Goal: Contribute content: Contribute content

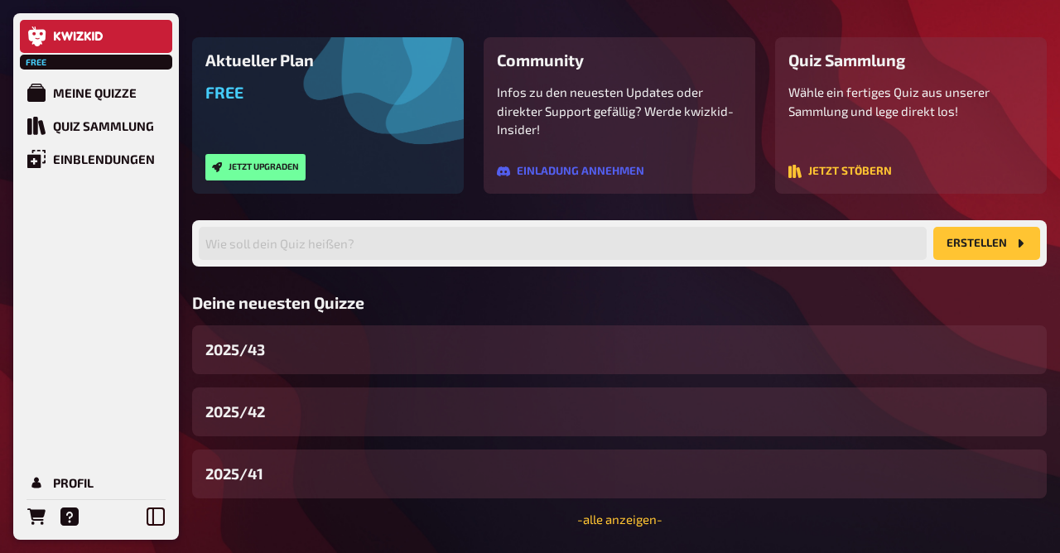
scroll to position [126, 0]
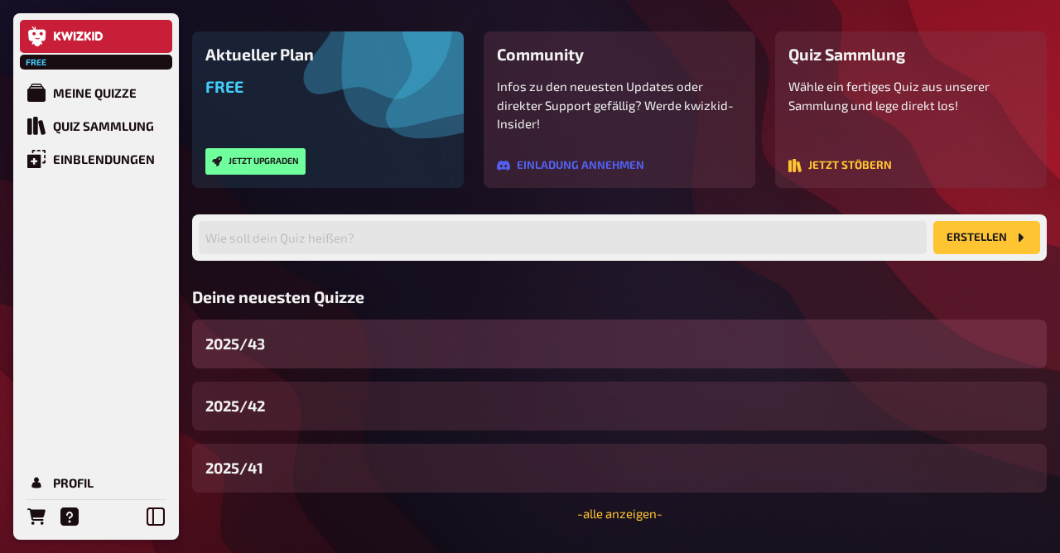
click at [298, 350] on div "2025/43" at bounding box center [619, 344] width 855 height 49
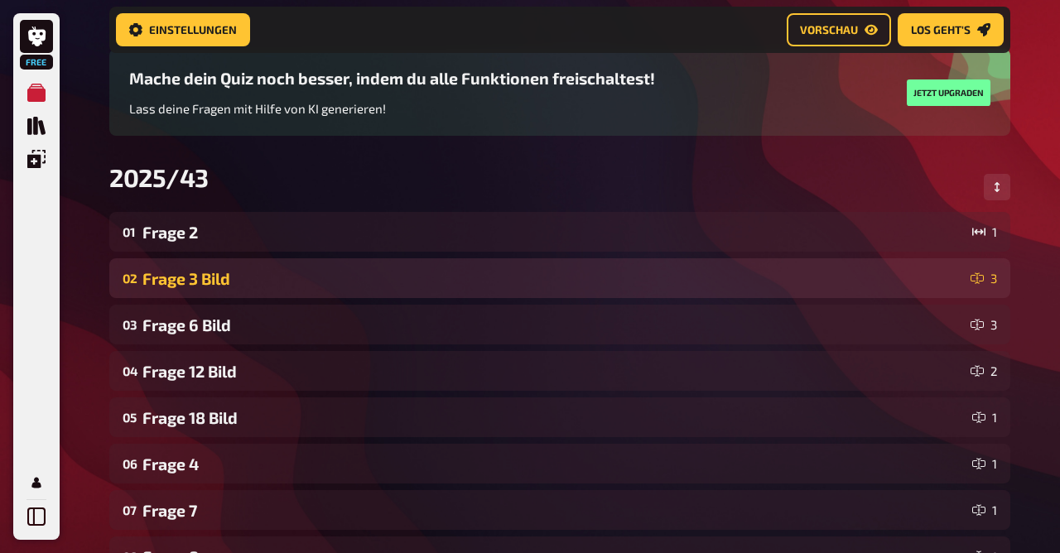
scroll to position [124, 0]
click at [258, 276] on div "Frage 3 Bild" at bounding box center [553, 279] width 822 height 19
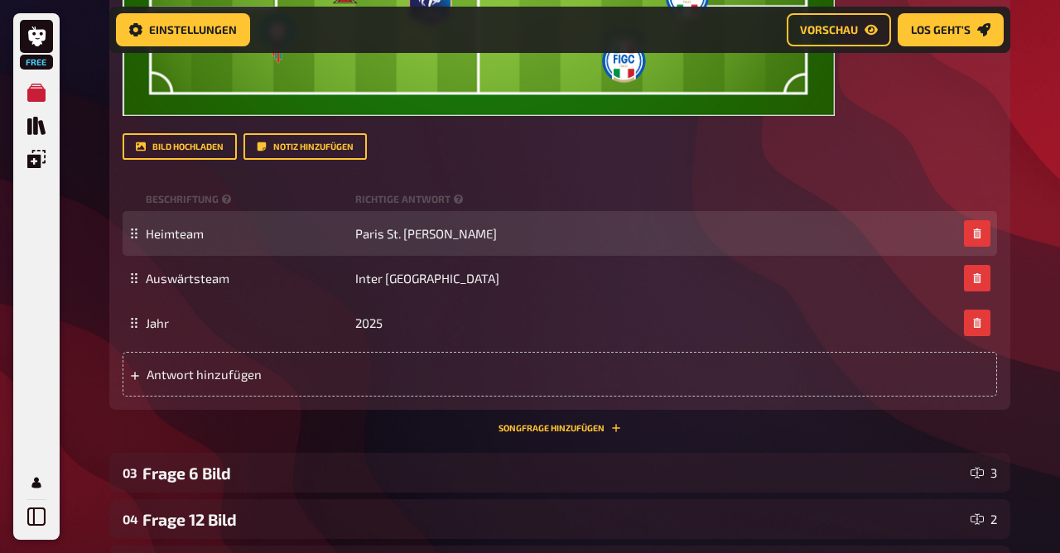
scroll to position [910, 0]
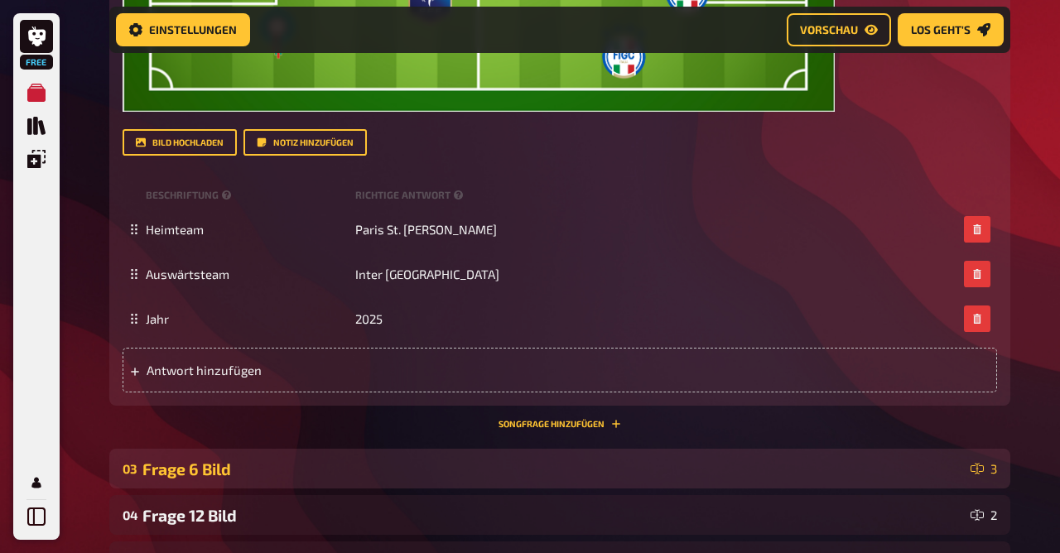
click at [220, 461] on div "Frage 6 Bild" at bounding box center [553, 469] width 822 height 19
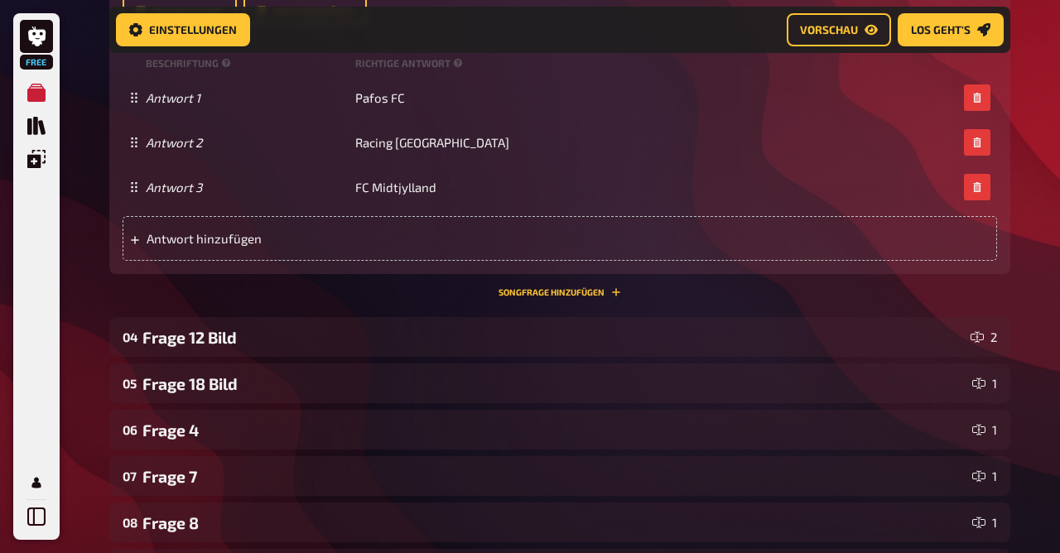
scroll to position [2142, 0]
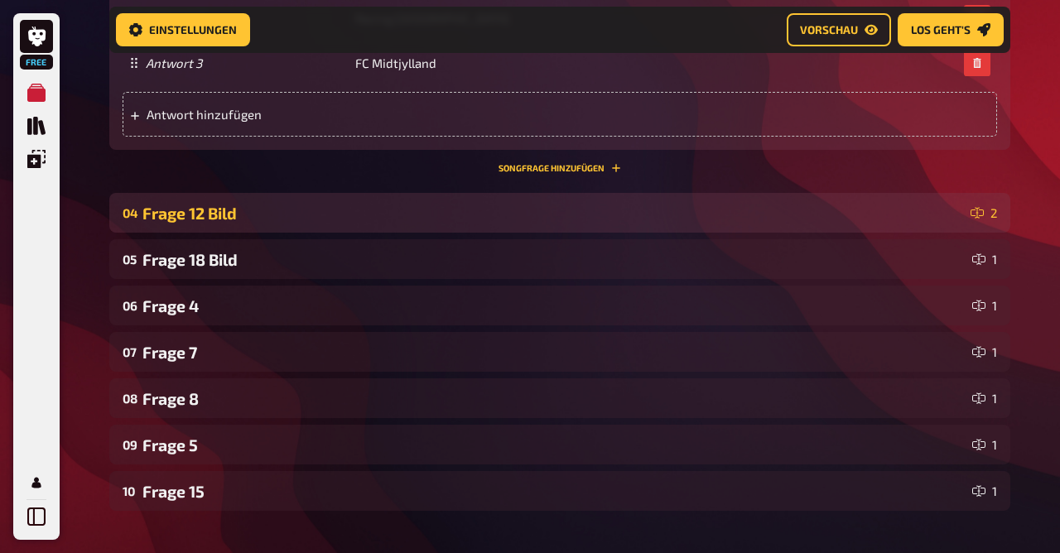
click at [229, 200] on div "04 Frage 12 Bild 2" at bounding box center [559, 213] width 901 height 40
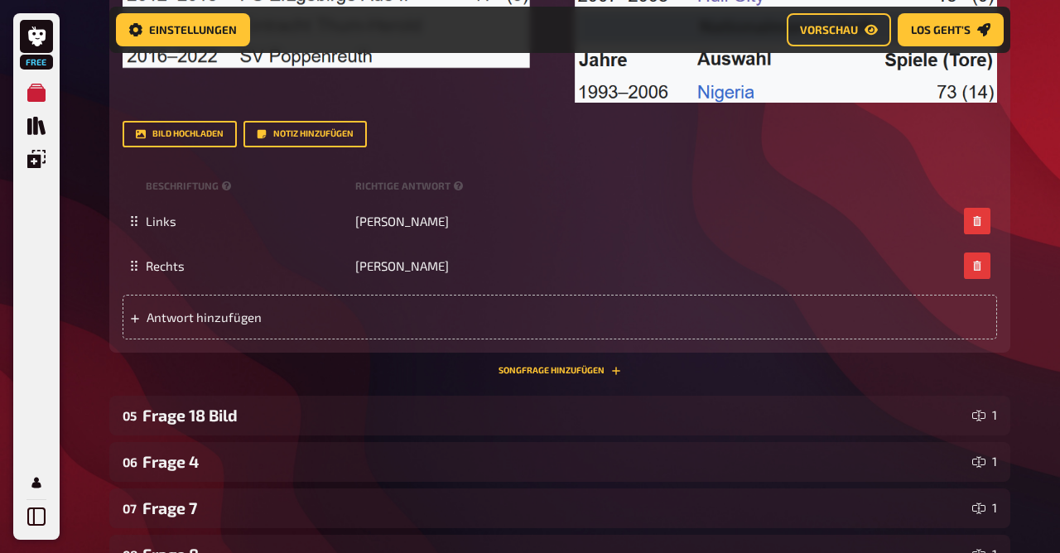
scroll to position [2816, 0]
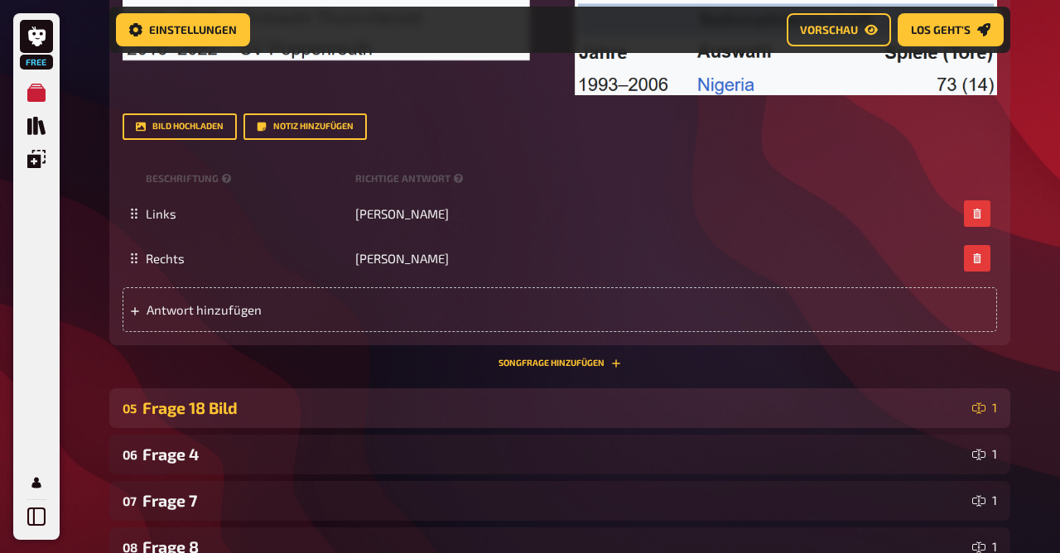
click at [249, 389] on div "05 Frage 18 Bild 1" at bounding box center [559, 409] width 901 height 40
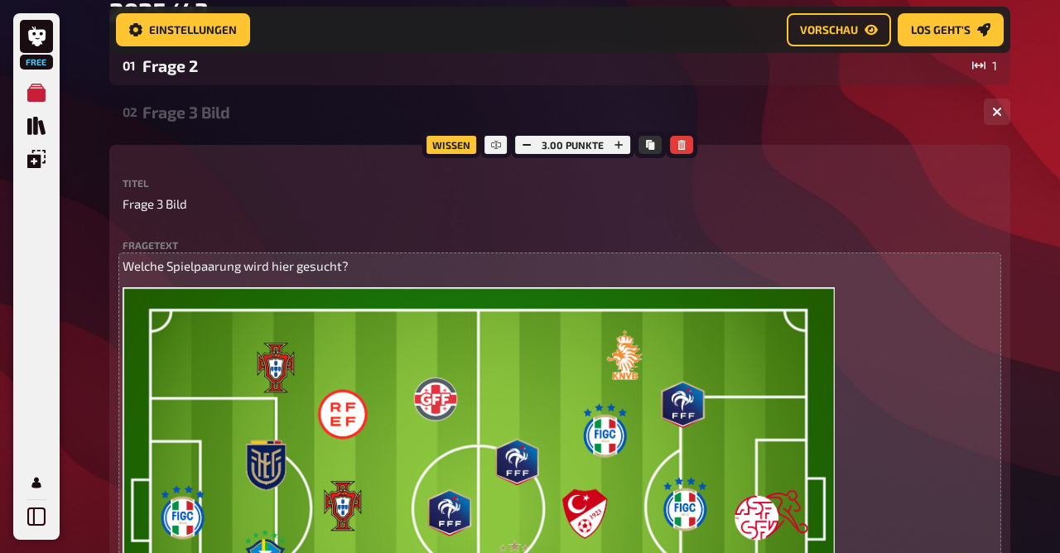
scroll to position [0, 0]
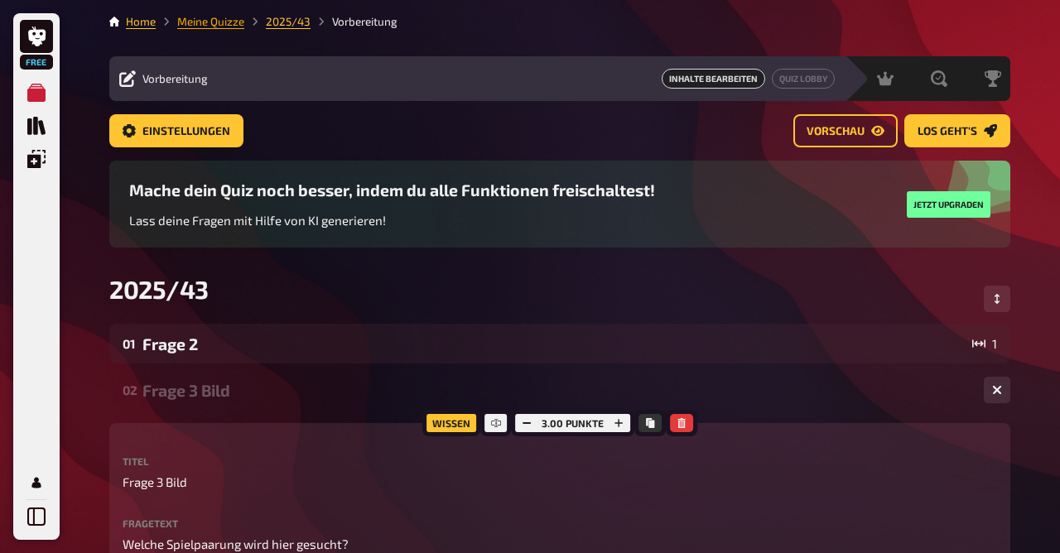
click at [210, 28] on link "Meine Quizze" at bounding box center [210, 21] width 67 height 13
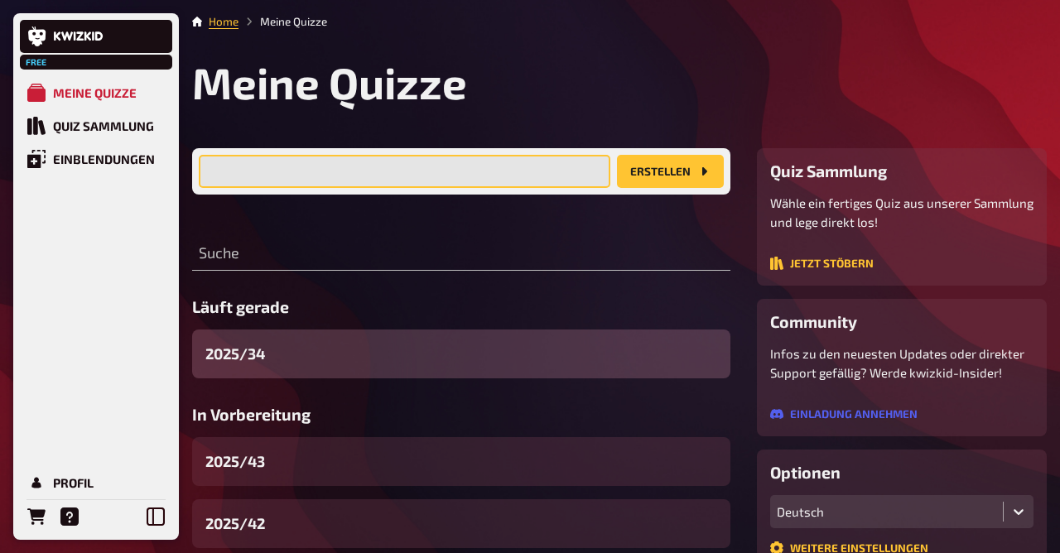
click at [316, 175] on input "text" at bounding box center [405, 171] width 412 height 33
type input "2025/44"
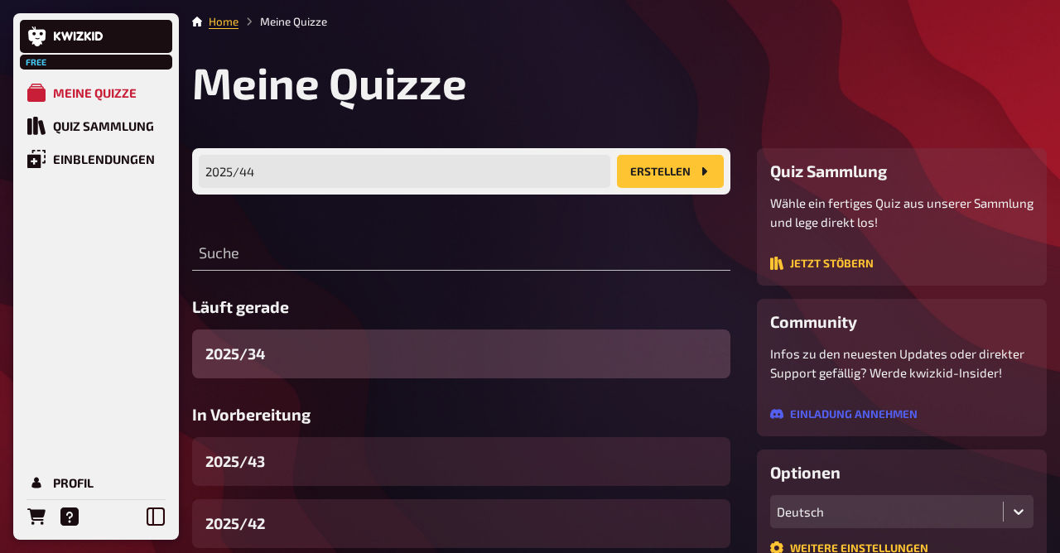
click at [665, 175] on button "Erstellen" at bounding box center [670, 171] width 107 height 33
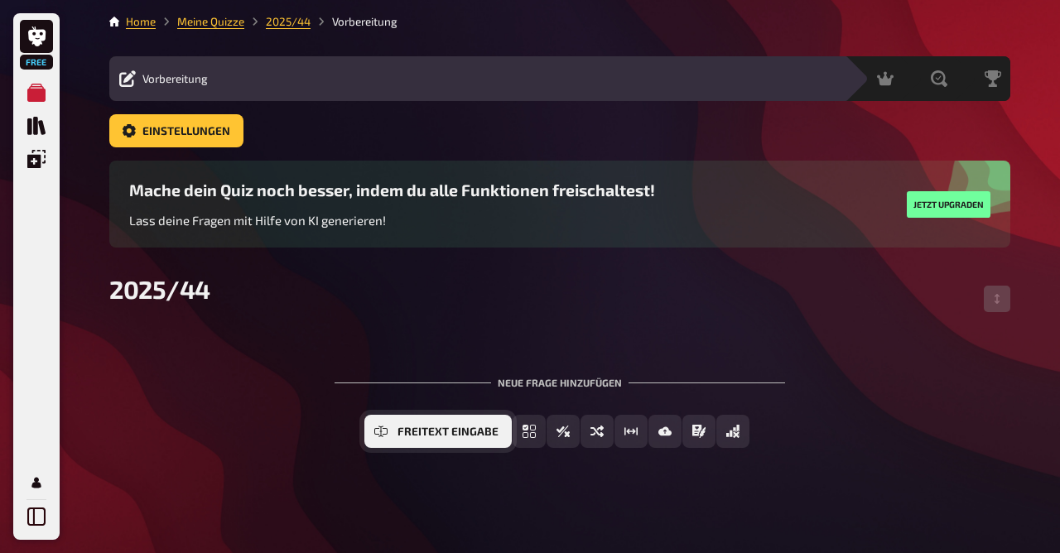
click at [427, 421] on button "Freitext Eingabe" at bounding box center [437, 431] width 147 height 33
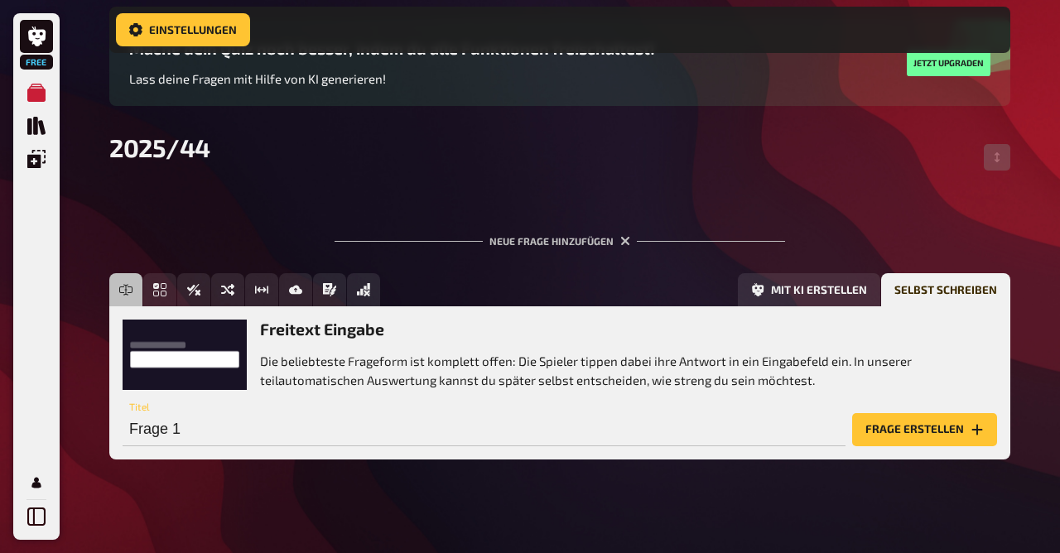
scroll to position [155, 0]
click at [345, 437] on input "Frage 1" at bounding box center [484, 429] width 723 height 33
type input "Frage 3"
click at [919, 429] on button "Frage erstellen" at bounding box center [924, 429] width 145 height 33
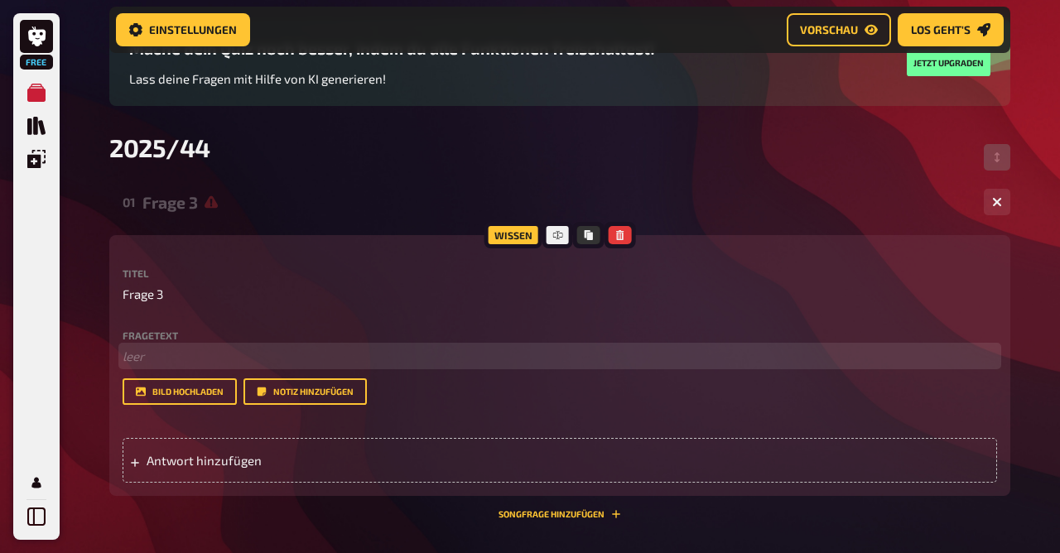
click at [287, 364] on p "﻿ leer" at bounding box center [560, 356] width 875 height 19
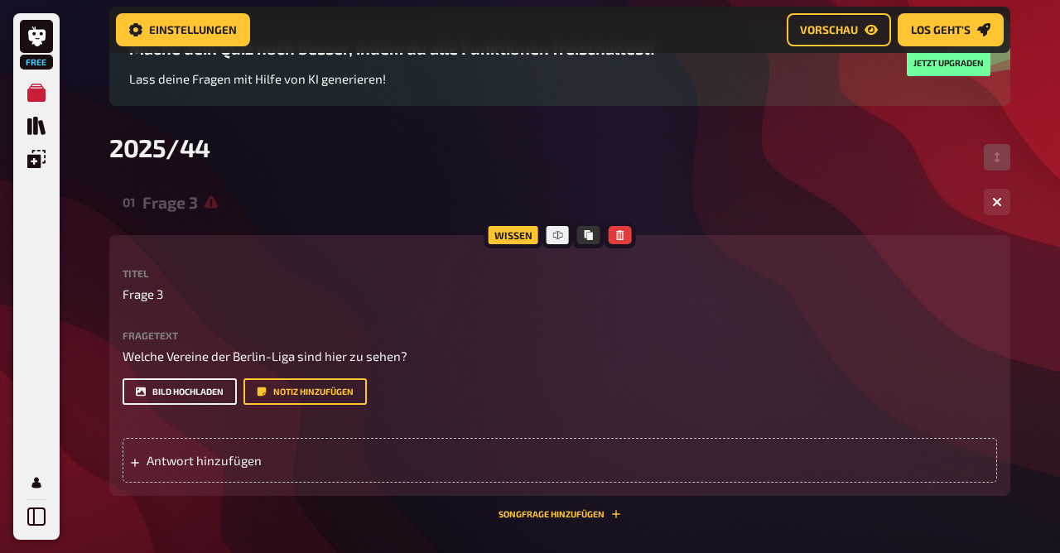
click at [174, 389] on button "Bild hochladen" at bounding box center [180, 392] width 114 height 27
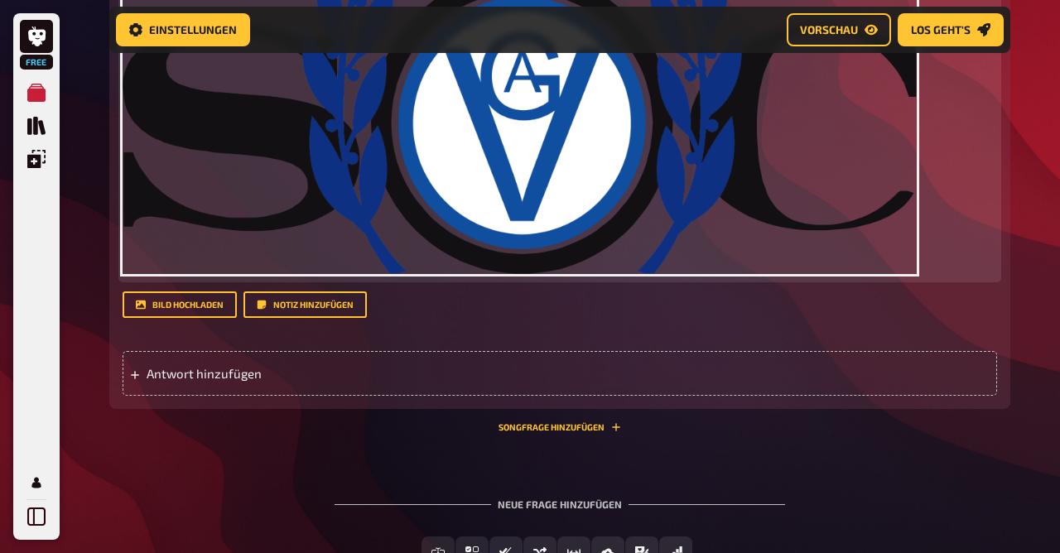
scroll to position [702, 0]
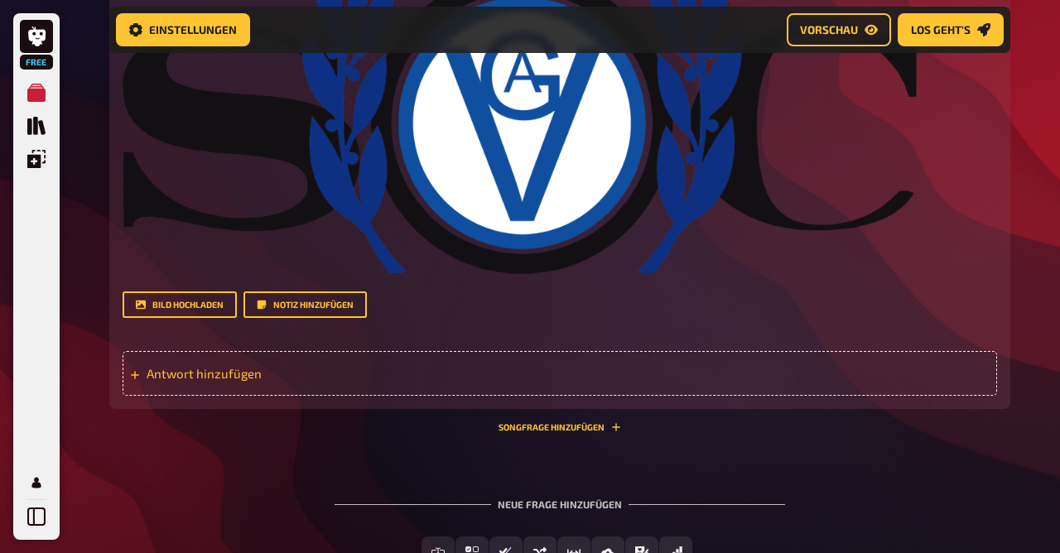
click at [237, 374] on span "Antwort hinzufügen" at bounding box center [276, 373] width 258 height 15
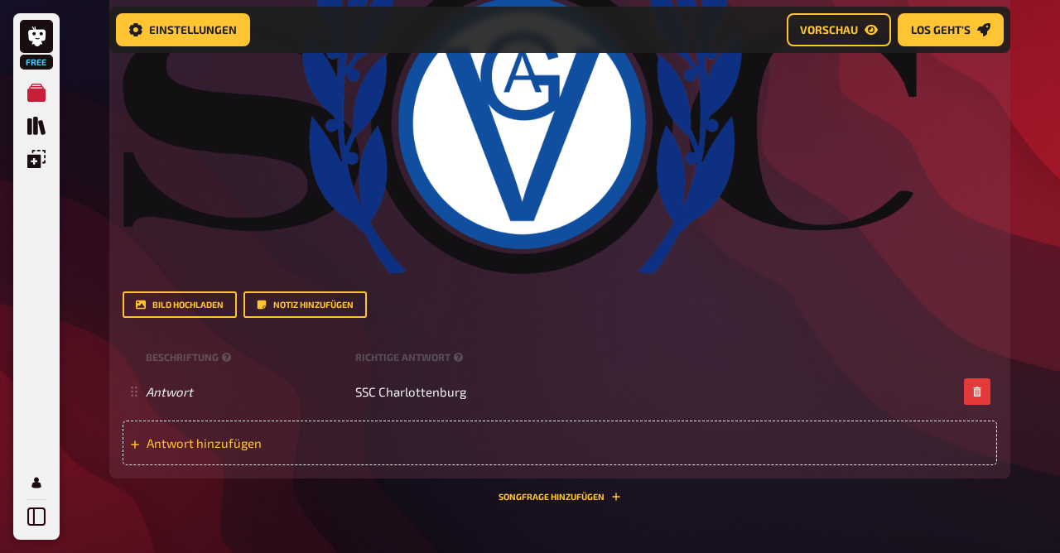
click at [238, 444] on span "Antwort hinzufügen" at bounding box center [276, 443] width 258 height 15
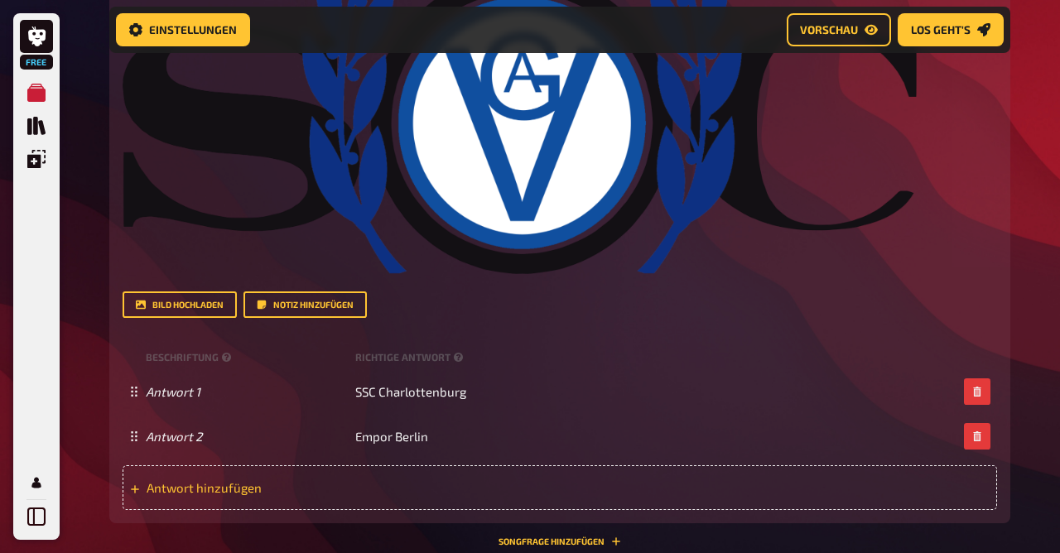
click at [195, 500] on div "Antwort hinzufügen" at bounding box center [560, 488] width 875 height 45
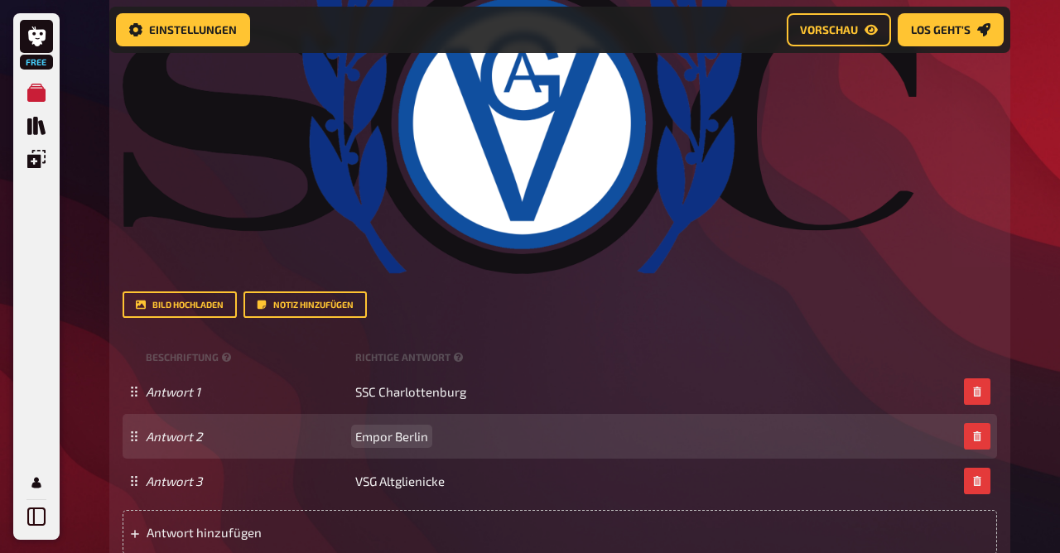
click at [356, 434] on span "Empor Berlin" at bounding box center [391, 436] width 73 height 15
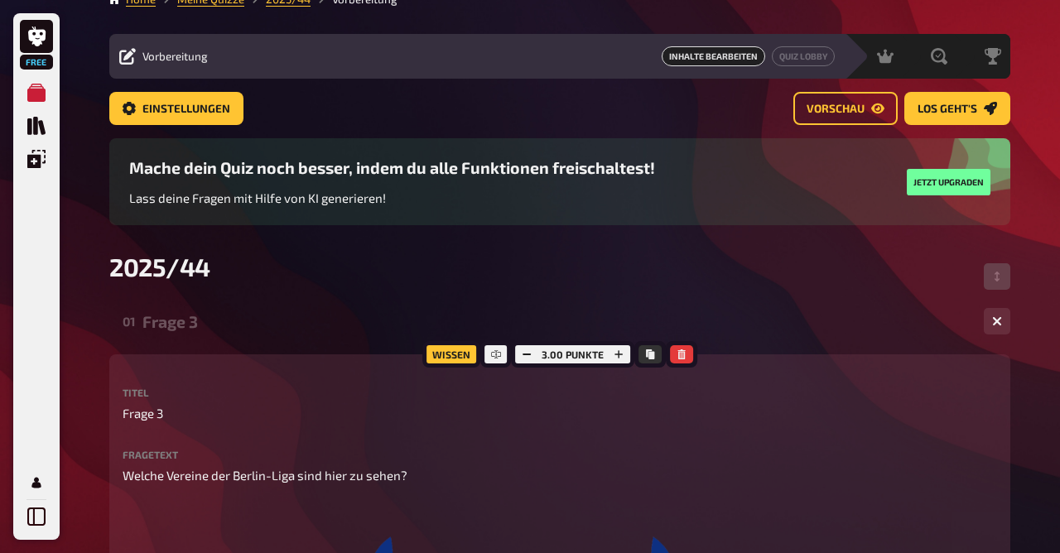
scroll to position [1, 0]
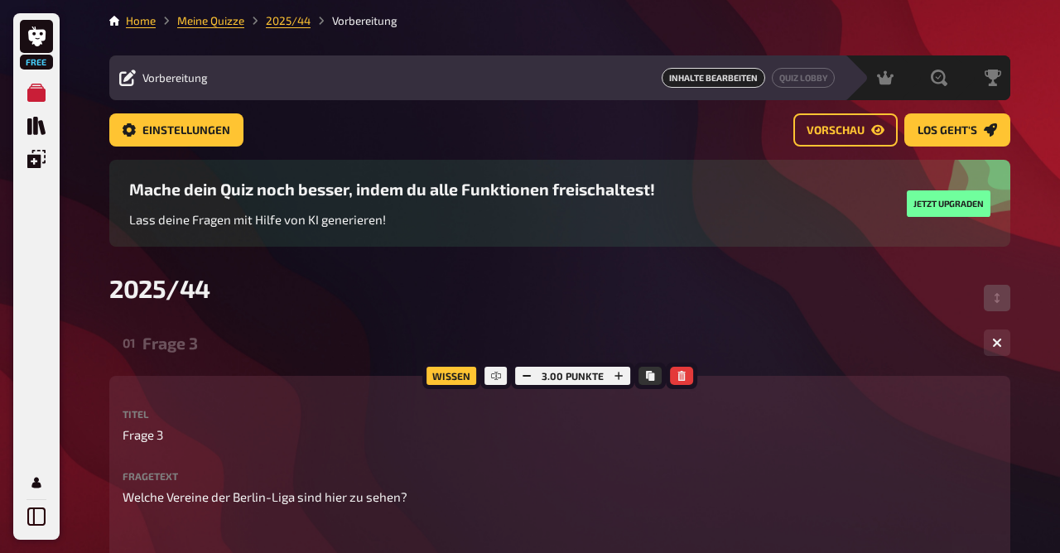
click at [216, 340] on div "Frage 3" at bounding box center [556, 343] width 828 height 19
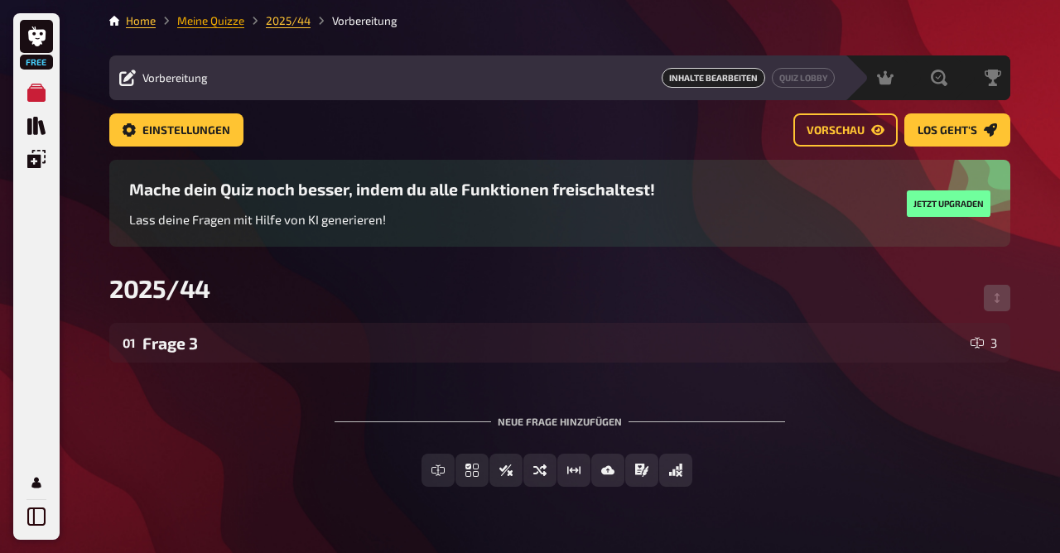
click at [227, 27] on link "Meine Quizze" at bounding box center [210, 20] width 67 height 13
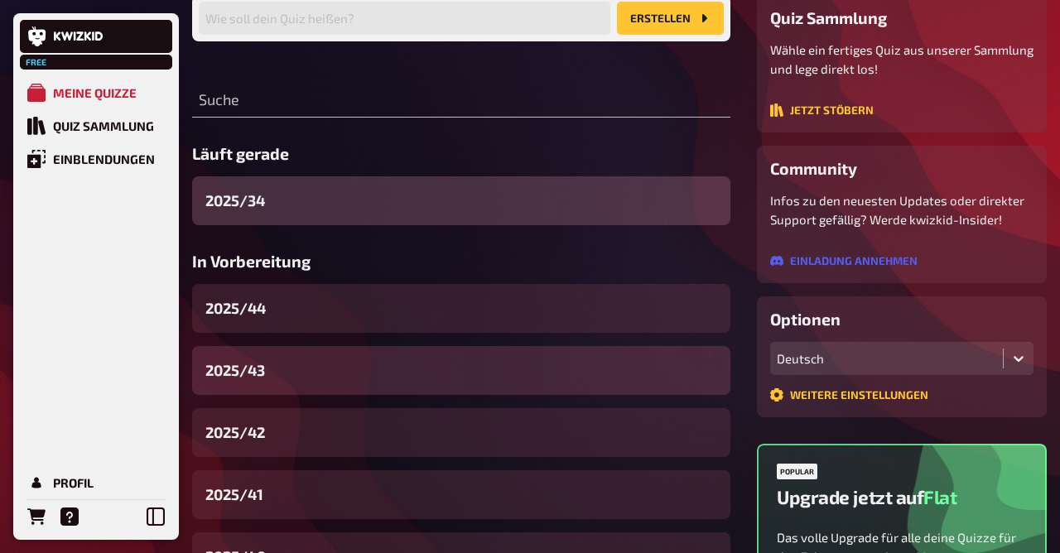
scroll to position [153, 0]
click at [304, 374] on div "2025/43" at bounding box center [461, 370] width 538 height 49
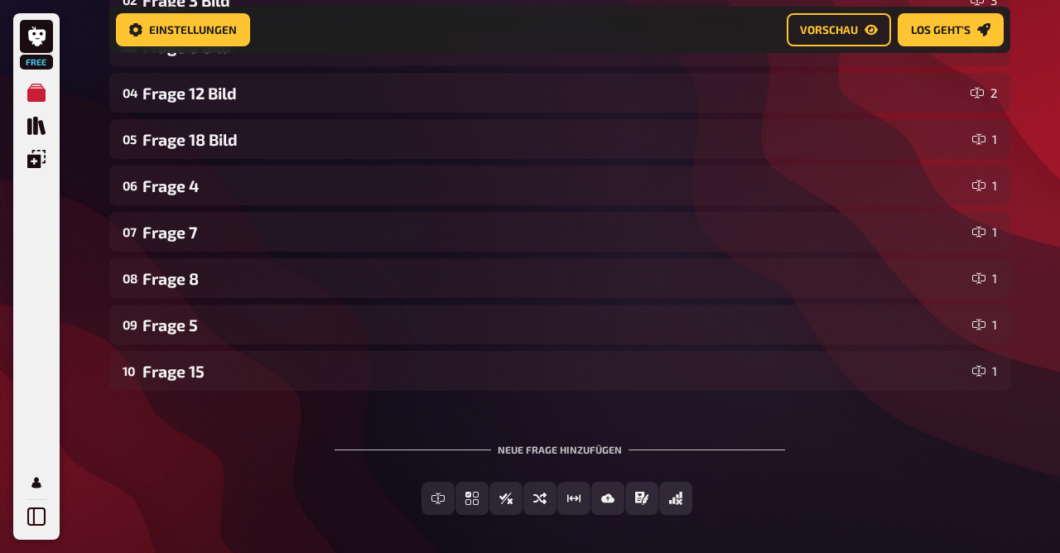
scroll to position [411, 0]
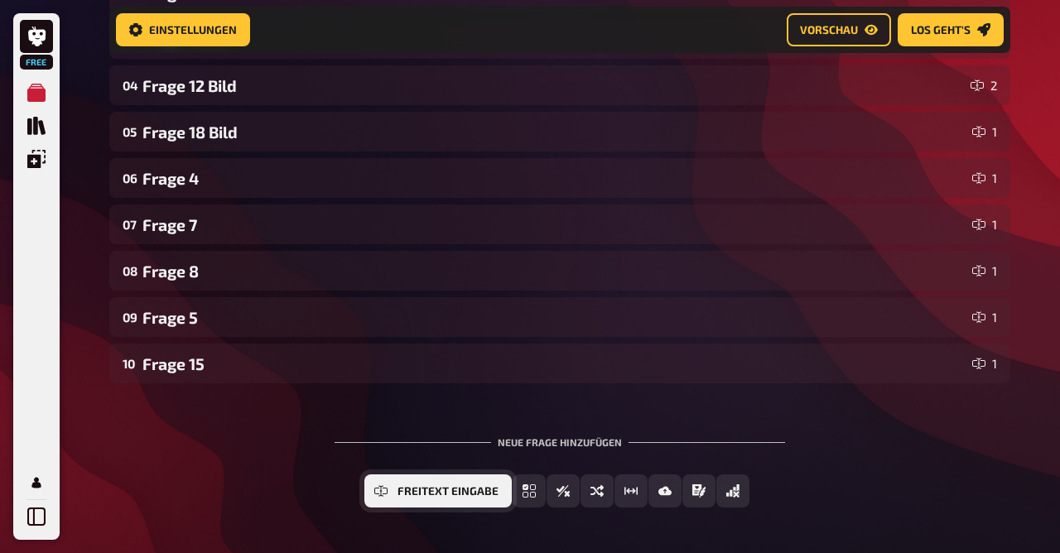
click at [433, 488] on span "Freitext Eingabe" at bounding box center [448, 492] width 101 height 12
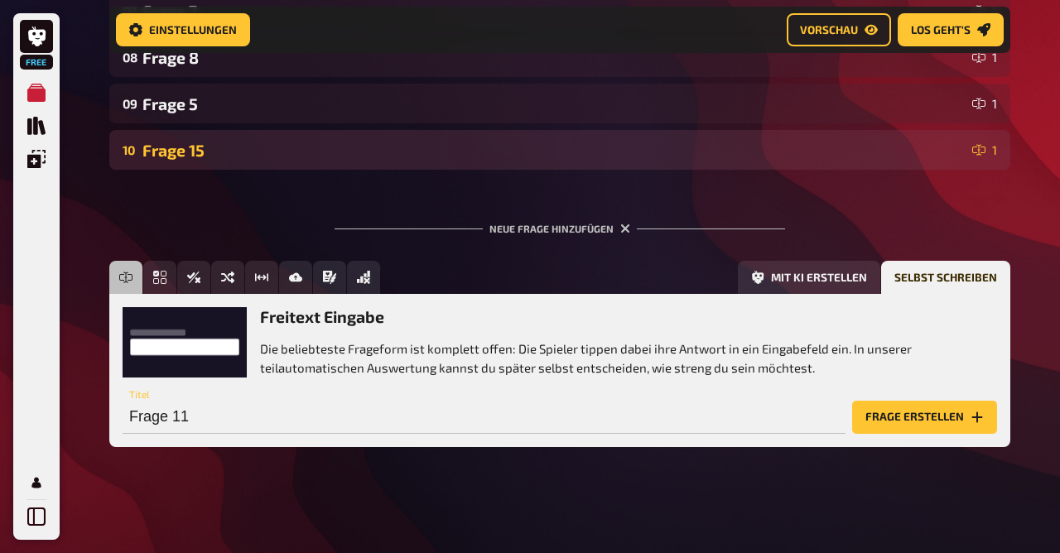
scroll to position [625, 0]
click at [231, 145] on div "Frage 15" at bounding box center [553, 150] width 823 height 19
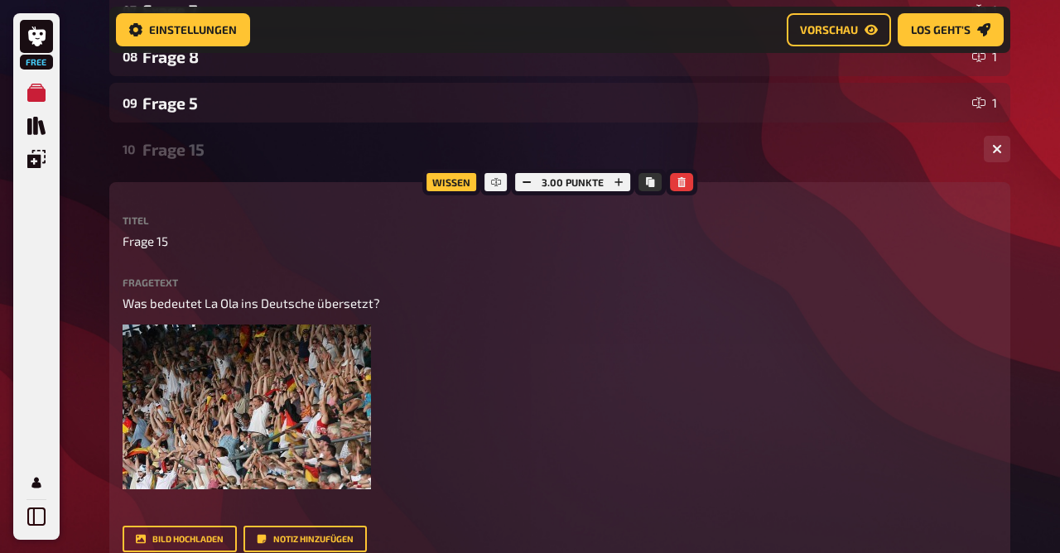
click at [231, 145] on div "Frage 15" at bounding box center [556, 149] width 828 height 19
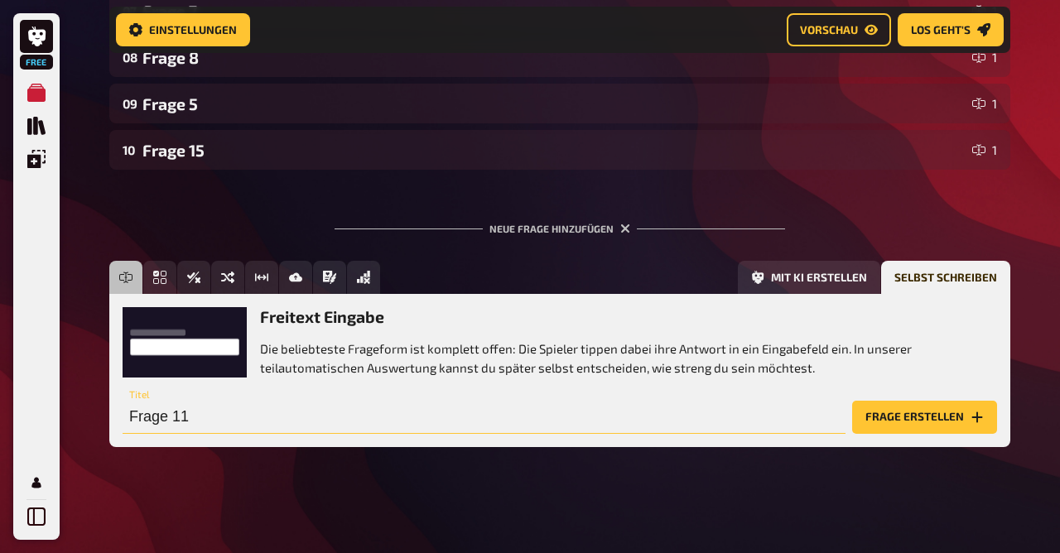
click at [213, 418] on input "Frage 11" at bounding box center [484, 417] width 723 height 33
type input "Frage 3"
click at [962, 414] on button "Frage erstellen" at bounding box center [924, 417] width 145 height 33
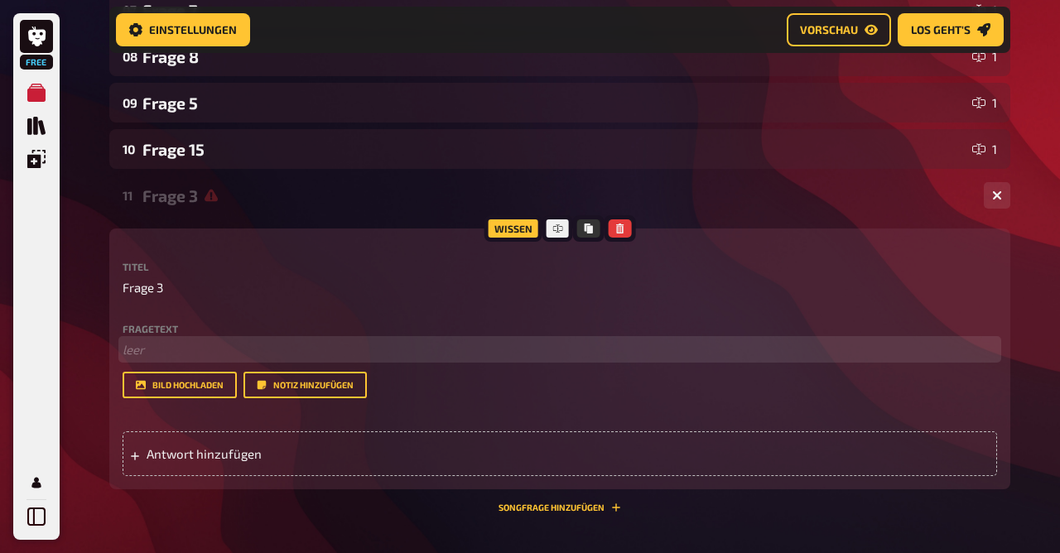
click at [197, 360] on p "﻿ leer" at bounding box center [560, 349] width 875 height 19
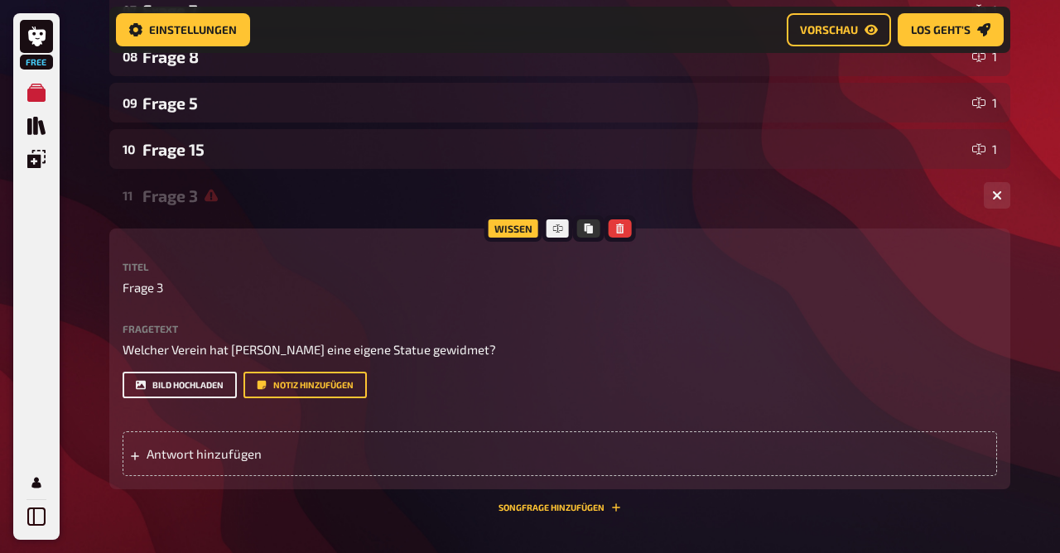
click at [180, 386] on button "Bild hochladen" at bounding box center [180, 385] width 114 height 27
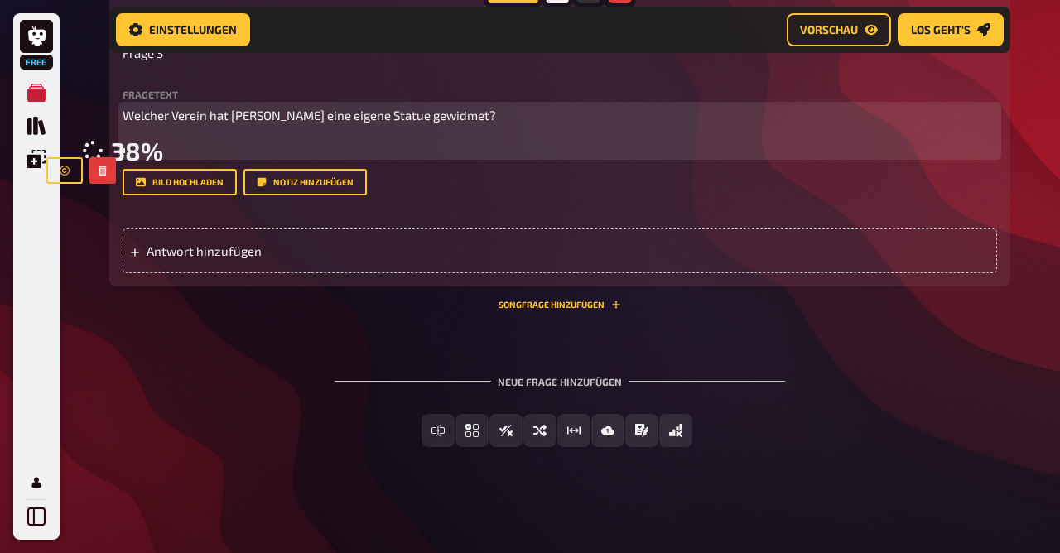
scroll to position [1160, 0]
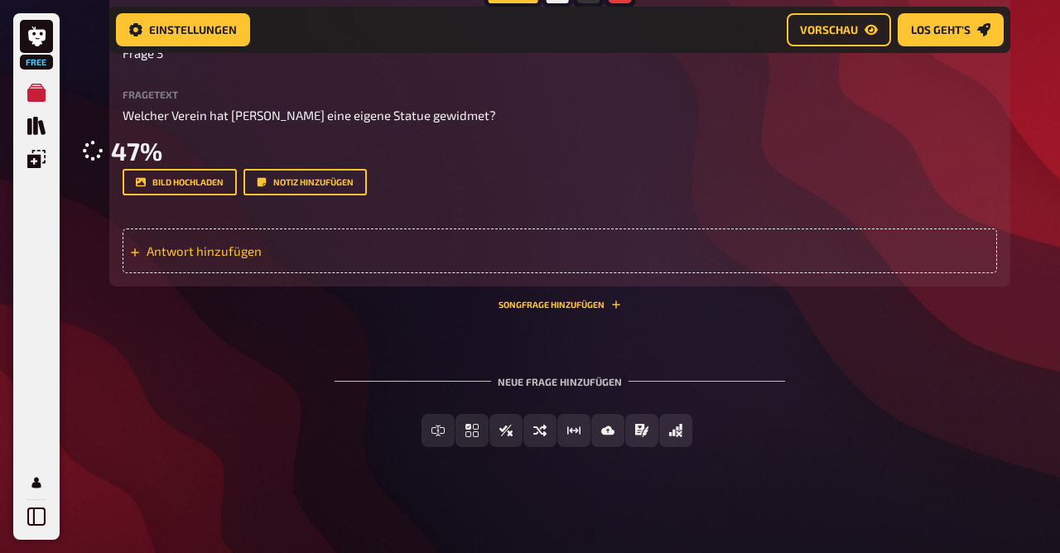
click at [238, 258] on span "Antwort hinzufügen" at bounding box center [276, 251] width 258 height 15
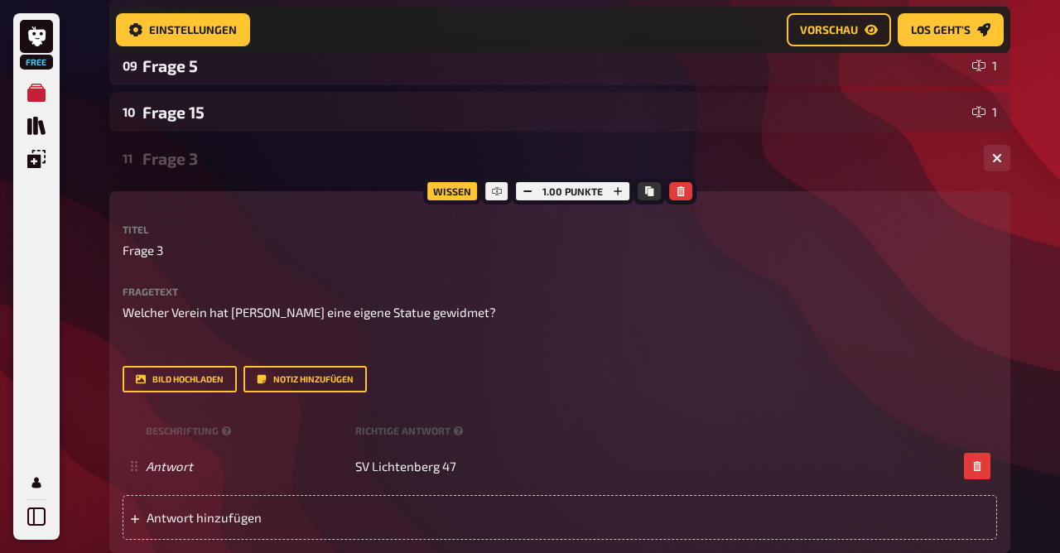
scroll to position [664, 0]
click at [616, 193] on icon "button" at bounding box center [618, 191] width 10 height 10
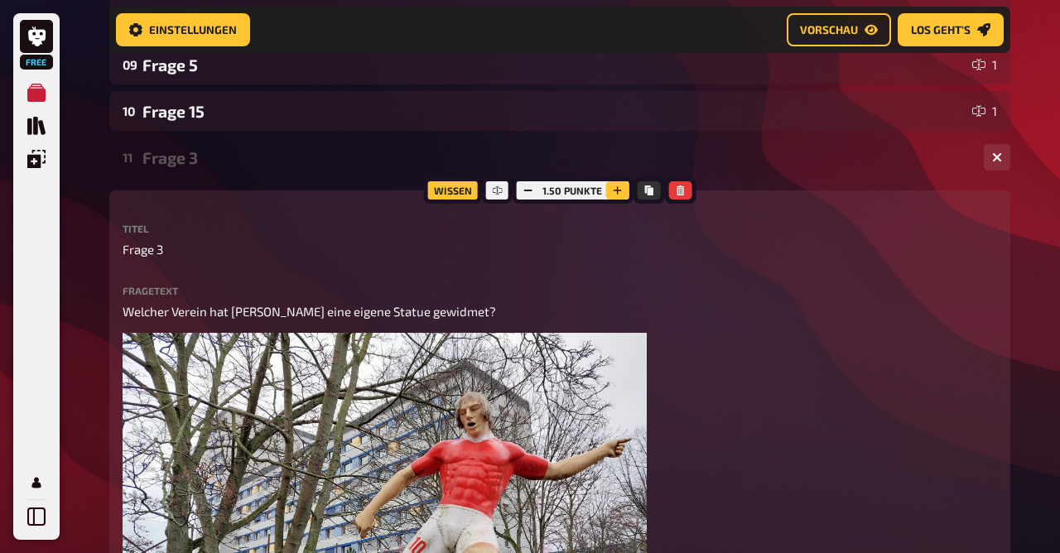
click at [616, 193] on icon "button" at bounding box center [618, 190] width 8 height 8
click at [616, 193] on icon "button" at bounding box center [617, 191] width 10 height 10
click at [616, 193] on icon "button" at bounding box center [618, 191] width 10 height 10
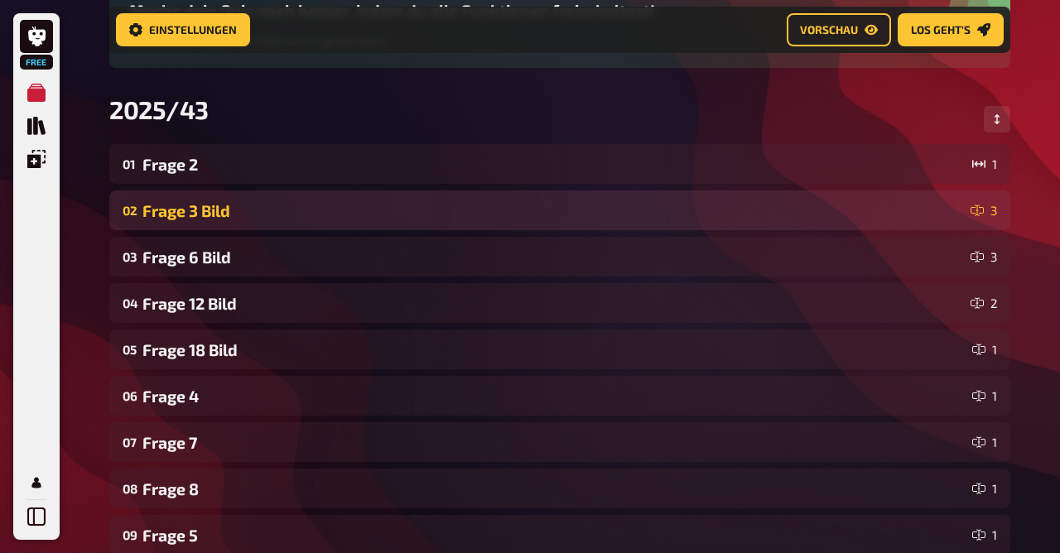
scroll to position [191, 0]
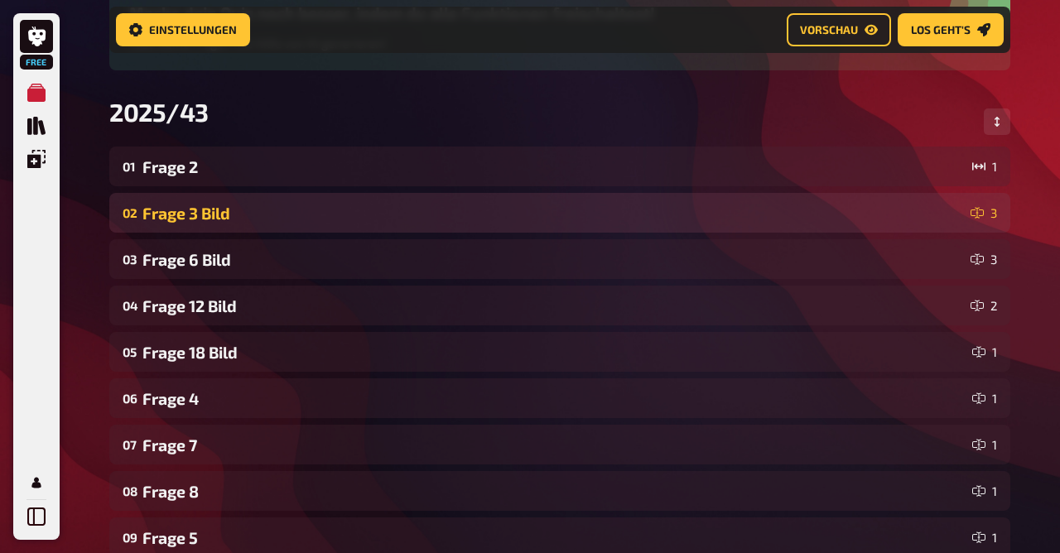
click at [234, 215] on div "Frage 3 Bild" at bounding box center [553, 213] width 822 height 19
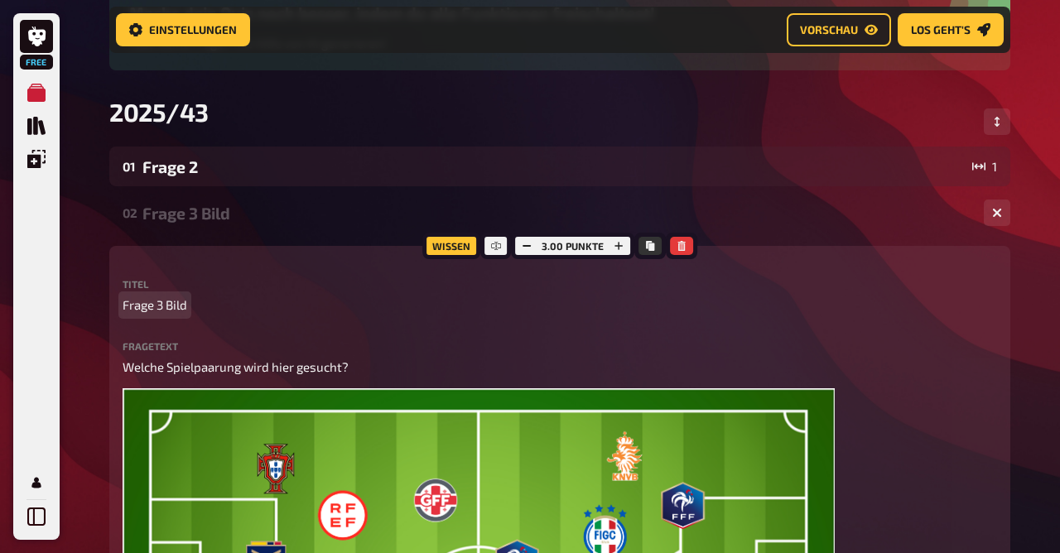
click at [167, 306] on span "Frage 3 Bild" at bounding box center [155, 305] width 65 height 19
click at [179, 213] on div "Frage 9 Bild" at bounding box center [556, 213] width 828 height 19
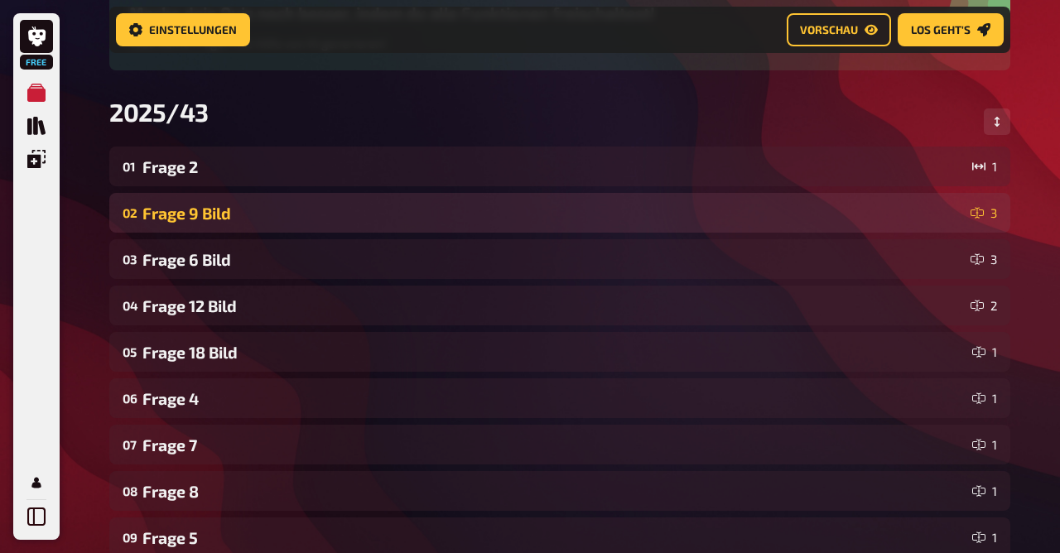
scroll to position [0, 0]
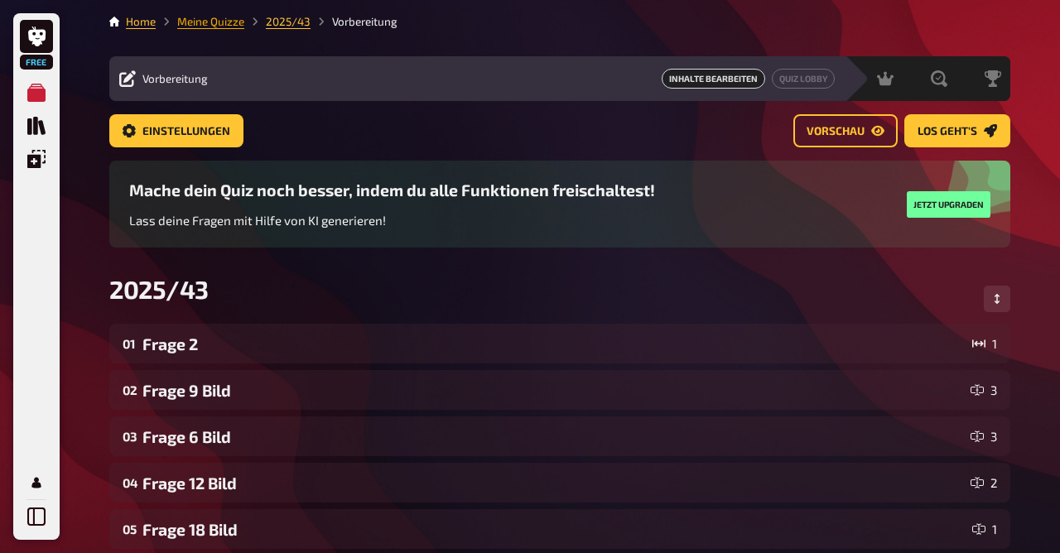
click at [209, 24] on link "Meine Quizze" at bounding box center [210, 21] width 67 height 13
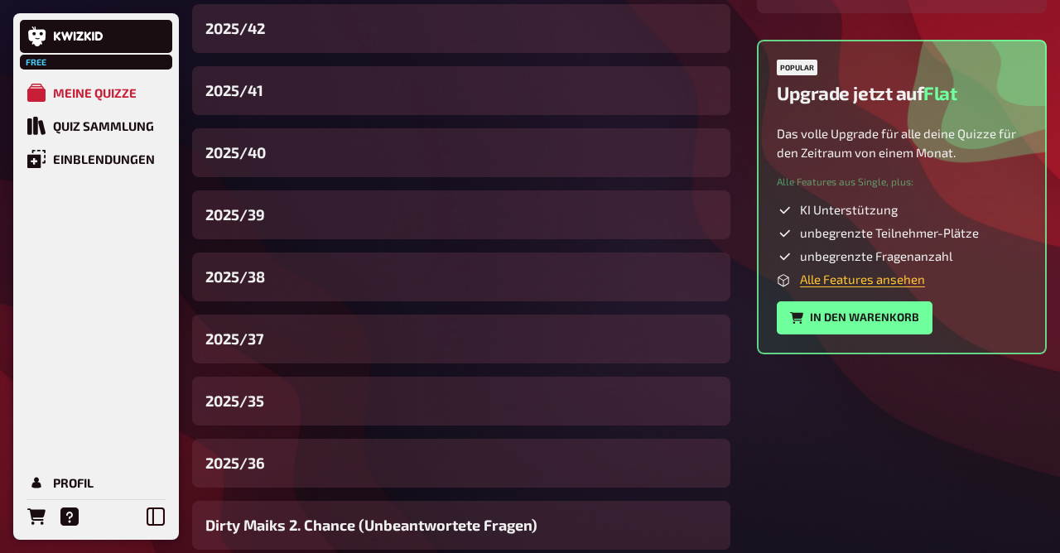
scroll to position [560, 0]
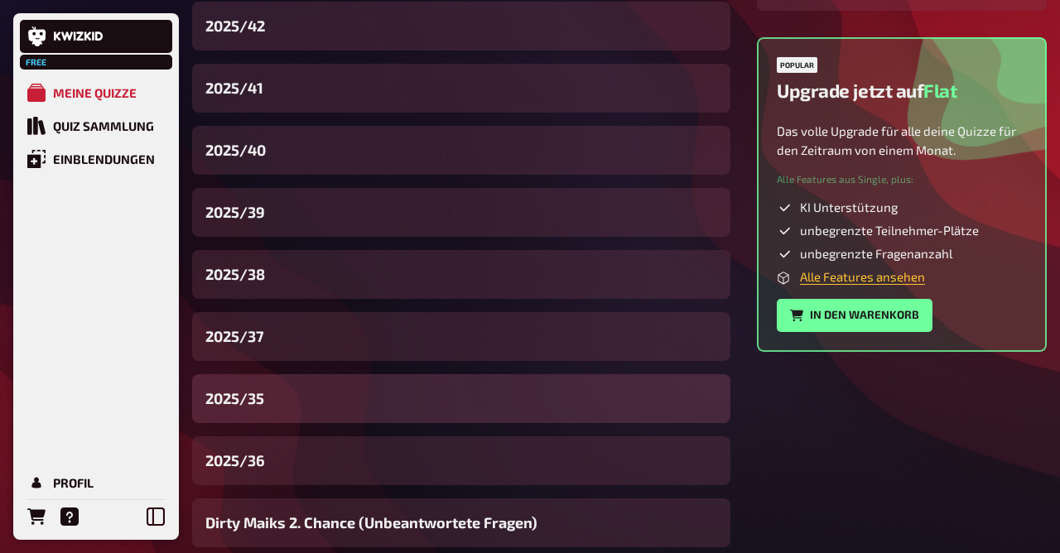
click at [287, 403] on div "2025/35" at bounding box center [461, 398] width 538 height 49
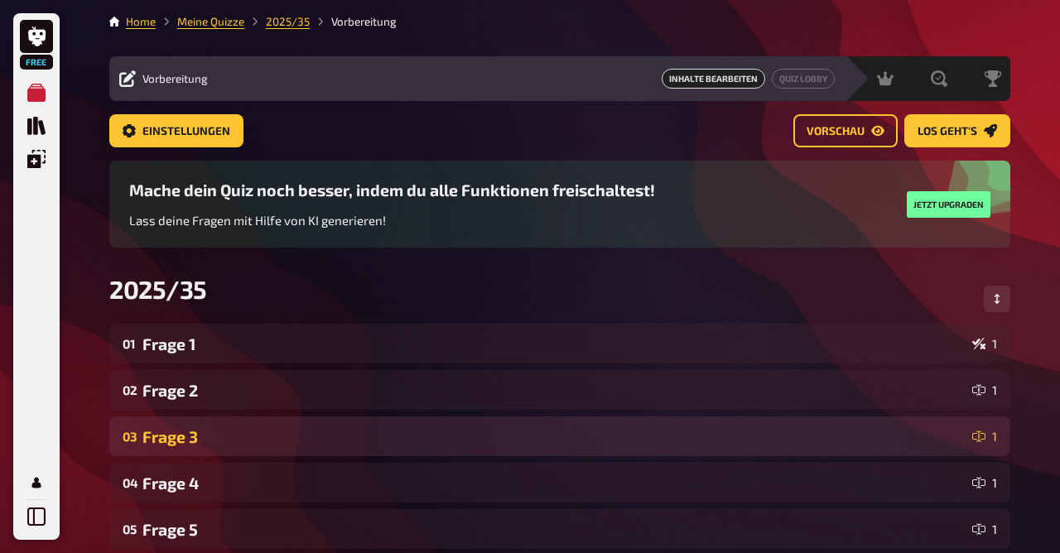
click at [272, 443] on div "Frage 3" at bounding box center [553, 436] width 823 height 19
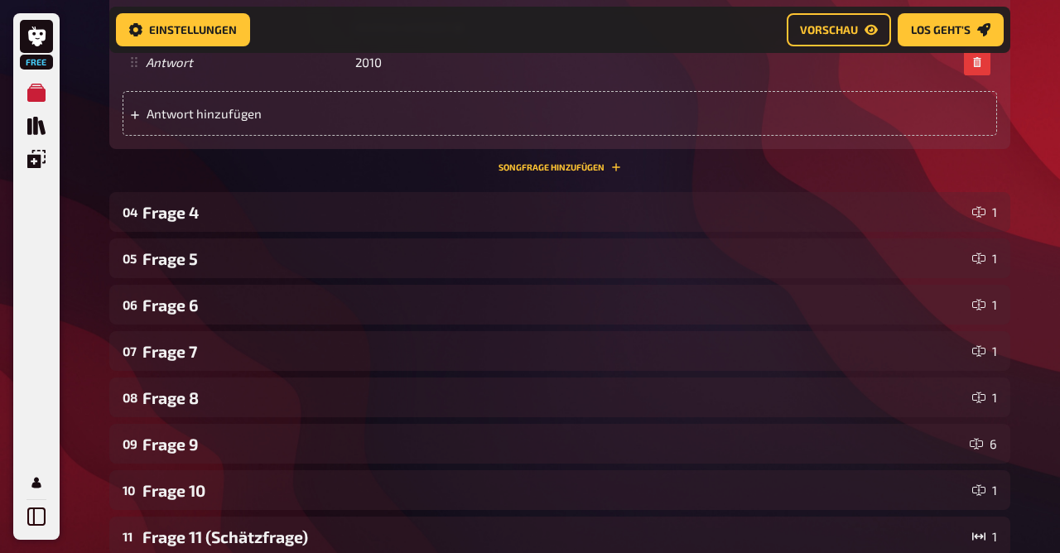
scroll to position [1125, 0]
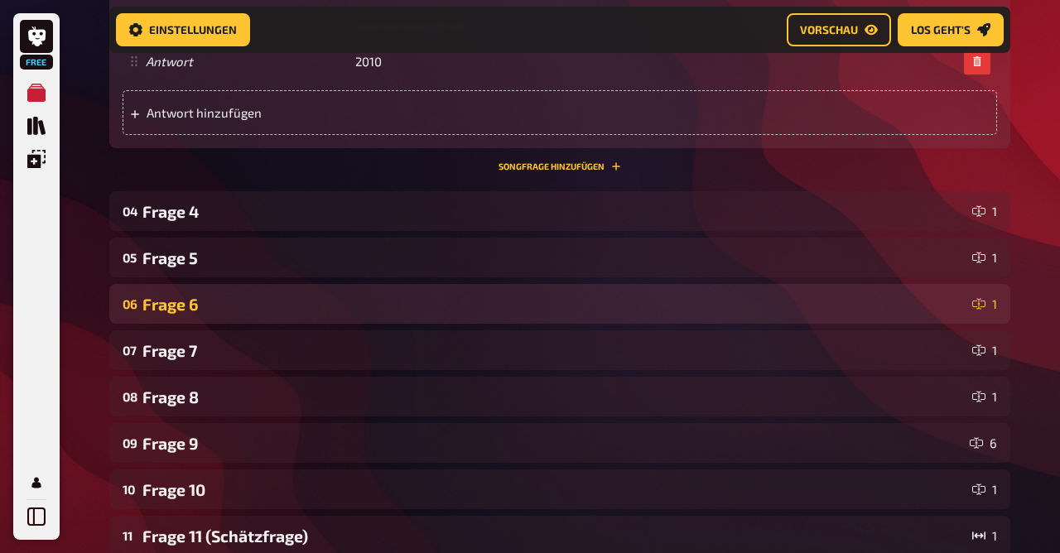
click at [202, 288] on div "06 Frage 6 1" at bounding box center [559, 304] width 901 height 40
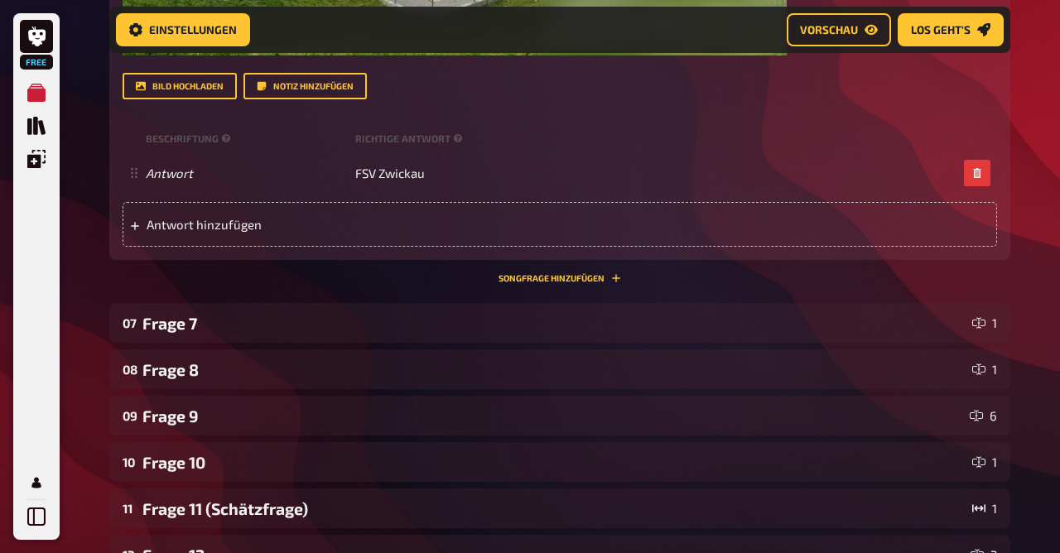
scroll to position [1994, 0]
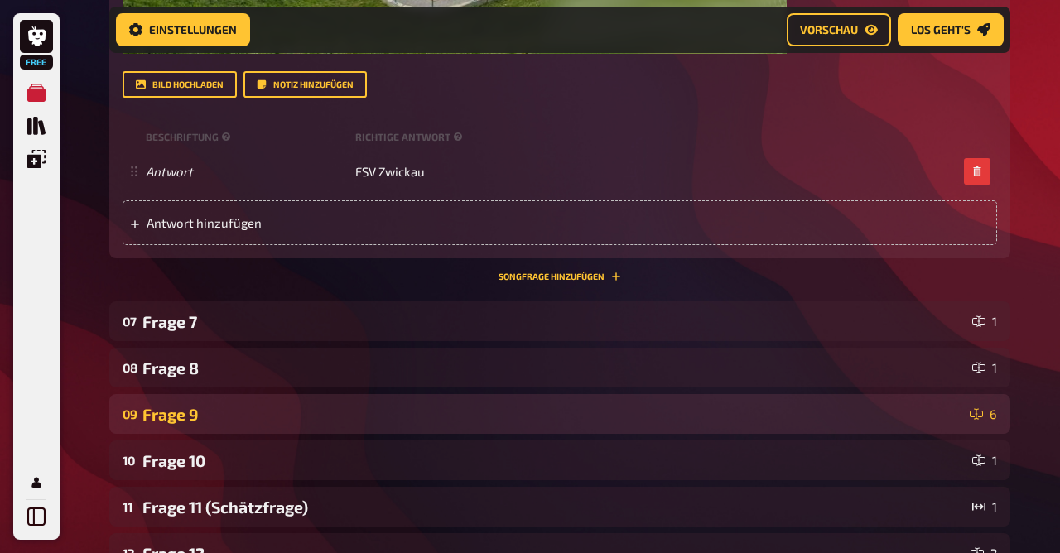
click at [229, 410] on div "Frage 9" at bounding box center [552, 414] width 821 height 19
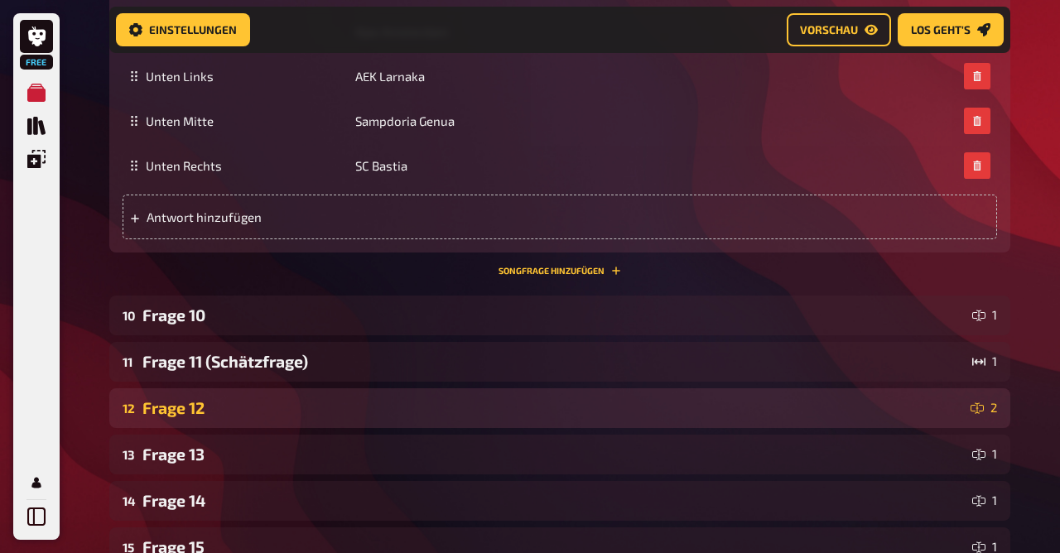
scroll to position [3203, 0]
click at [223, 403] on div "Frage 12" at bounding box center [553, 407] width 822 height 19
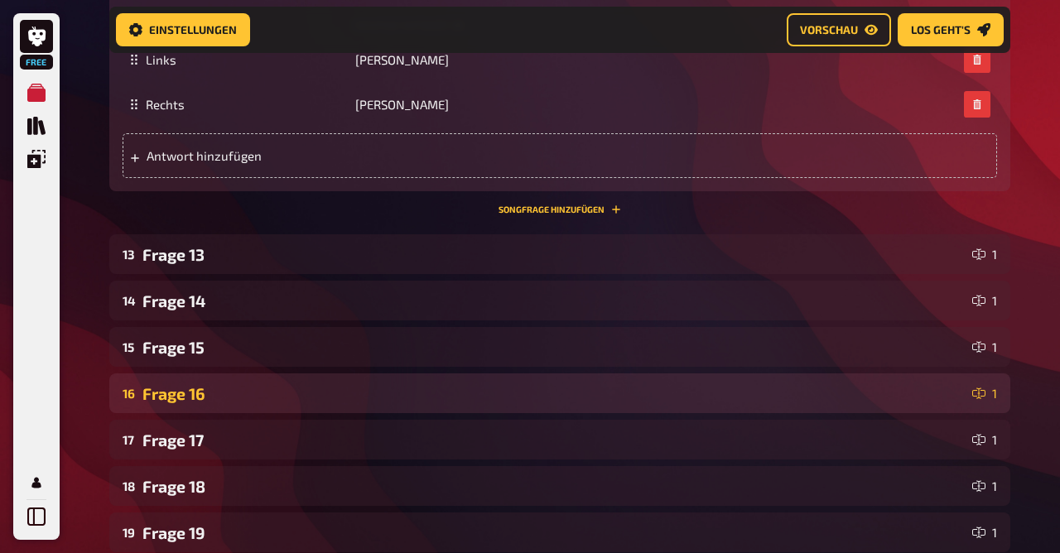
scroll to position [4254, 0]
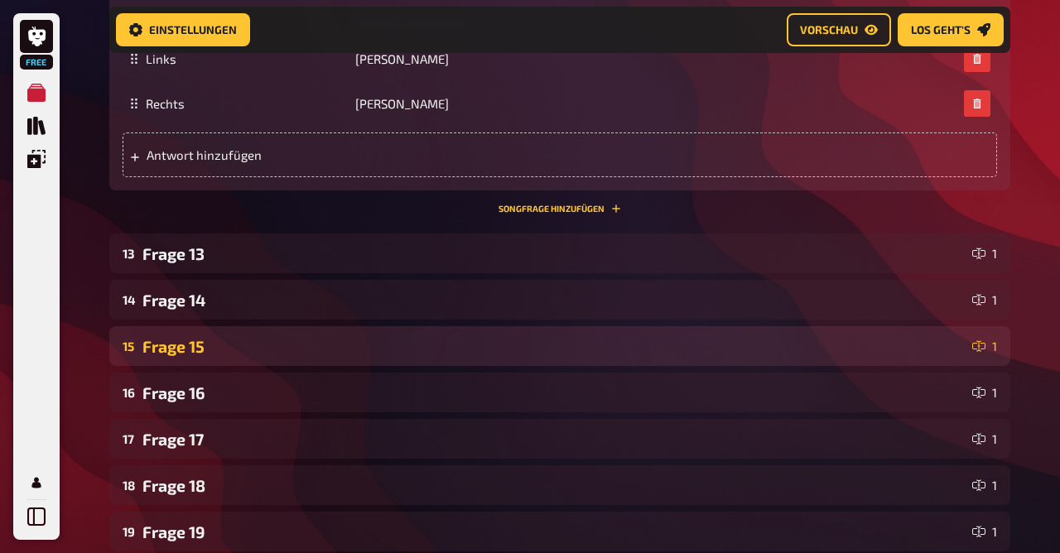
click at [217, 346] on div "Frage 15" at bounding box center [553, 346] width 823 height 19
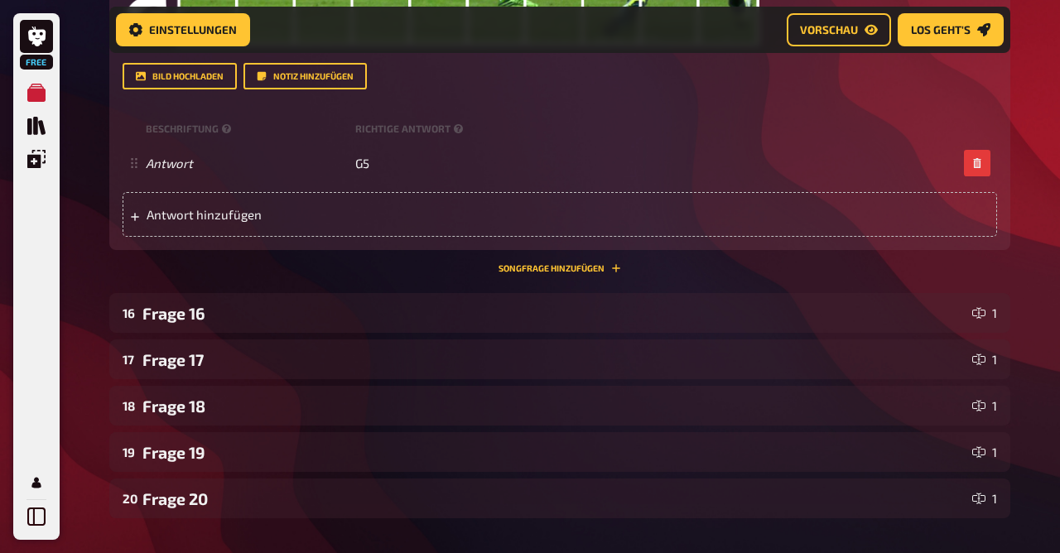
scroll to position [5174, 0]
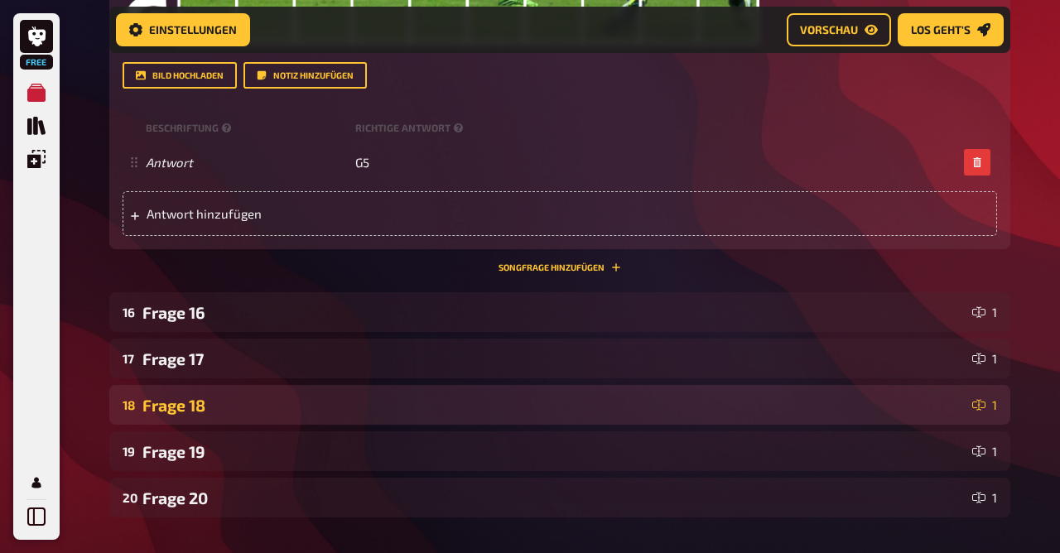
click at [220, 414] on div "18 Frage 18 1" at bounding box center [559, 405] width 901 height 40
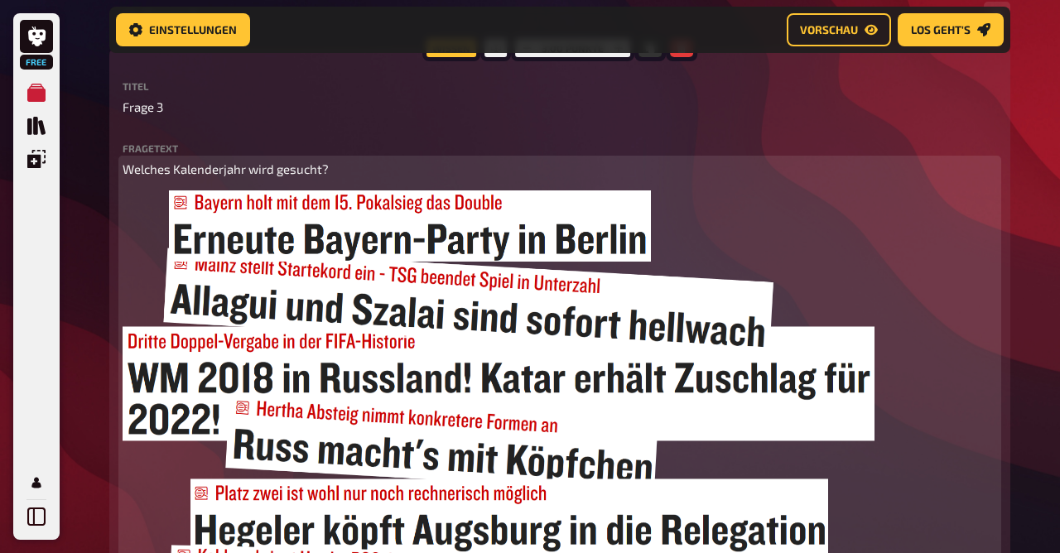
scroll to position [435, 0]
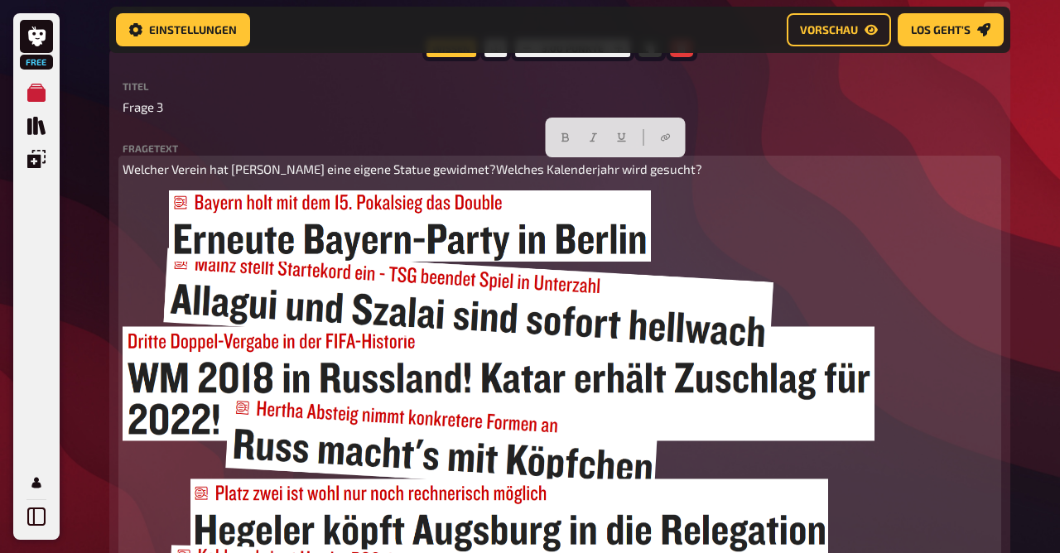
drag, startPoint x: 512, startPoint y: 170, endPoint x: 768, endPoint y: 172, distance: 256.0
click at [768, 172] on p "Welcher Verein hat Tim Schreckenbach eine eigene Statue gewidmet?Welches Kalend…" at bounding box center [560, 169] width 875 height 19
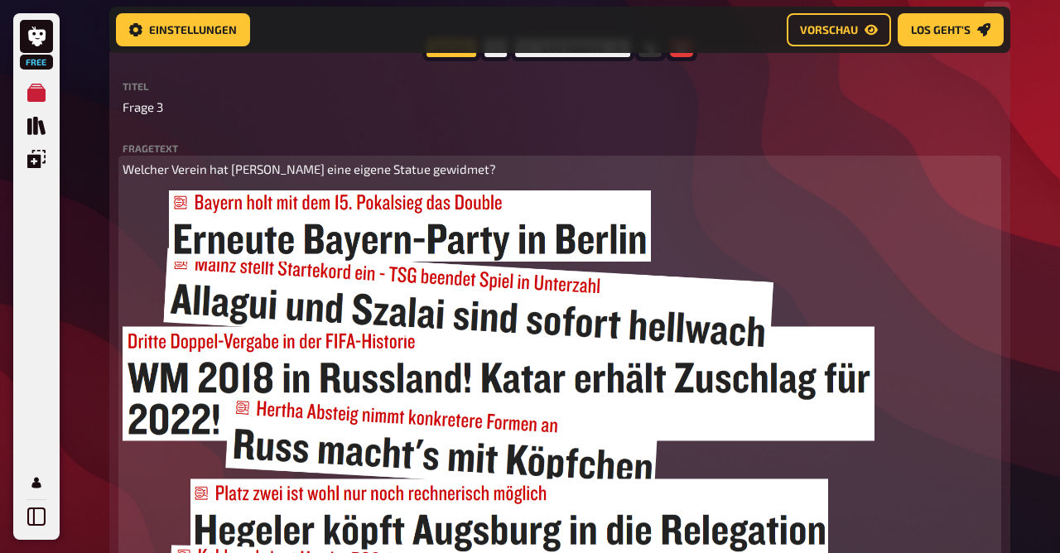
click at [297, 399] on img at bounding box center [499, 412] width 752 height 442
click at [859, 214] on icon "button" at bounding box center [855, 210] width 10 height 10
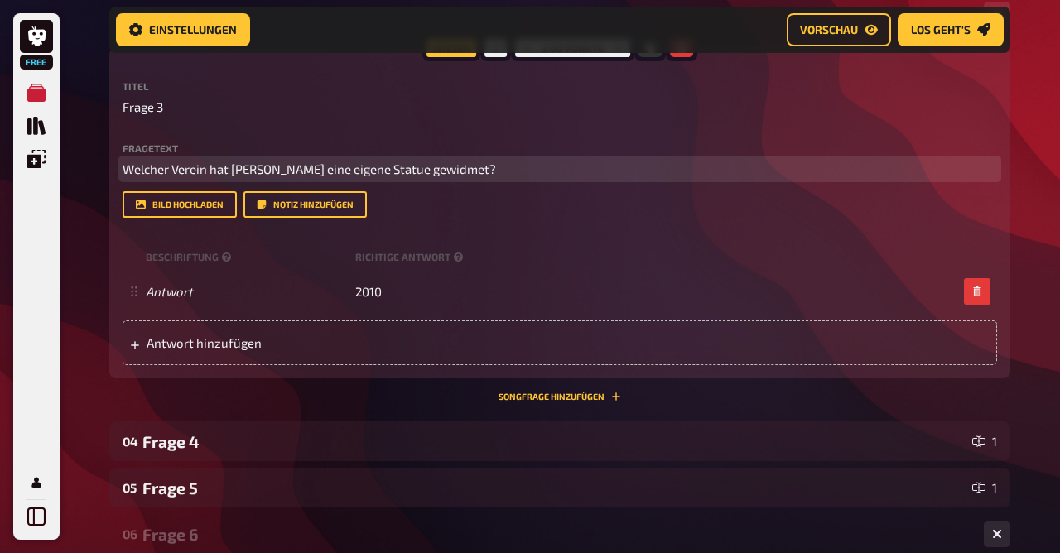
click at [544, 169] on p "Welcher Verein hat [PERSON_NAME] eine eigene Statue gewidmet?" at bounding box center [560, 169] width 875 height 19
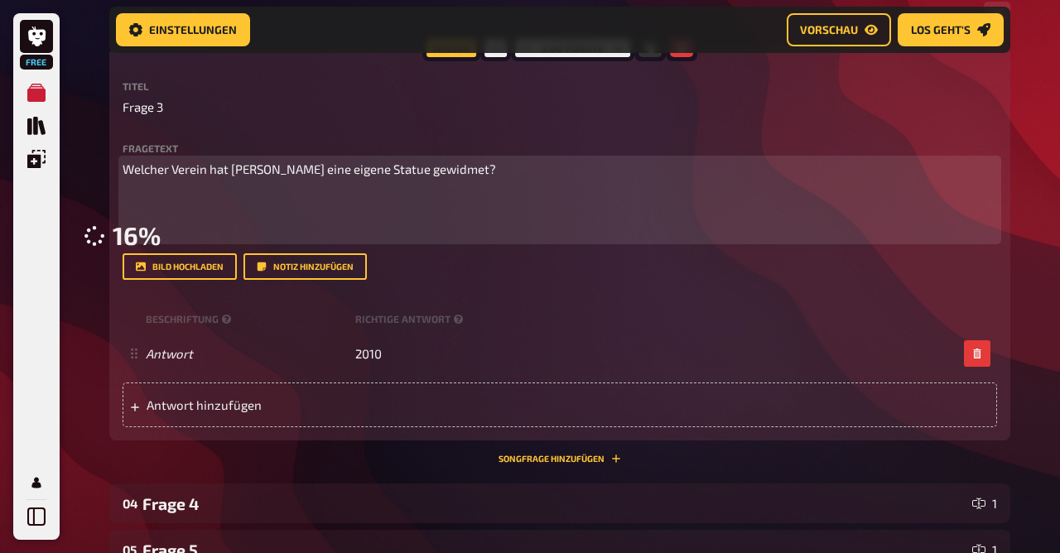
click at [275, 210] on div "Welcher Verein hat Tim Schreckenbach eine eigene Statue gewidmet? ﻿ ﻿ 16 %" at bounding box center [560, 200] width 875 height 81
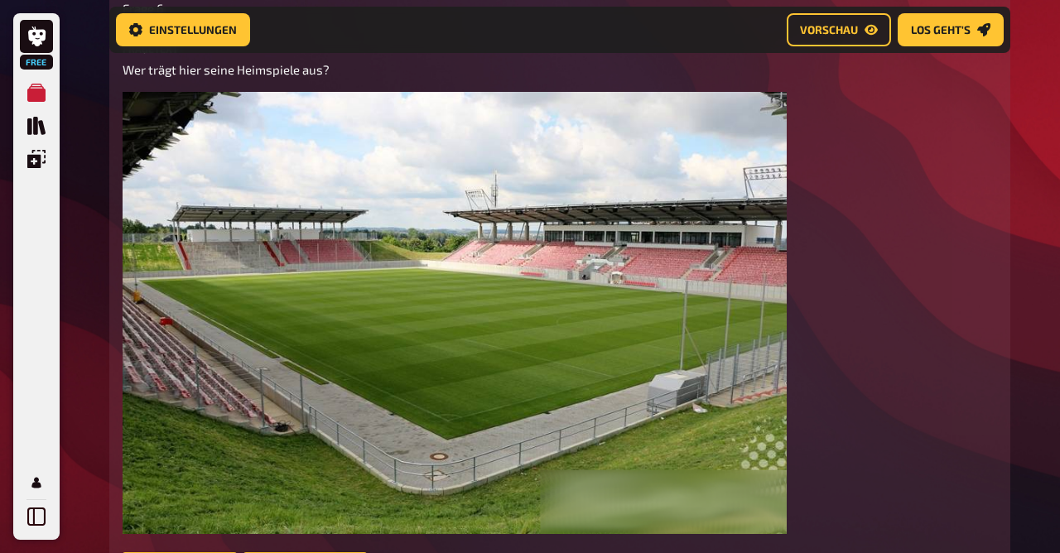
scroll to position [1086, 0]
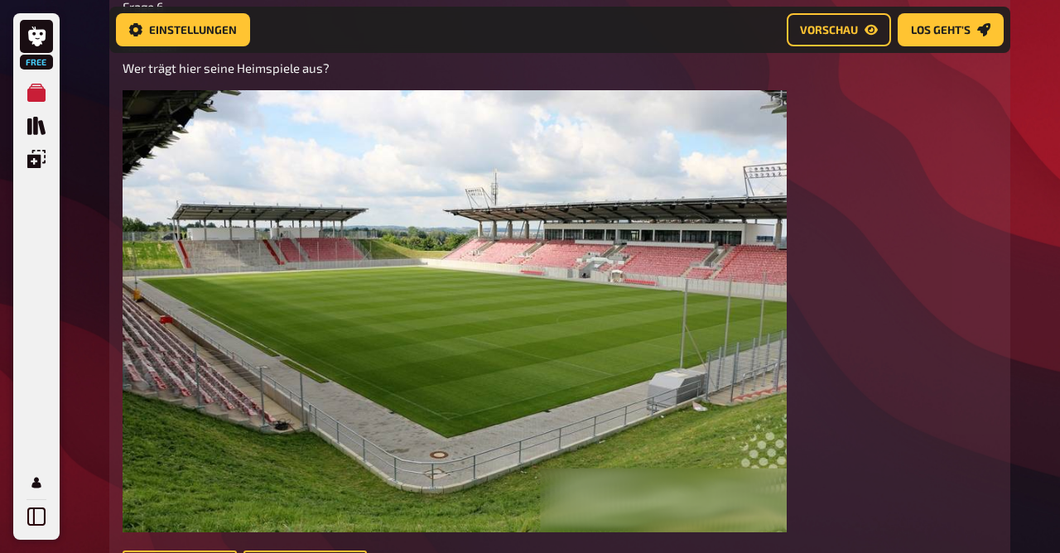
copy span "2010"
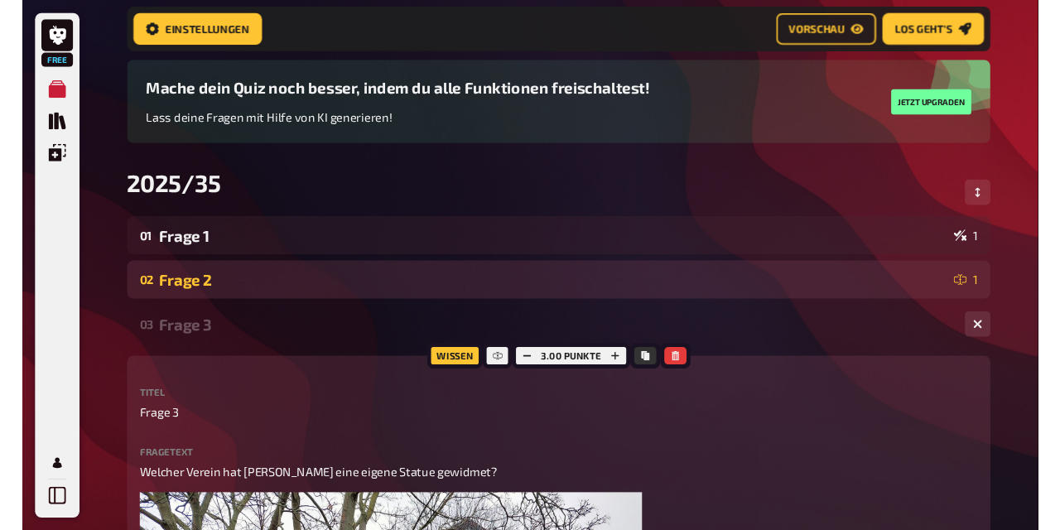
scroll to position [81, 0]
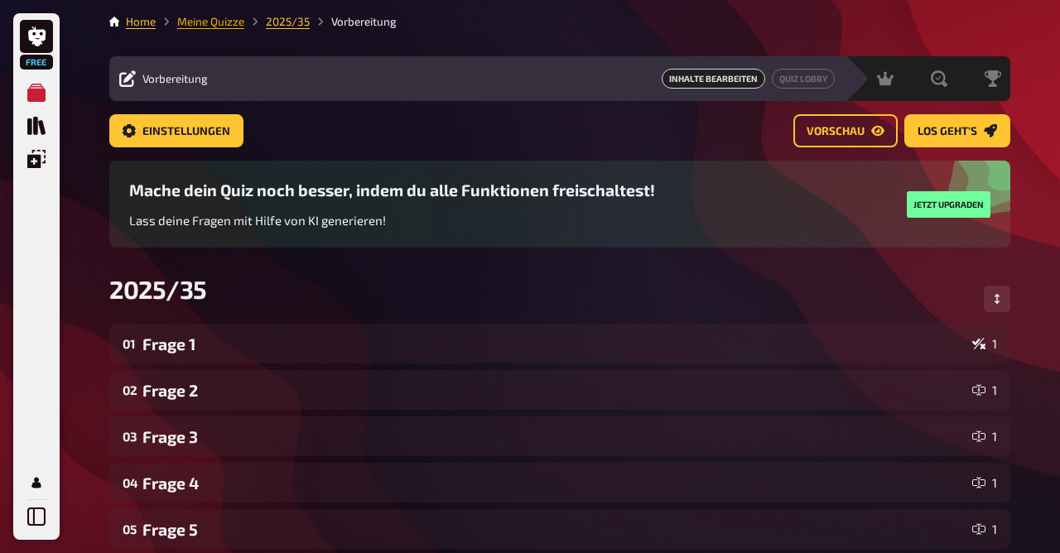
click at [200, 27] on link "Meine Quizze" at bounding box center [210, 21] width 67 height 13
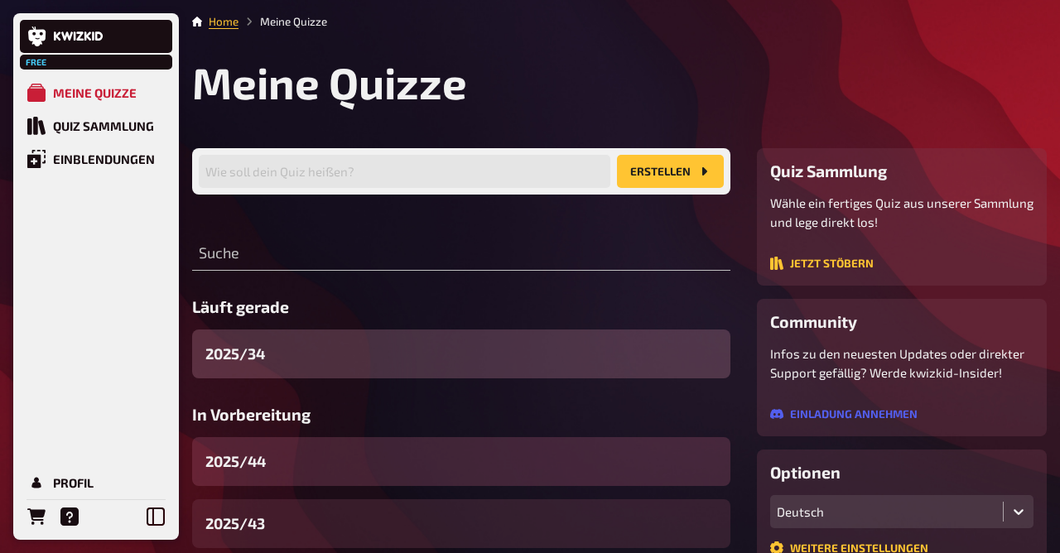
click at [304, 454] on div "2025/44" at bounding box center [461, 461] width 538 height 49
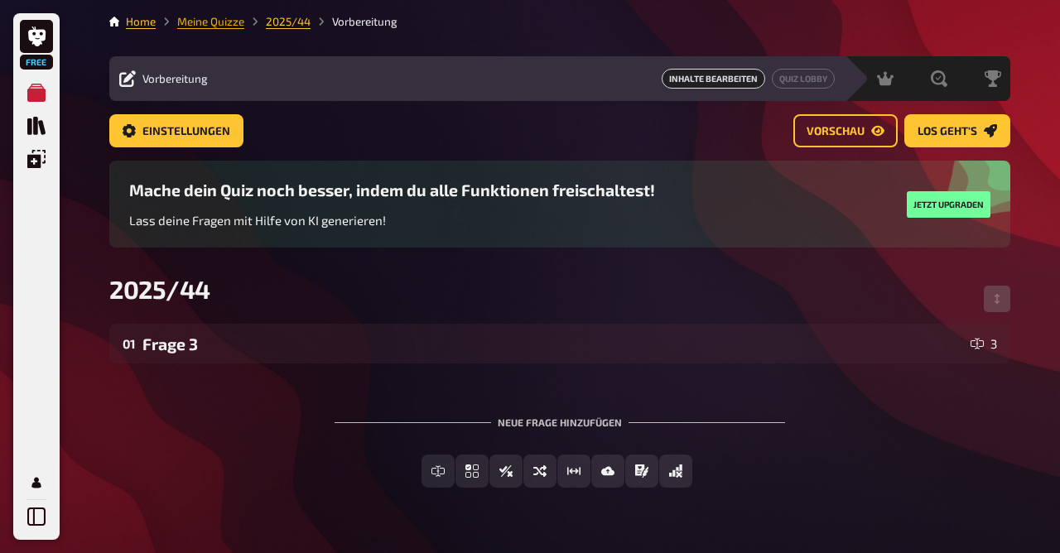
click at [215, 22] on link "Meine Quizze" at bounding box center [210, 21] width 67 height 13
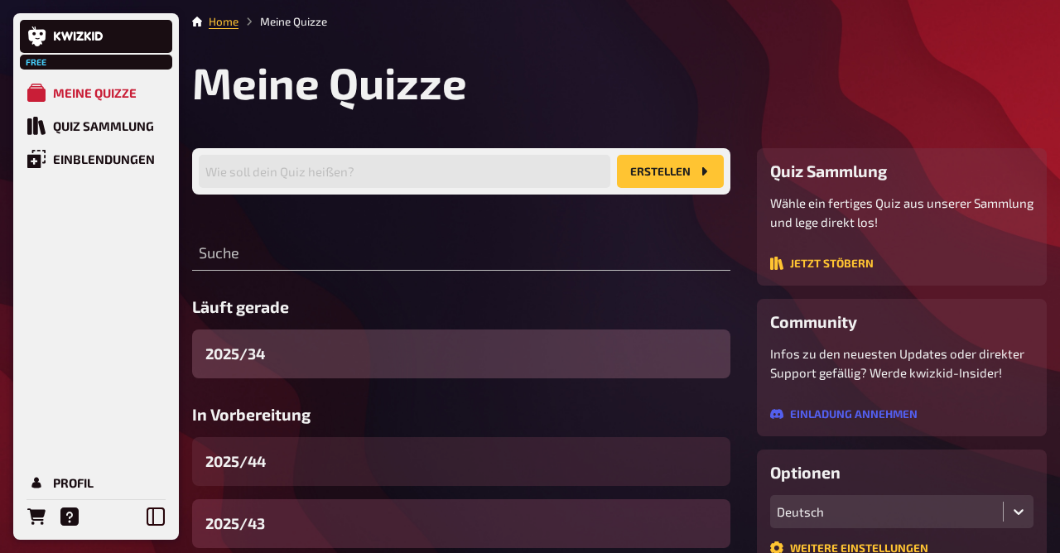
click at [295, 519] on div "2025/43" at bounding box center [461, 524] width 538 height 49
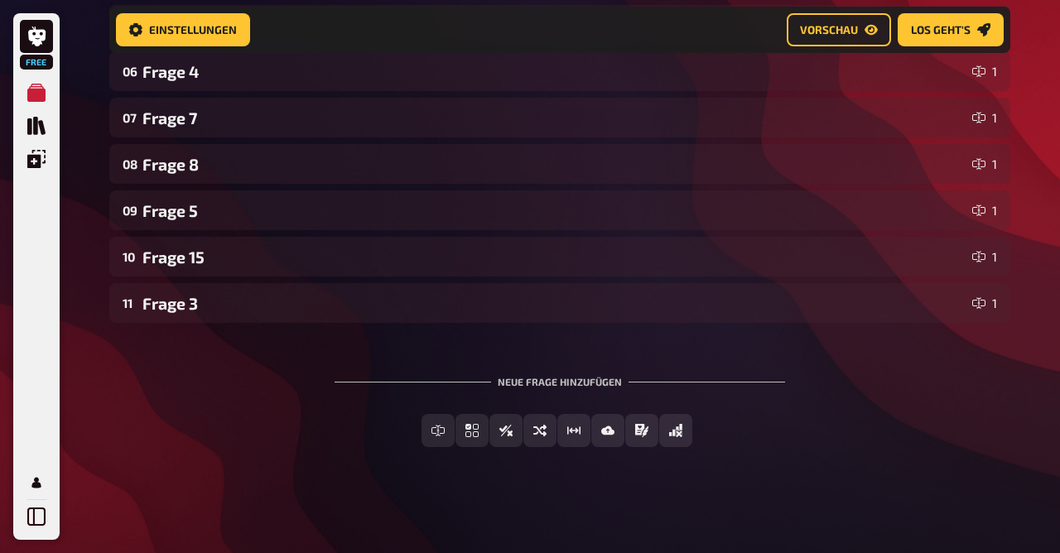
scroll to position [471, 0]
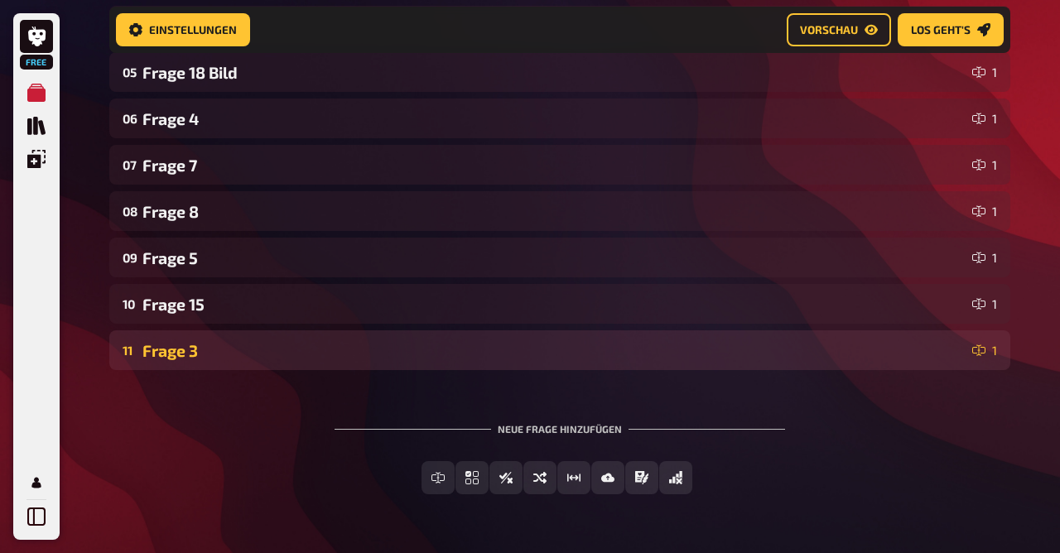
click at [187, 345] on div "Frage 3" at bounding box center [553, 350] width 823 height 19
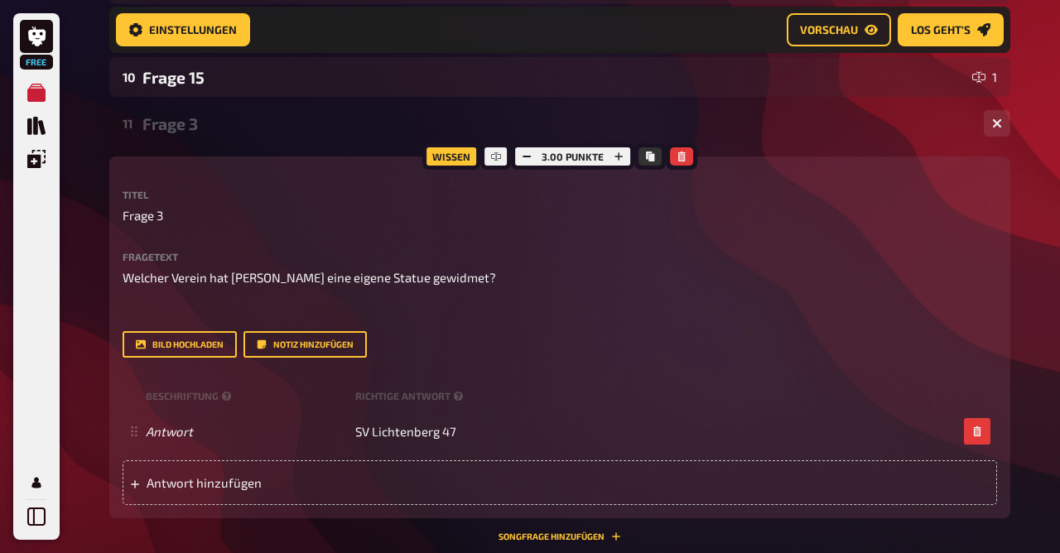
scroll to position [693, 0]
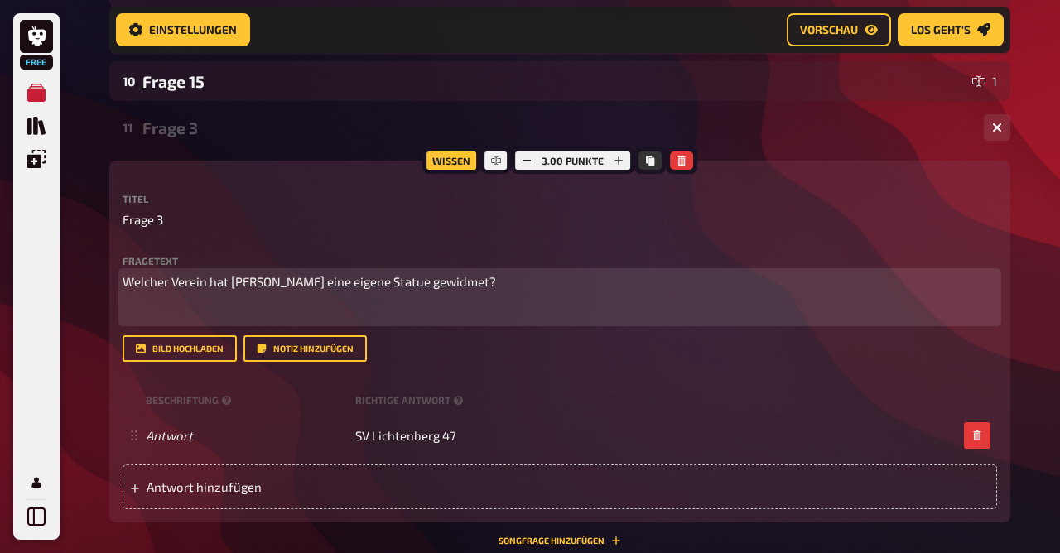
click at [527, 279] on p "Welcher Verein hat [PERSON_NAME] eine eigene Statue gewidmet?" at bounding box center [560, 282] width 875 height 19
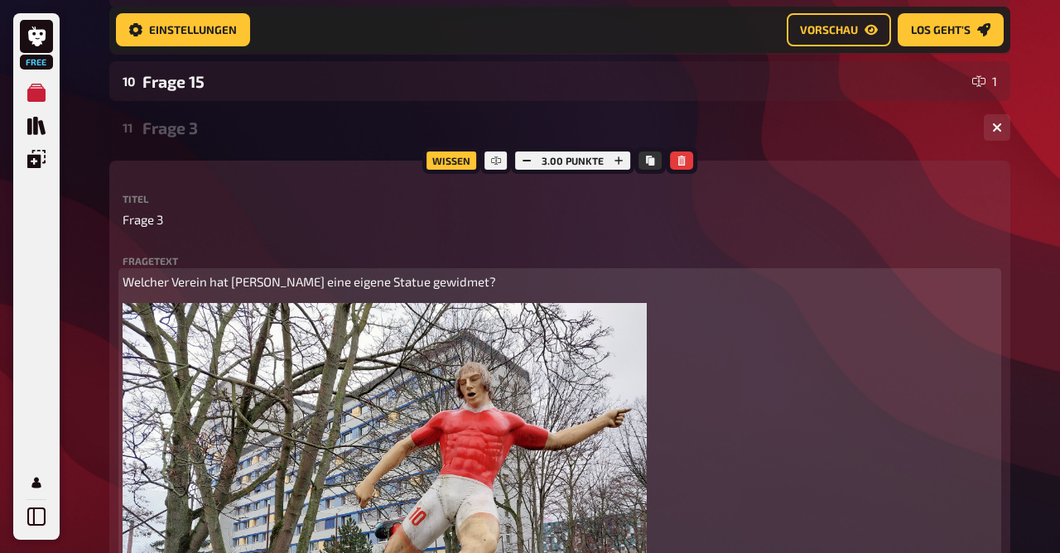
click at [127, 280] on span "Welcher Verein hat [PERSON_NAME] eine eigene Statue gewidmet?" at bounding box center [310, 281] width 374 height 15
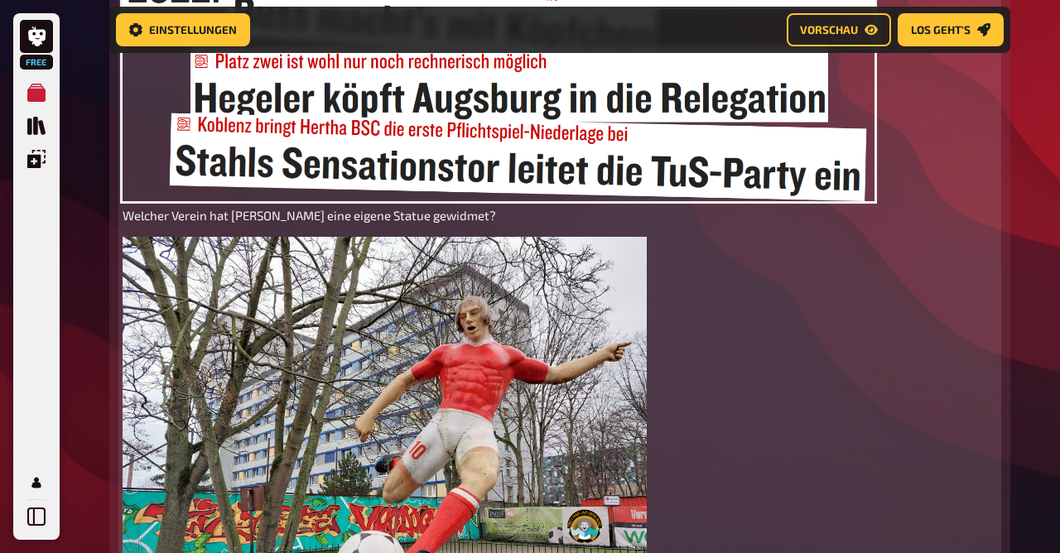
scroll to position [779, 0]
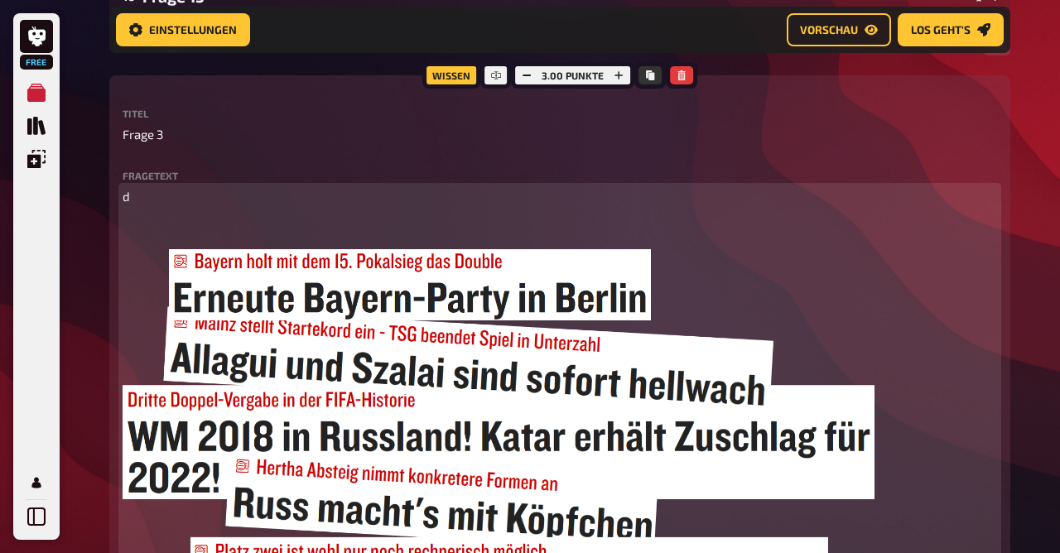
click at [134, 234] on p "﻿" at bounding box center [560, 227] width 875 height 19
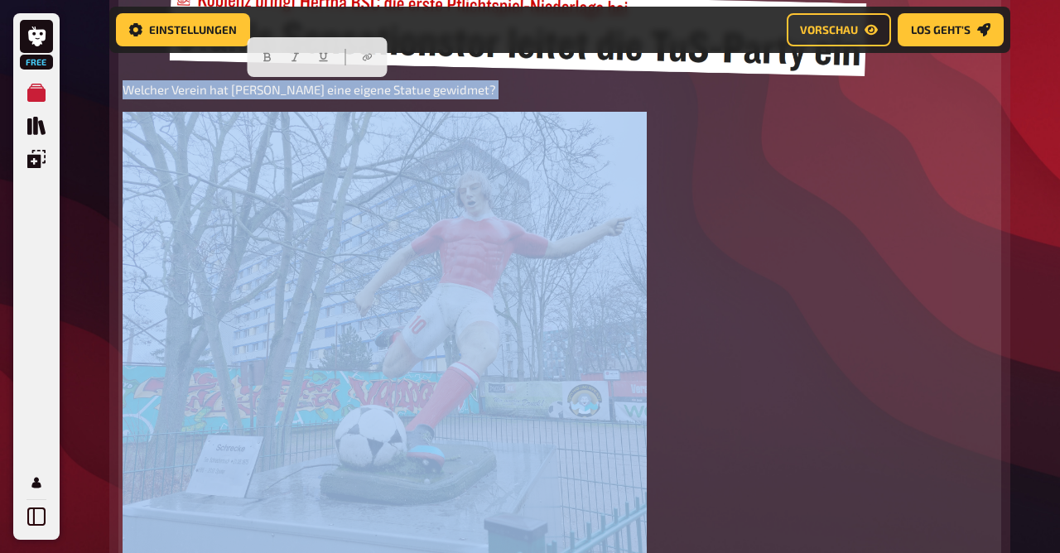
scroll to position [1377, 0]
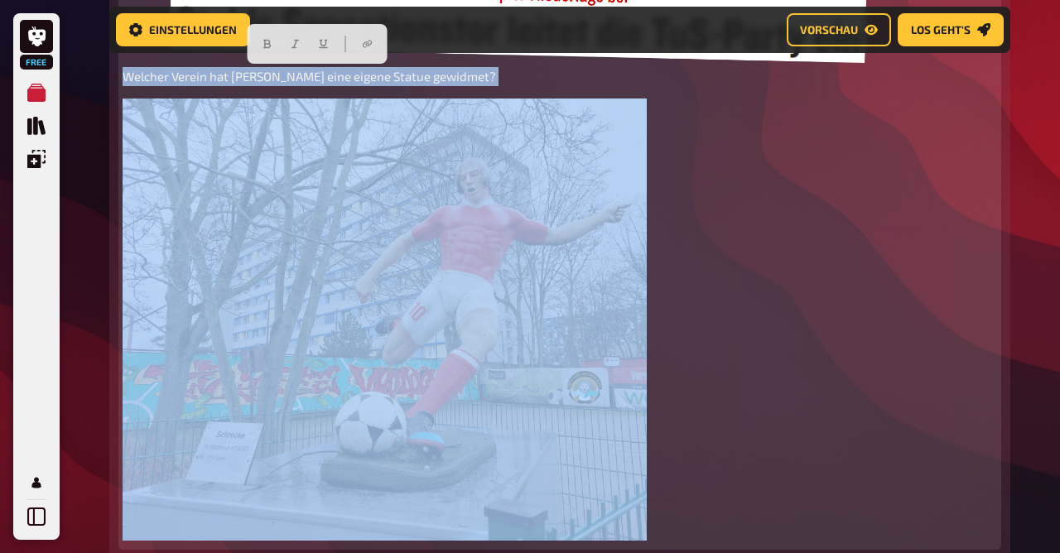
drag, startPoint x: 125, startPoint y: 236, endPoint x: 531, endPoint y: 430, distance: 449.8
click at [531, 430] on div "d ﻿ Welcher Verein hat [PERSON_NAME] eine eigene Statue gewidmet? ﻿" at bounding box center [560, 67] width 875 height 957
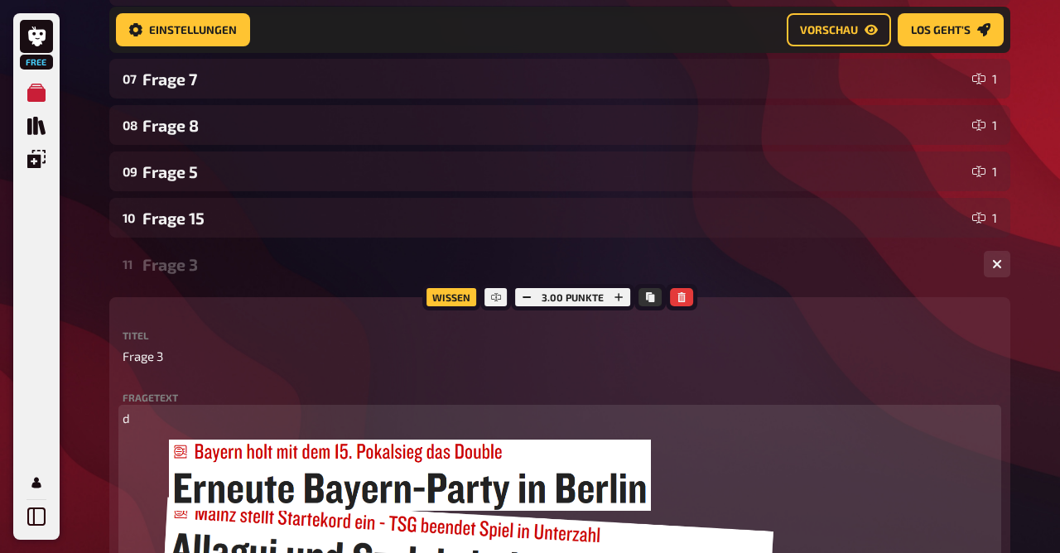
scroll to position [560, 0]
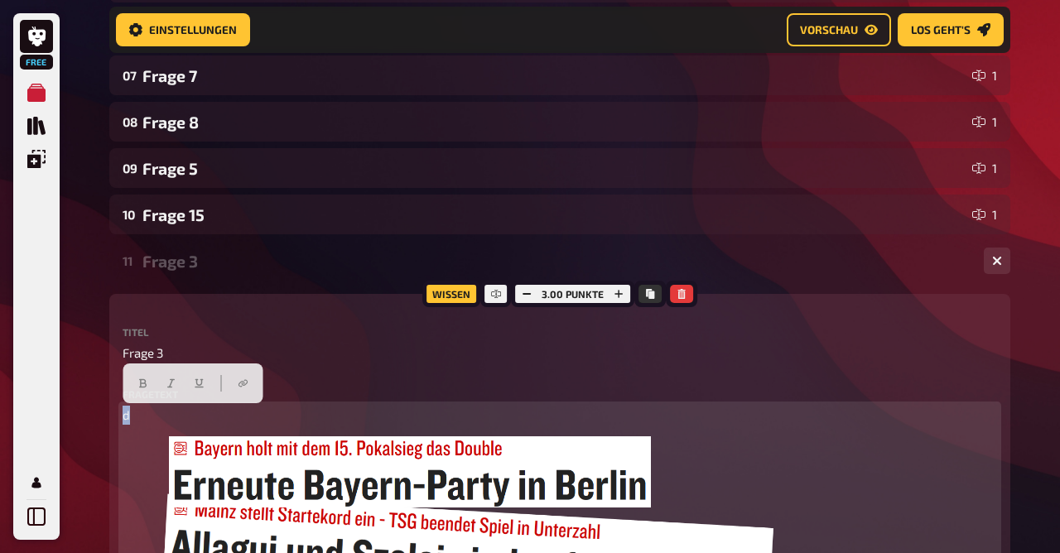
drag, startPoint x: 133, startPoint y: 415, endPoint x: 101, endPoint y: 408, distance: 33.2
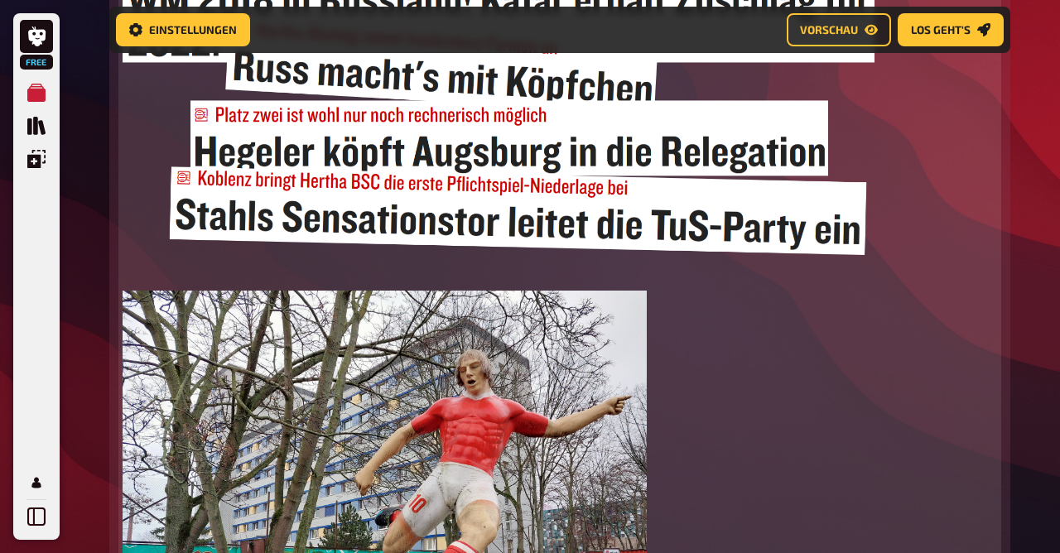
scroll to position [1185, 0]
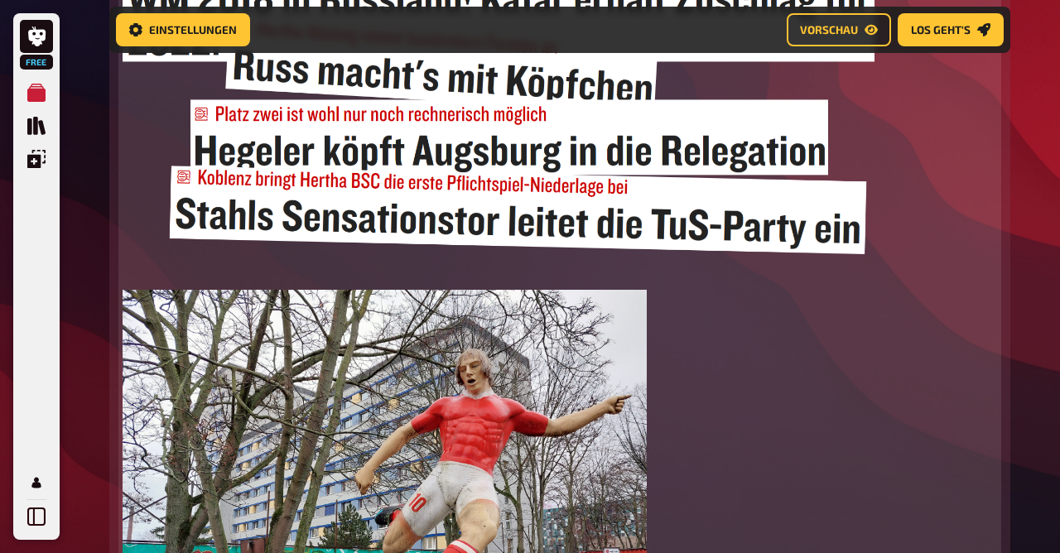
click at [183, 438] on img at bounding box center [385, 511] width 524 height 442
click at [628, 304] on button "button" at bounding box center [627, 310] width 27 height 27
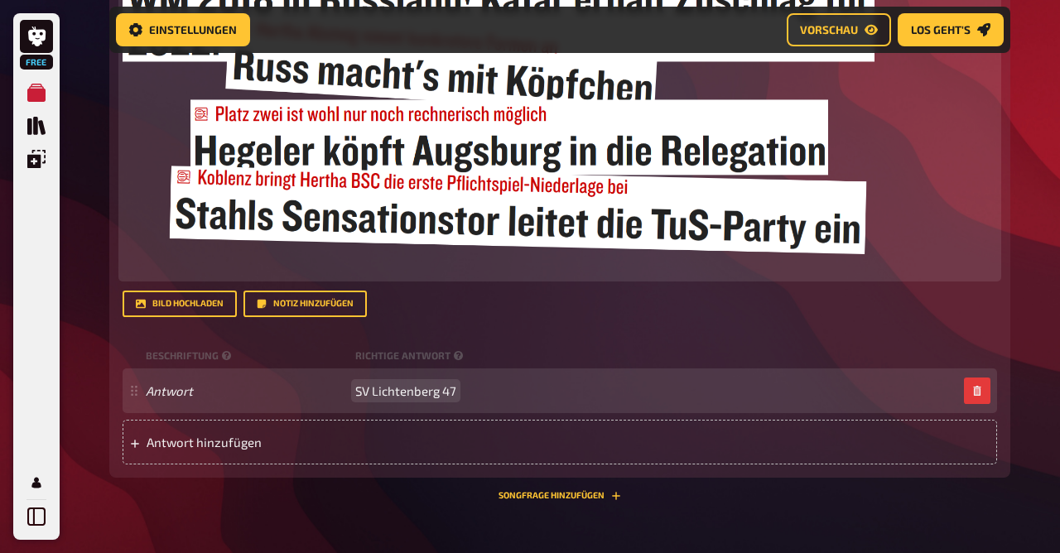
click at [395, 397] on span "SV Lichtenberg 47" at bounding box center [405, 391] width 101 height 15
paste span
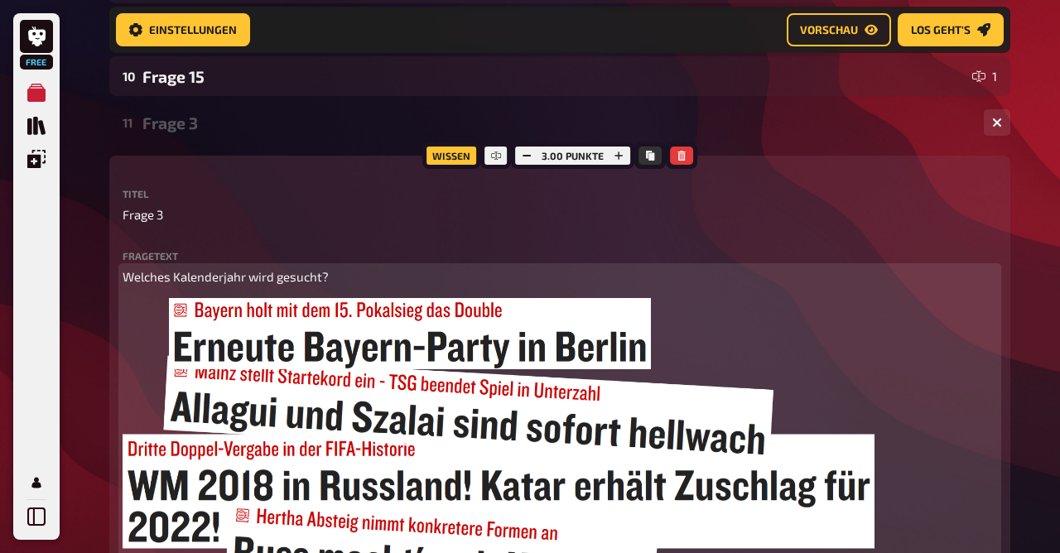
scroll to position [698, 0]
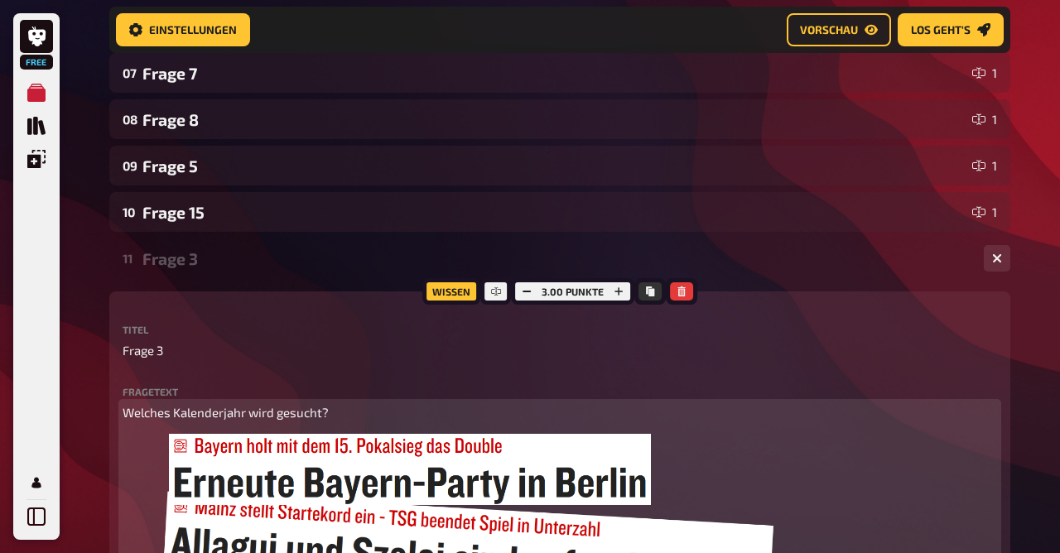
click at [164, 258] on div "Frage 3" at bounding box center [556, 258] width 828 height 19
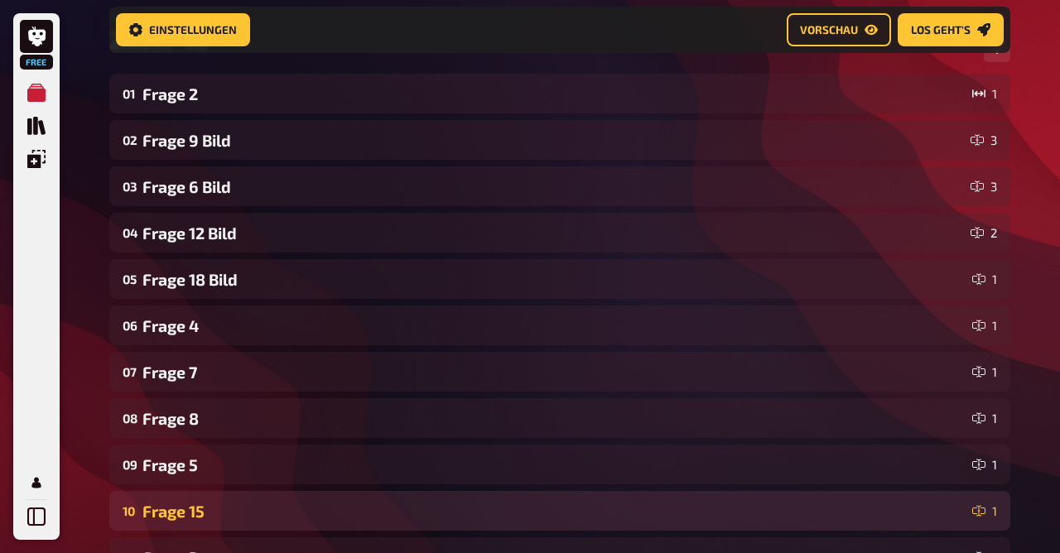
scroll to position [263, 0]
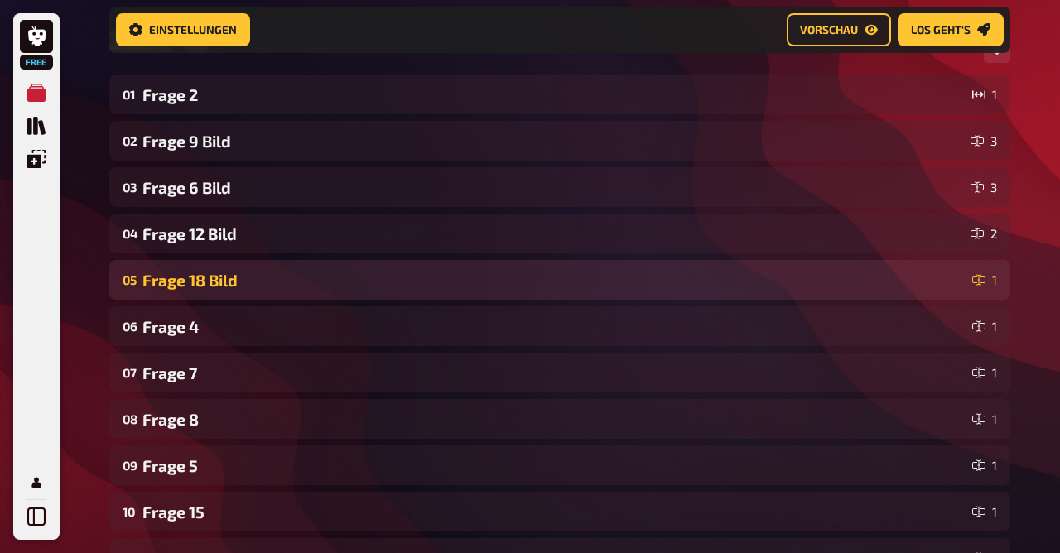
click at [235, 297] on div "05 Frage 18 Bild 1" at bounding box center [559, 280] width 901 height 40
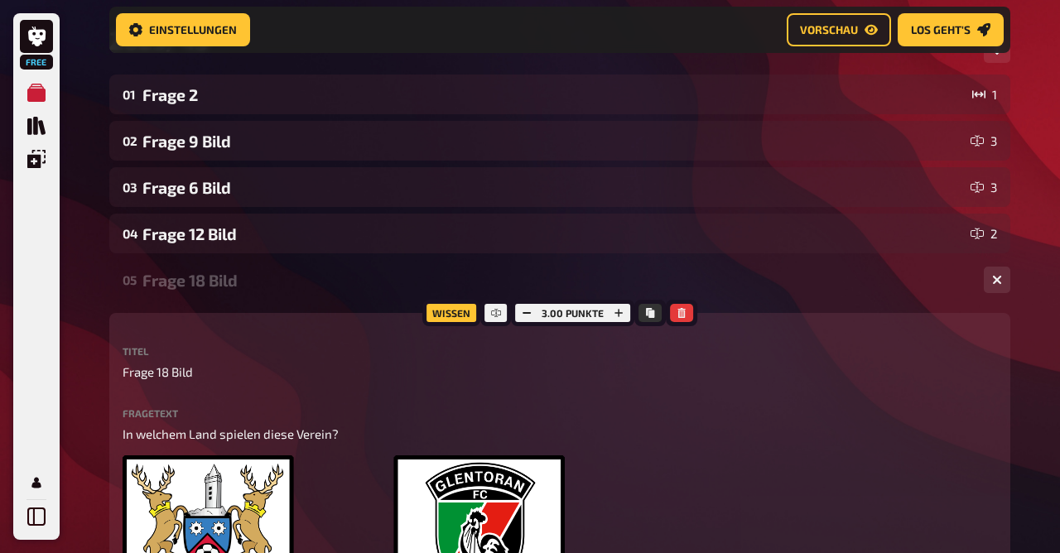
click at [195, 371] on p "Frage 18 Bild" at bounding box center [560, 372] width 875 height 19
click at [181, 374] on span "Frage 18 Bild" at bounding box center [158, 372] width 70 height 19
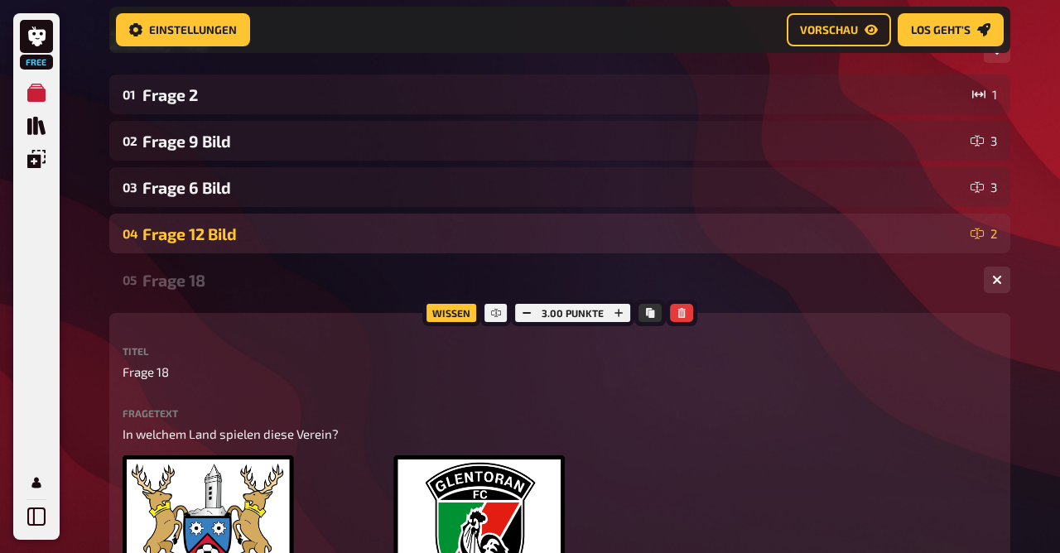
click at [170, 239] on div "Frage 12 Bild" at bounding box center [553, 233] width 822 height 19
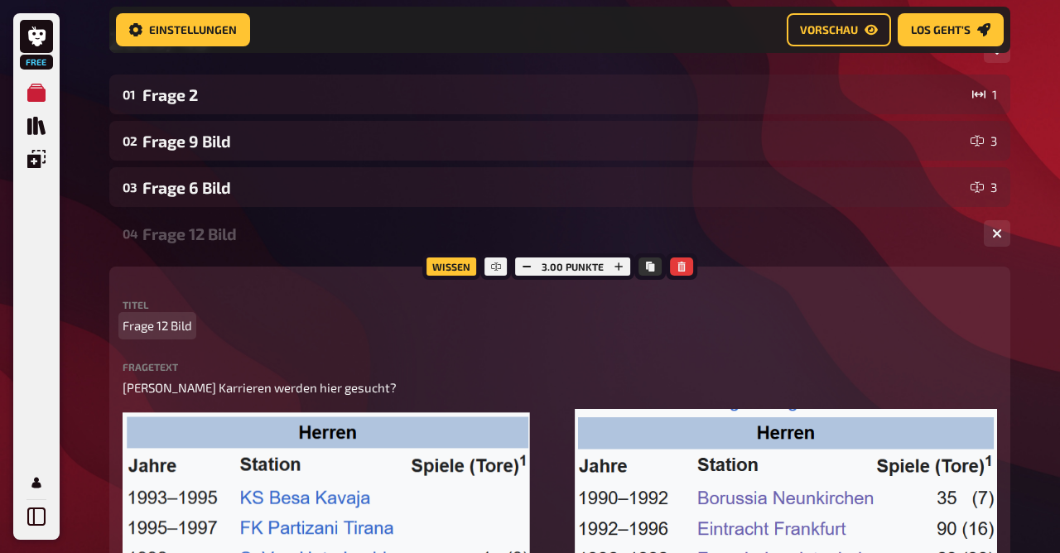
click at [179, 330] on span "Frage 12 Bild" at bounding box center [158, 325] width 70 height 19
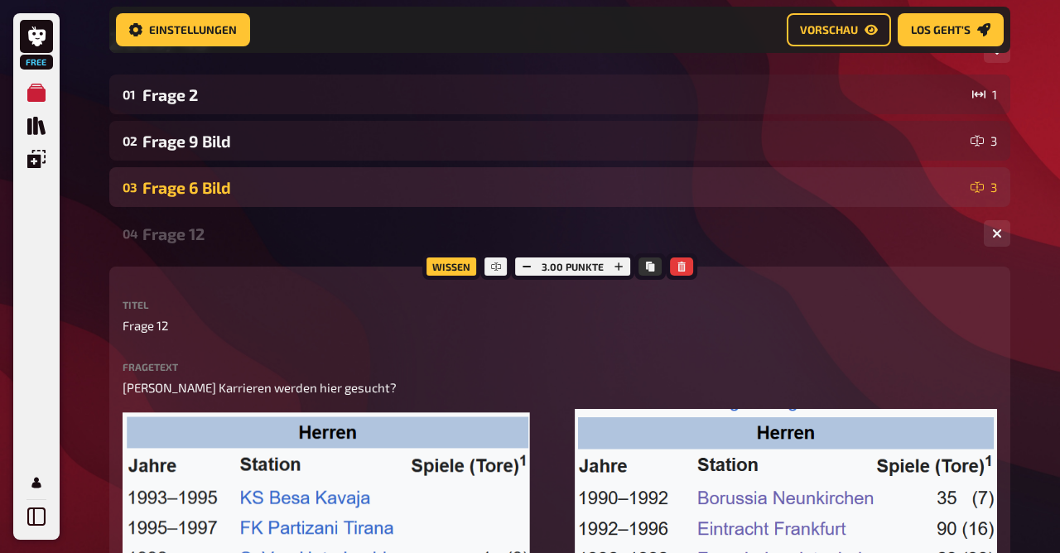
click at [214, 181] on div "Frage 6 Bild" at bounding box center [553, 187] width 822 height 19
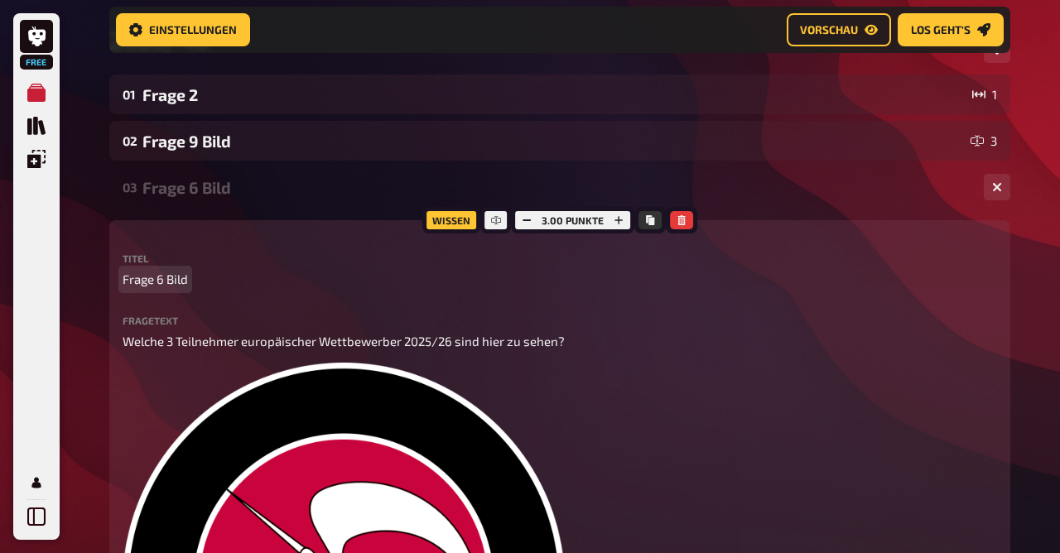
click at [185, 279] on span "Frage 6 Bild" at bounding box center [155, 279] width 65 height 19
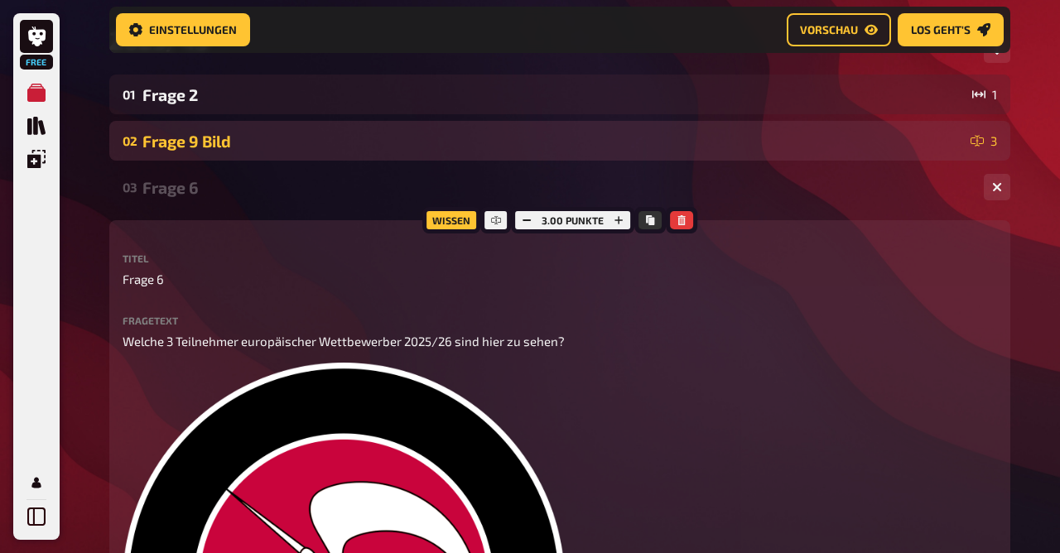
click at [216, 147] on div "Frage 9 Bild" at bounding box center [553, 141] width 822 height 19
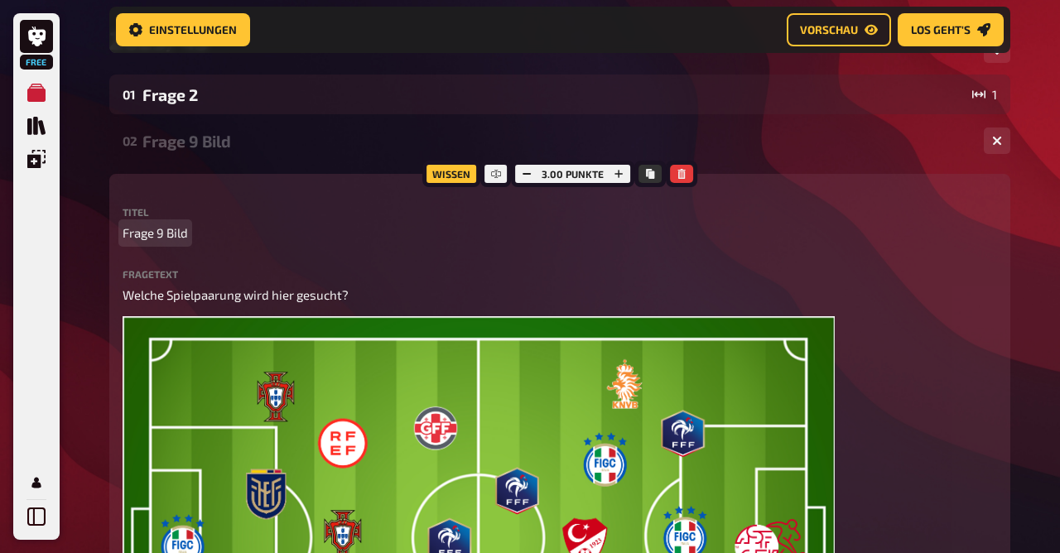
click at [180, 229] on span "Frage 9 Bild" at bounding box center [155, 233] width 65 height 19
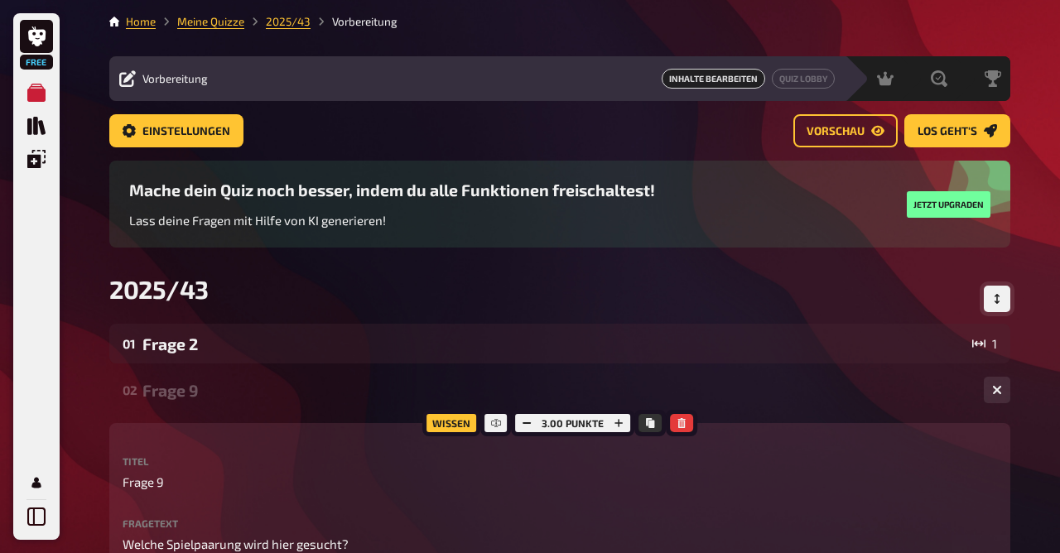
click at [1000, 295] on icon "Reihenfolge anpassen" at bounding box center [997, 299] width 10 height 10
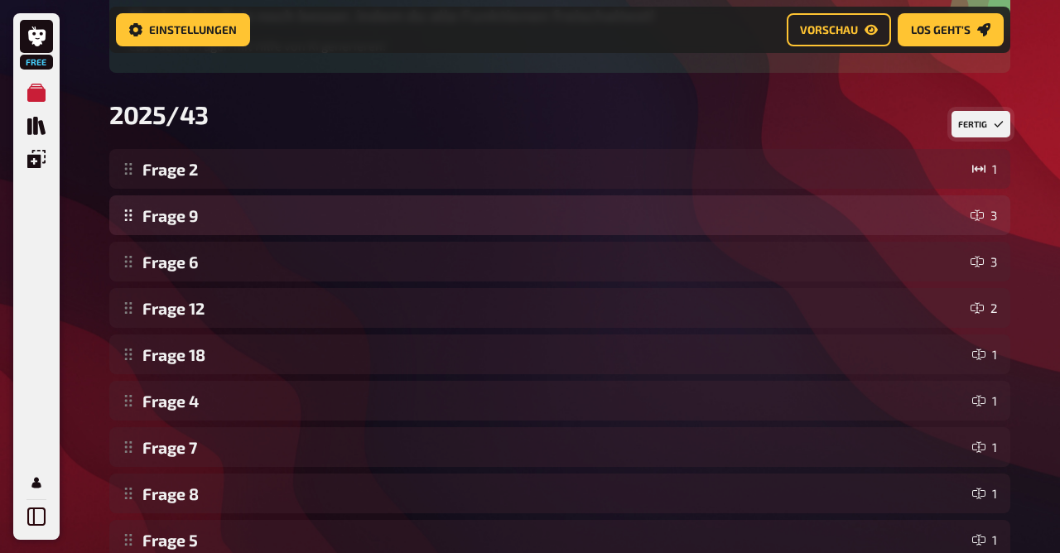
scroll to position [209, 0]
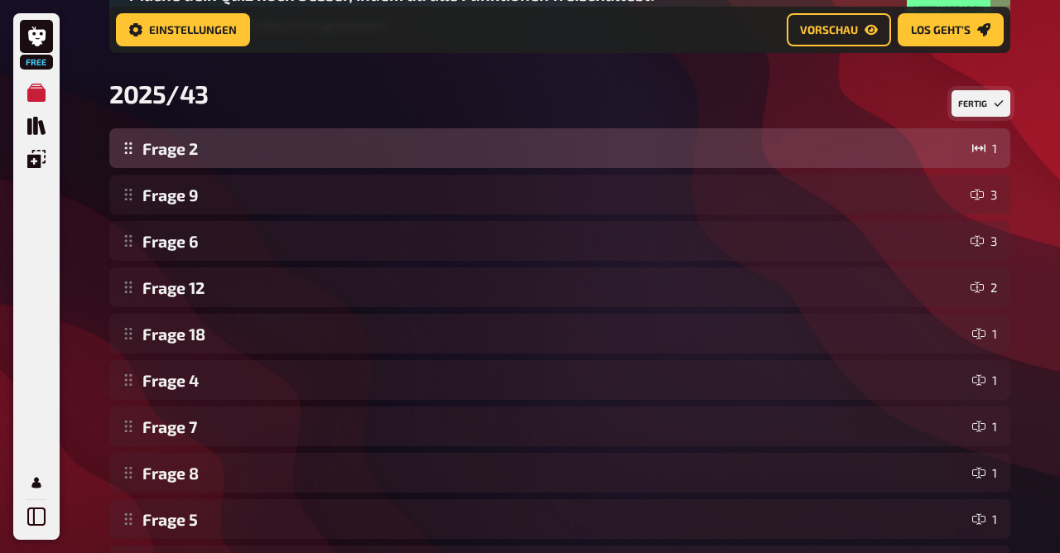
click at [131, 157] on div "Frage 2 1 Frage 9 3 Frage 6 3 Frage 12 2 Frage 18 1 Frage 4 1 Frage 7 1 Frage 8…" at bounding box center [559, 380] width 901 height 504
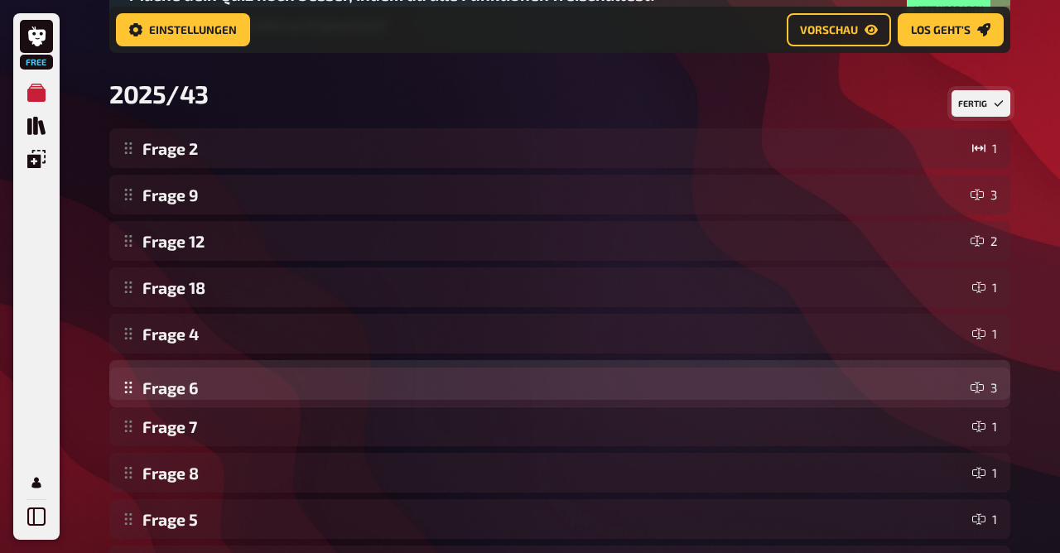
drag, startPoint x: 128, startPoint y: 244, endPoint x: 135, endPoint y: 391, distance: 146.8
click at [135, 391] on div "Frage 2 1 Frage 9 3 Frage 6 3 Frage 12 2 Frage 18 1 Frage 4 1 Frage 7 1 Frage 8…" at bounding box center [559, 380] width 901 height 504
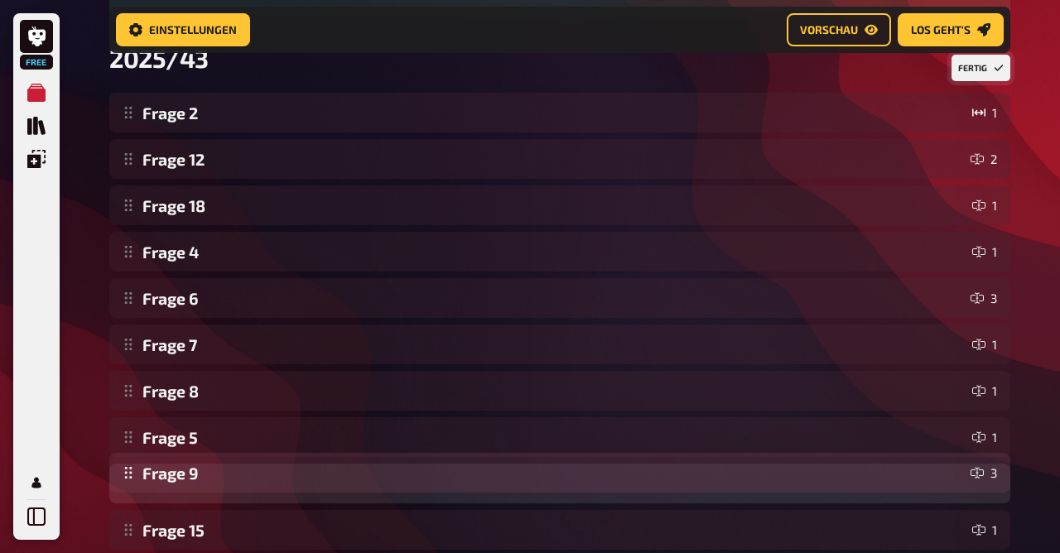
drag, startPoint x: 127, startPoint y: 196, endPoint x: 140, endPoint y: 475, distance: 278.7
click at [140, 475] on div "Frage 2 1 Frage 9 3 Frage 12 2 Frage 18 1 Frage 4 1 Frage 6 3 Frage 7 1 Frage 8…" at bounding box center [559, 345] width 901 height 504
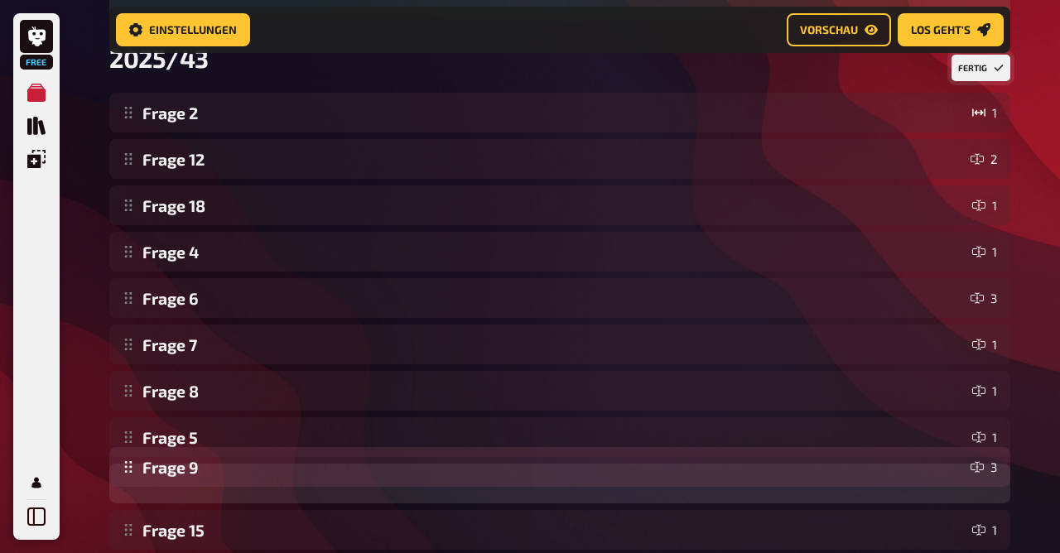
scroll to position [262, 0]
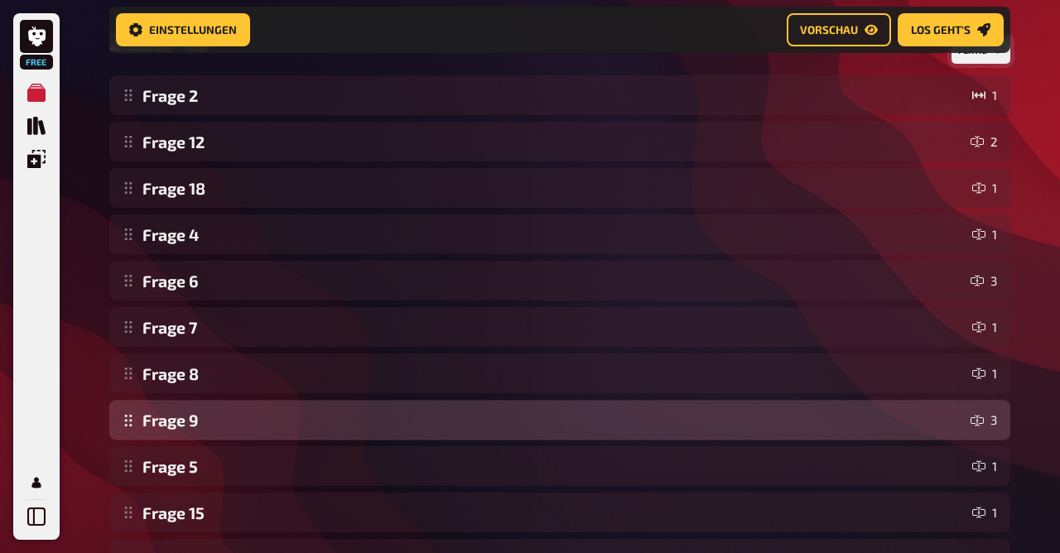
drag, startPoint x: 140, startPoint y: 475, endPoint x: 144, endPoint y: 434, distance: 40.8
click at [144, 434] on div "Frage 2 1 Frage 12 2 Frage 18 1 Frage 4 1 Frage 6 3 Frage 7 1 Frage 8 1 Frage 5…" at bounding box center [559, 327] width 901 height 504
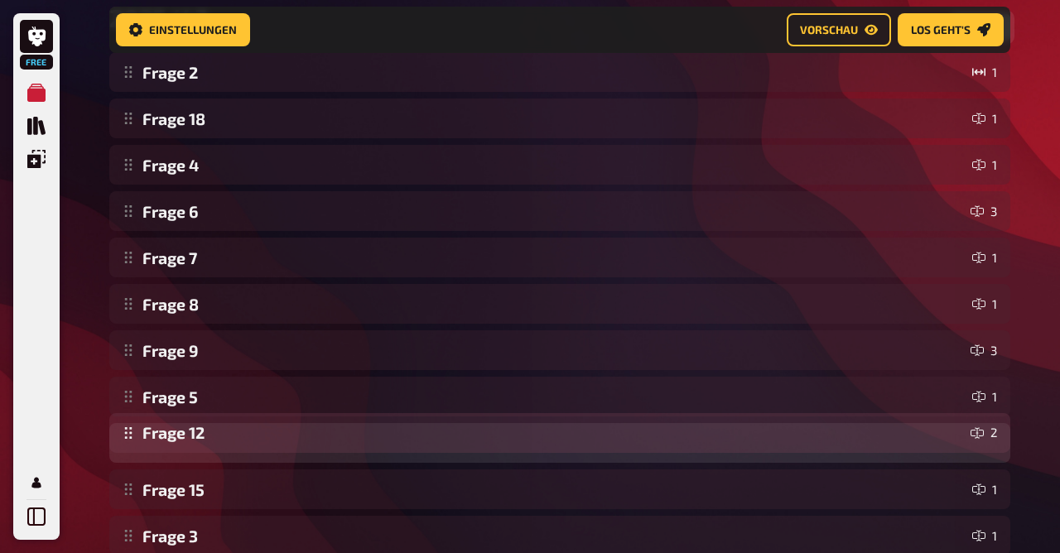
scroll to position [290, 0]
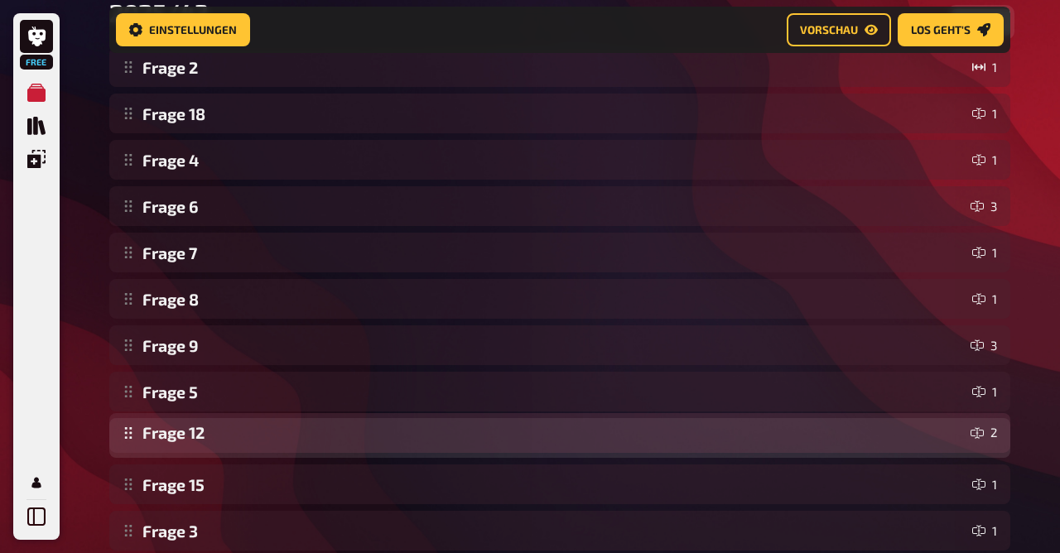
drag, startPoint x: 131, startPoint y: 149, endPoint x: 171, endPoint y: 441, distance: 294.4
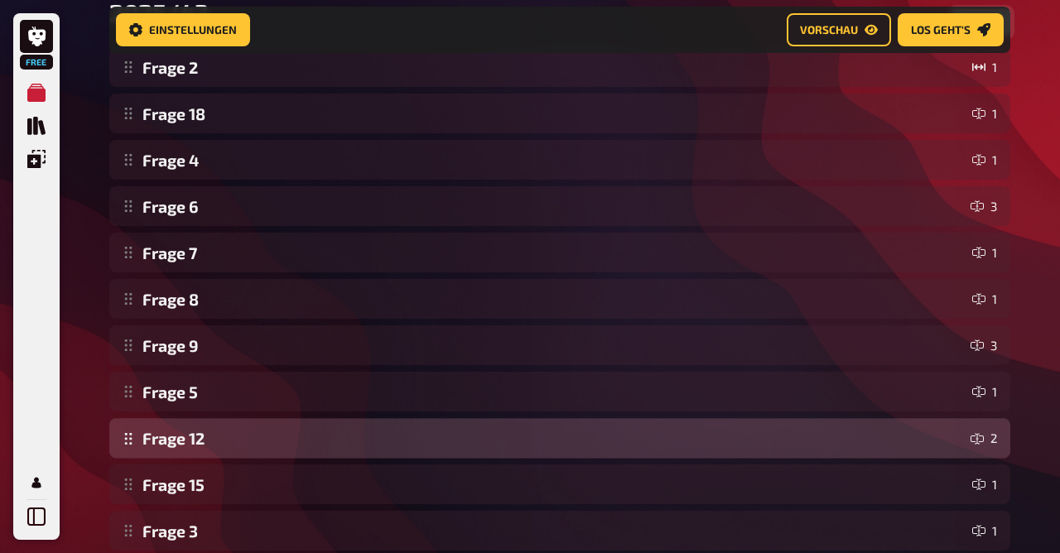
click at [171, 441] on div "Frage 2 1 Frage 12 2 Frage 18 1 Frage 4 1 Frage 6 3 Frage 7 1 Frage 8 1 Frage 9…" at bounding box center [559, 299] width 901 height 504
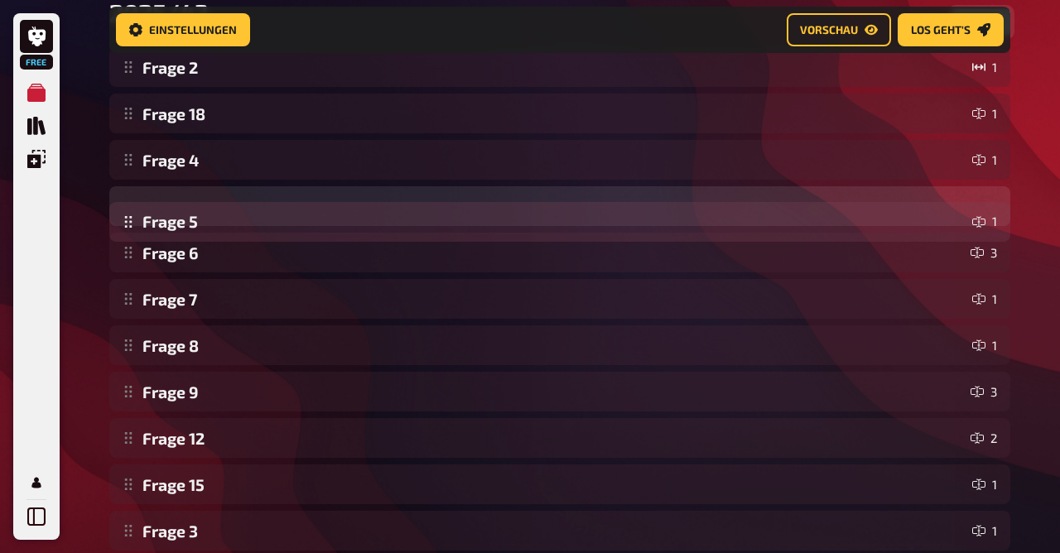
drag, startPoint x: 126, startPoint y: 396, endPoint x: 138, endPoint y: 225, distance: 171.1
click at [138, 225] on div "Frage 2 1 Frage 18 1 Frage 4 1 Frage 6 3 Frage 7 1 Frage 8 1 Frage 9 3 Frage 5 …" at bounding box center [559, 299] width 901 height 504
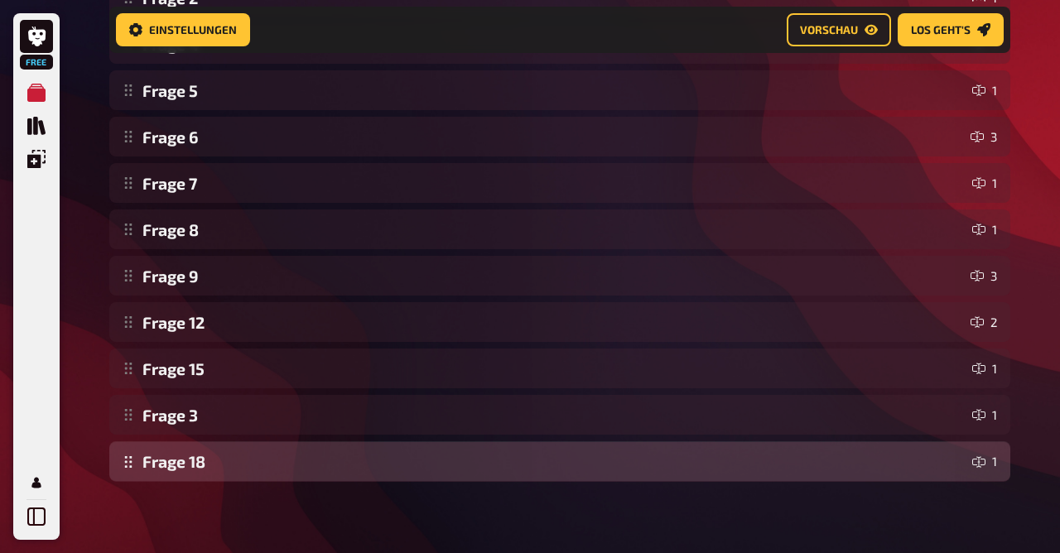
scroll to position [368, 0]
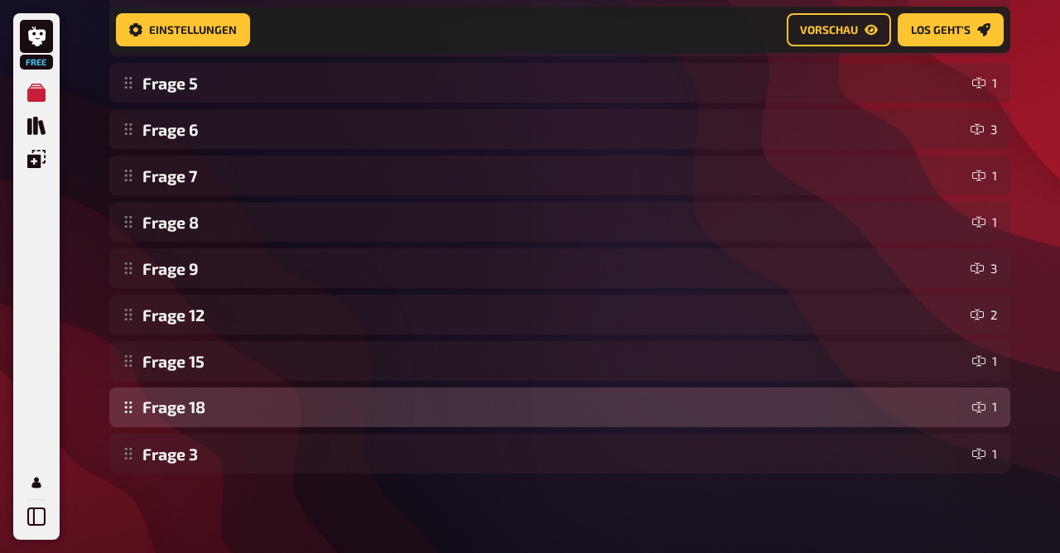
drag, startPoint x: 128, startPoint y: 118, endPoint x: 162, endPoint y: 413, distance: 295.9
click at [162, 413] on div "Frage 2 1 Frage 18 1 Frage 4 1 Frage 5 1 Frage 6 3 Frage 7 1 Frage 8 1 Frage 9 …" at bounding box center [559, 222] width 901 height 504
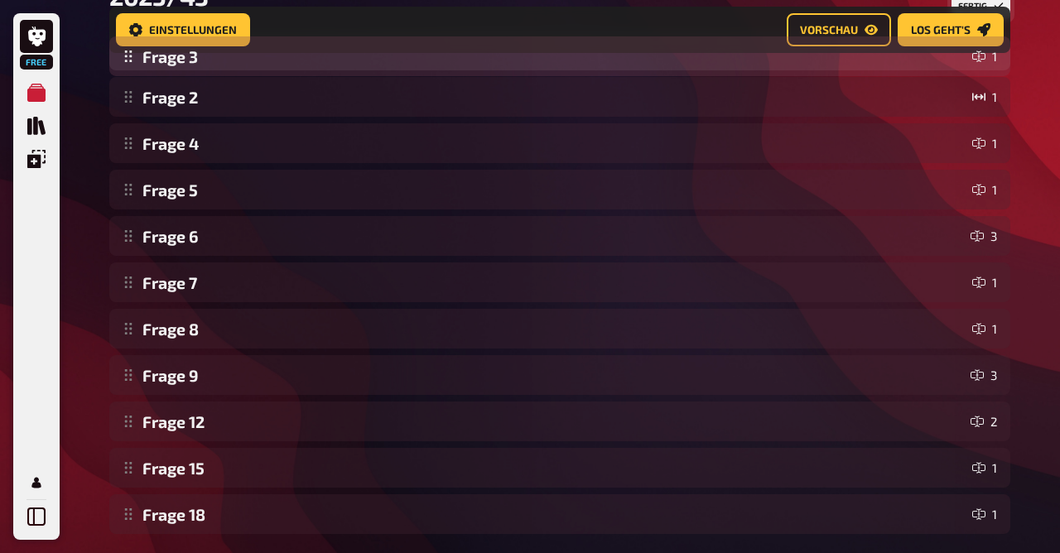
scroll to position [292, 0]
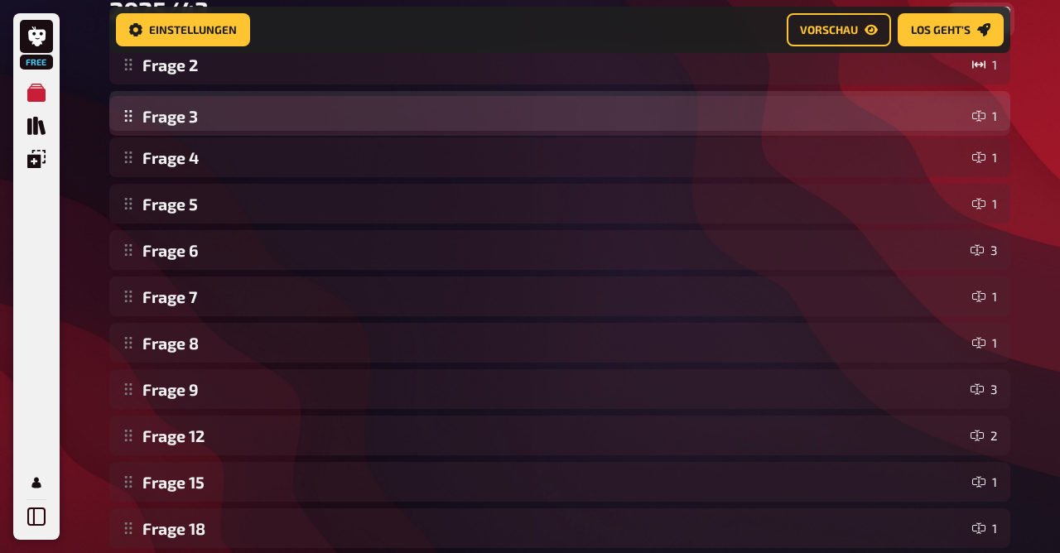
drag, startPoint x: 138, startPoint y: 466, endPoint x: 180, endPoint y: 128, distance: 339.8
click at [180, 128] on div "Frage 2 1 Frage 4 1 Frage 5 1 Frage 6 3 Frage 7 1 Frage 8 1 Frage 9 3 Frage 12 …" at bounding box center [559, 297] width 901 height 504
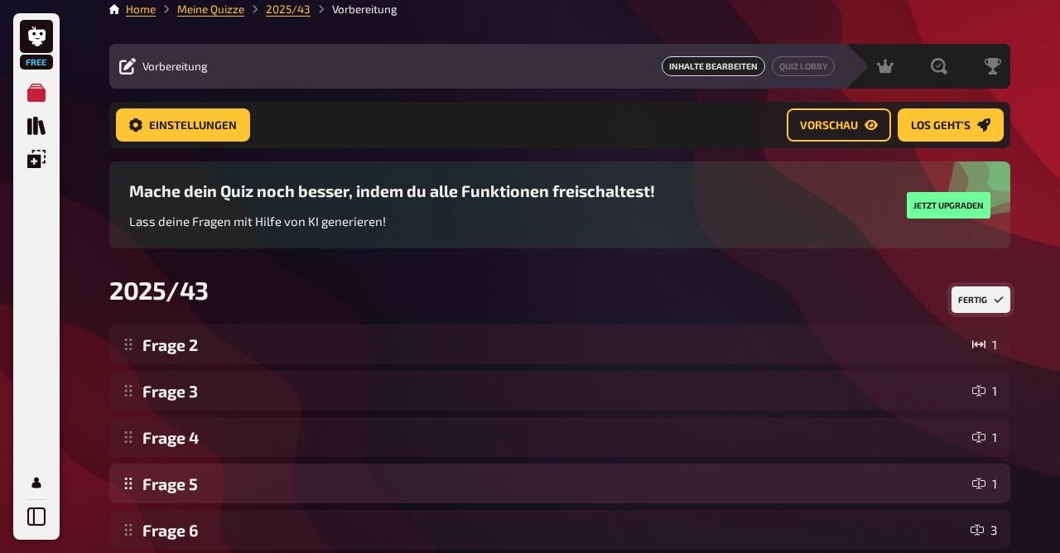
scroll to position [0, 0]
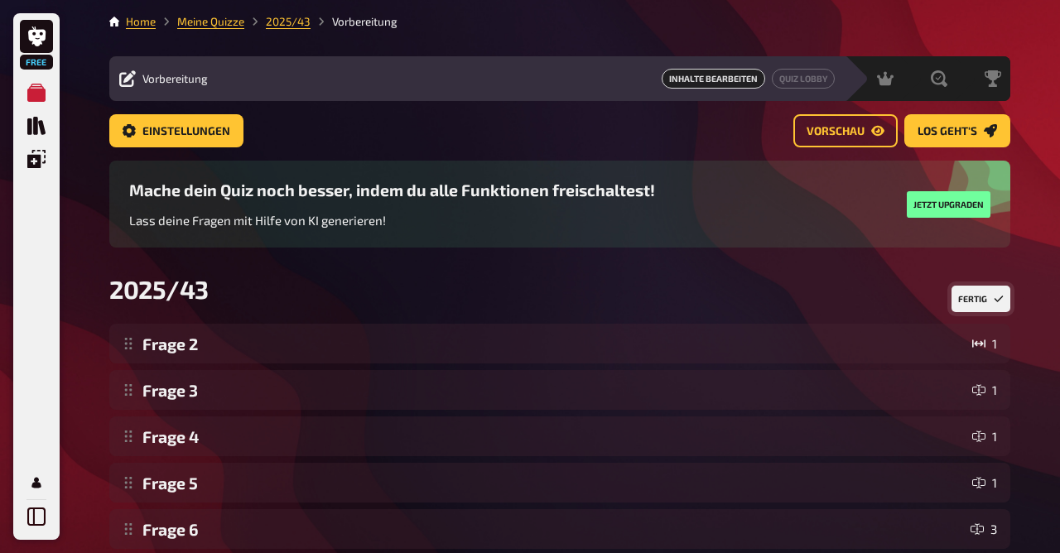
click at [978, 303] on button "Fertig" at bounding box center [981, 299] width 59 height 27
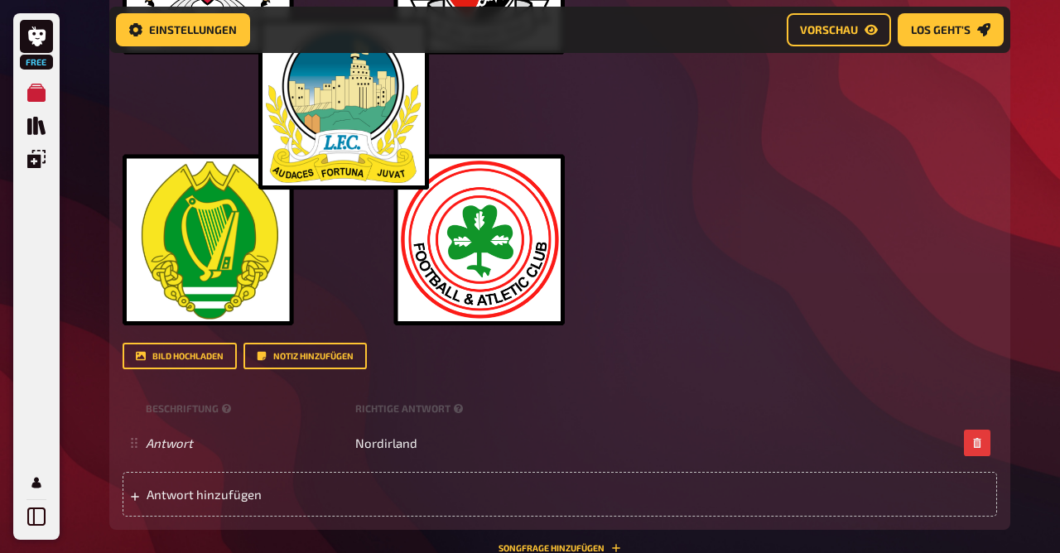
scroll to position [4038, 0]
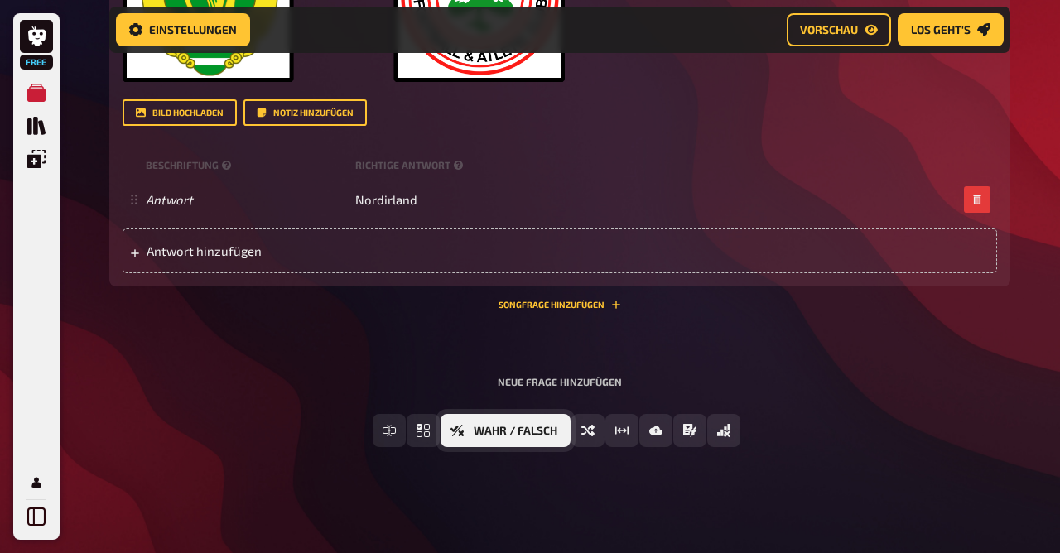
click at [543, 429] on span "Wahr / Falsch" at bounding box center [516, 432] width 84 height 12
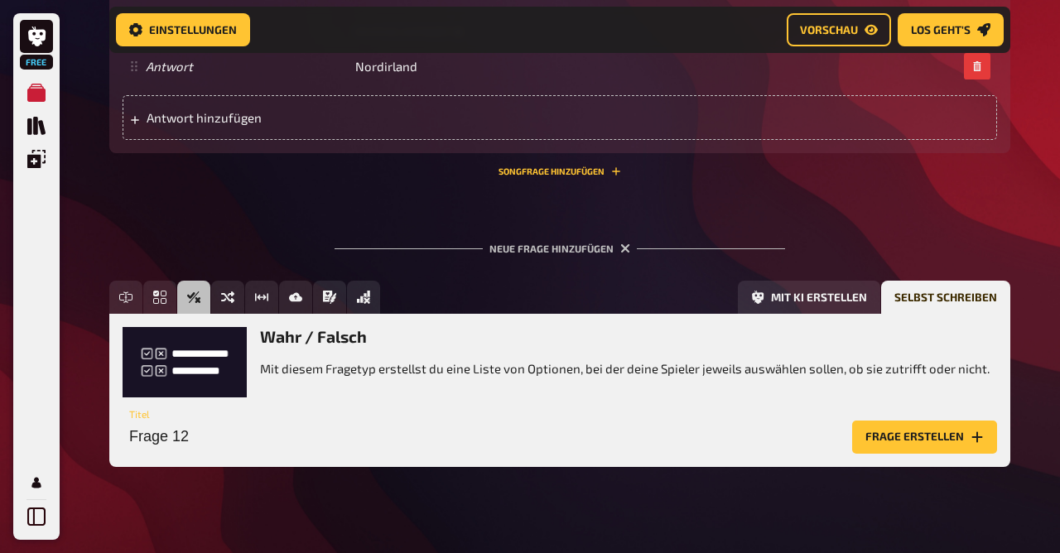
scroll to position [4173, 0]
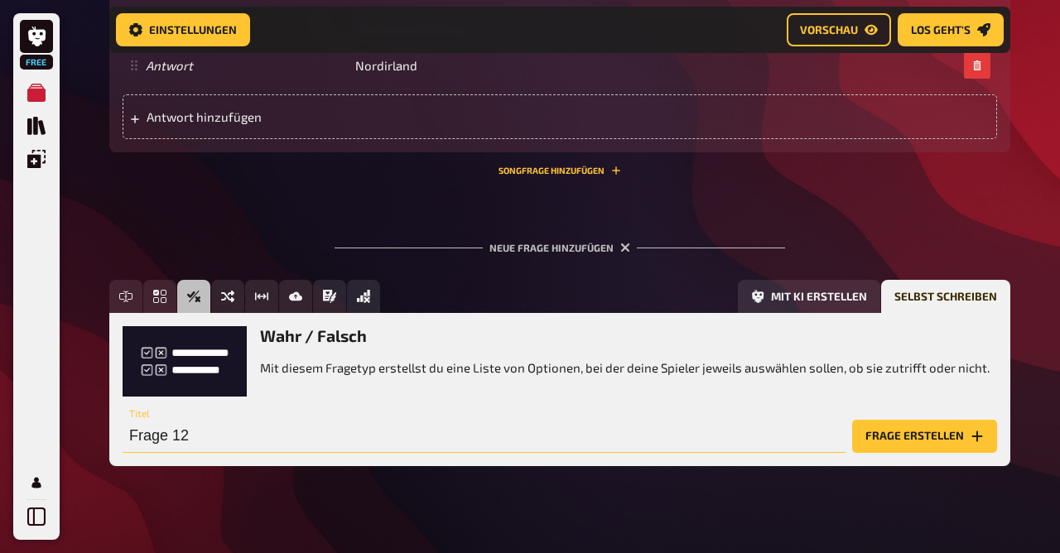
click at [382, 437] on input "Frage 12" at bounding box center [484, 436] width 723 height 33
type input "Frage 1"
click at [881, 434] on button "Frage erstellen" at bounding box center [924, 436] width 145 height 33
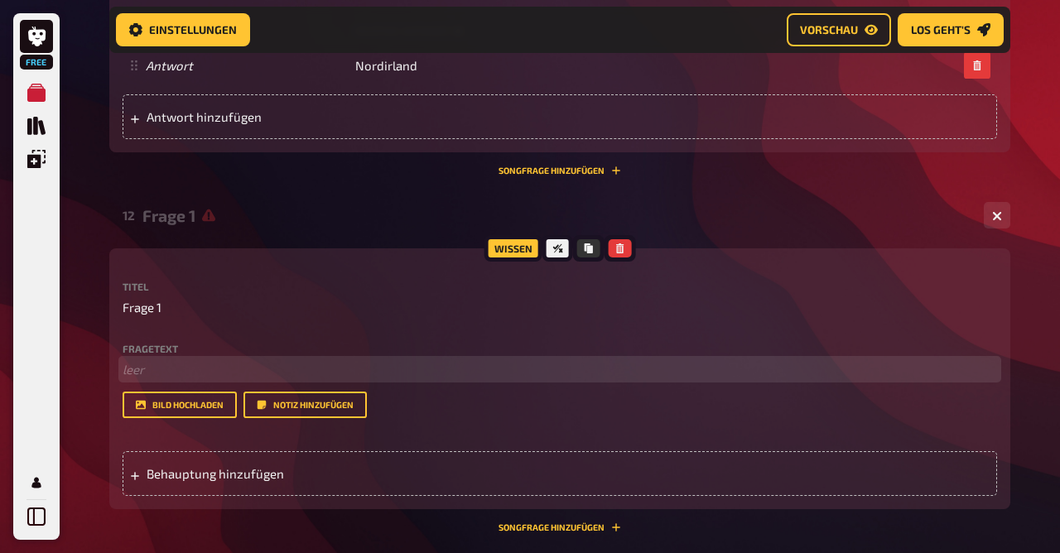
click at [282, 377] on p "﻿ leer" at bounding box center [560, 369] width 875 height 19
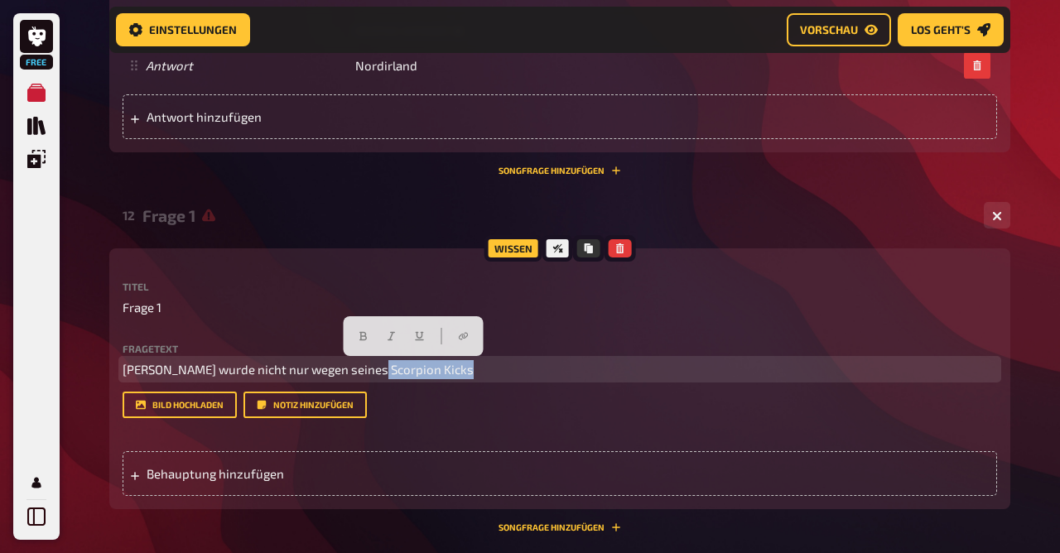
drag, startPoint x: 372, startPoint y: 370, endPoint x: 538, endPoint y: 395, distance: 167.5
click at [538, 395] on div "Fragetext [PERSON_NAME] wurde nicht nur wegen seines Scorpion Kicks Hier hinzie…" at bounding box center [560, 381] width 875 height 75
copy span "Scorpion Kicks"
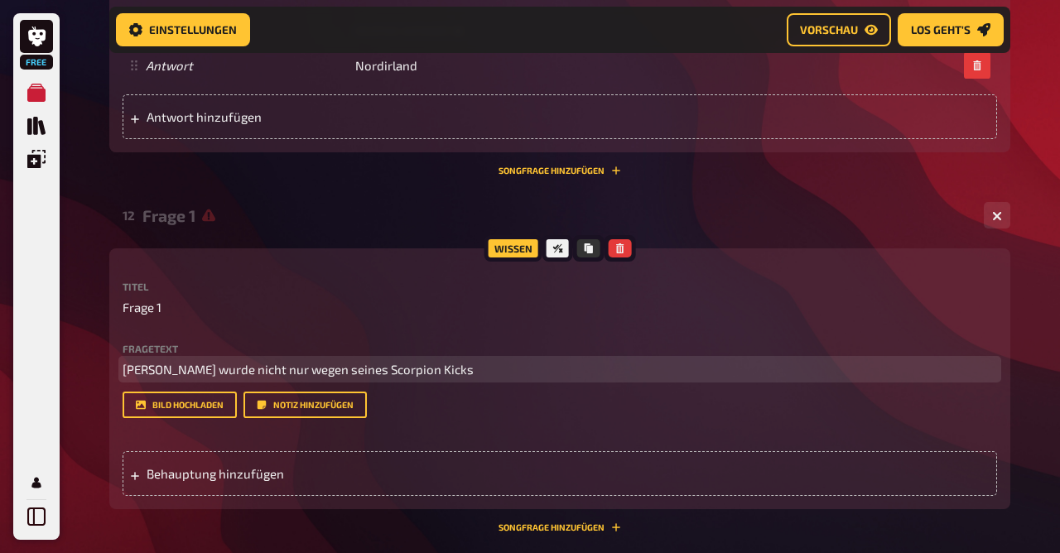
click at [546, 368] on p "[PERSON_NAME] wurde nicht nur wegen seines Scorpion Kicks" at bounding box center [560, 369] width 875 height 19
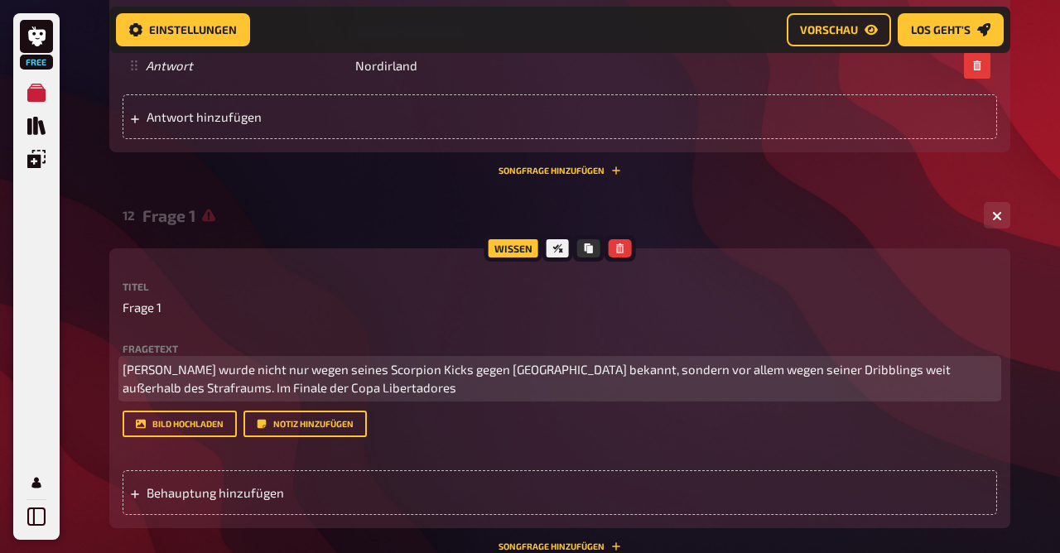
click at [244, 387] on span "[PERSON_NAME] wurde nicht nur wegen seines Scorpion Kicks gegen [GEOGRAPHIC_DAT…" at bounding box center [538, 379] width 831 height 34
click at [432, 392] on p "[PERSON_NAME] wurde nicht nur wegen seines Scorpion Kicks gegen [GEOGRAPHIC_DAT…" at bounding box center [560, 378] width 875 height 37
click at [190, 389] on span "[PERSON_NAME] wurde nicht nur wegen seines Scorpion Kicks gegen [GEOGRAPHIC_DAT…" at bounding box center [538, 379] width 831 height 34
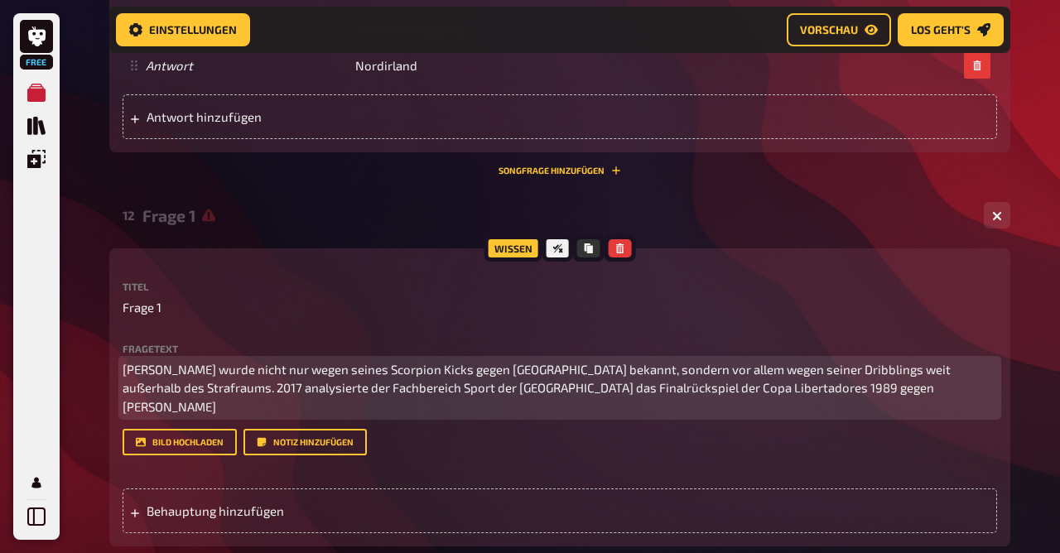
click at [943, 387] on p "[PERSON_NAME] wurde nicht nur wegen seines Scorpion Kicks gegen [GEOGRAPHIC_DAT…" at bounding box center [560, 388] width 875 height 56
click at [368, 409] on p "[PERSON_NAME] wurde nicht nur wegen seines Scorpion Kicks gegen [GEOGRAPHIC_DAT…" at bounding box center [560, 388] width 875 height 56
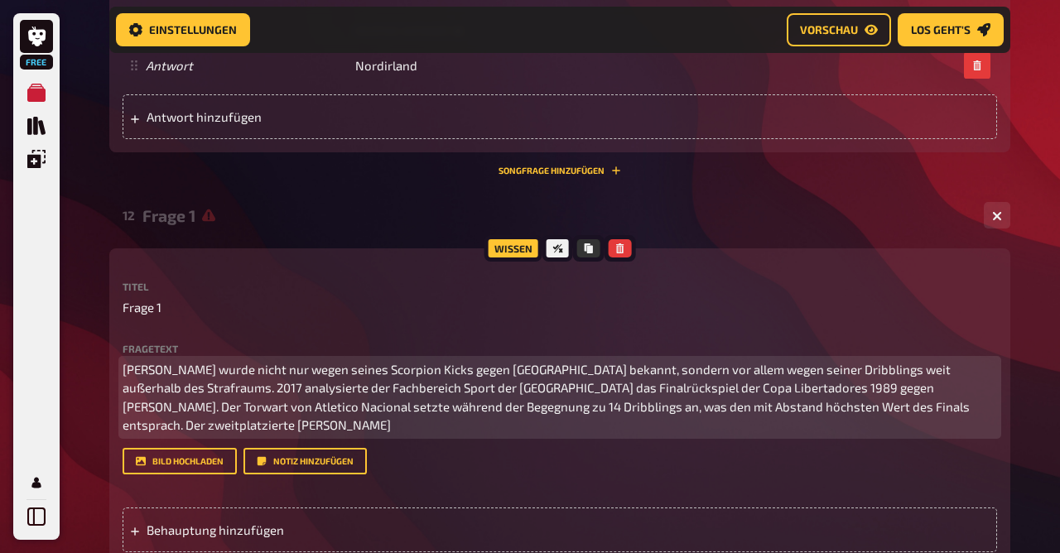
click at [169, 423] on span "[PERSON_NAME] wurde nicht nur wegen seines Scorpion Kicks gegen [GEOGRAPHIC_DAT…" at bounding box center [548, 397] width 850 height 71
click at [249, 428] on p "[PERSON_NAME] wurde nicht nur wegen seines Scorpion Kicks gegen [GEOGRAPHIC_DAT…" at bounding box center [560, 397] width 875 height 75
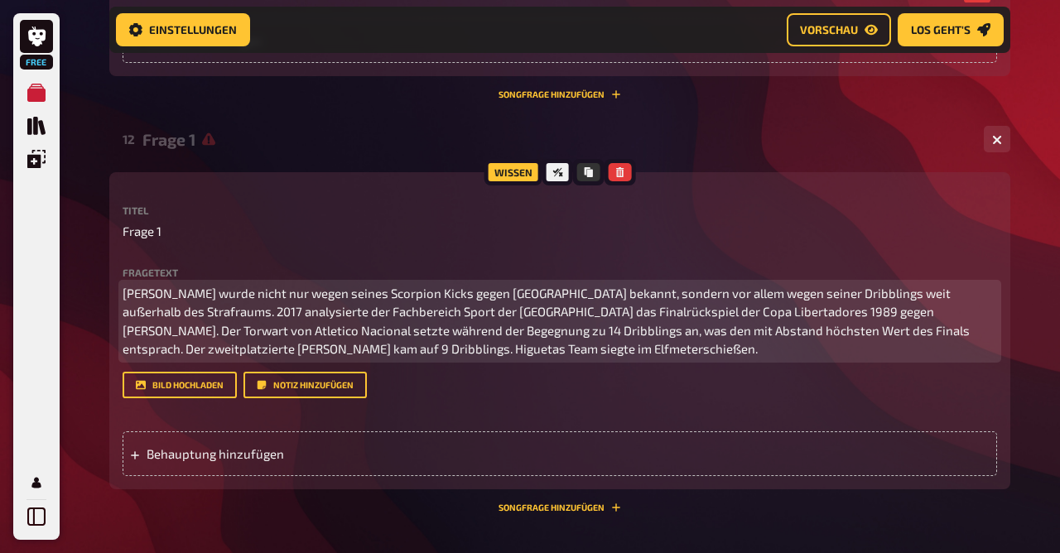
scroll to position [4254, 0]
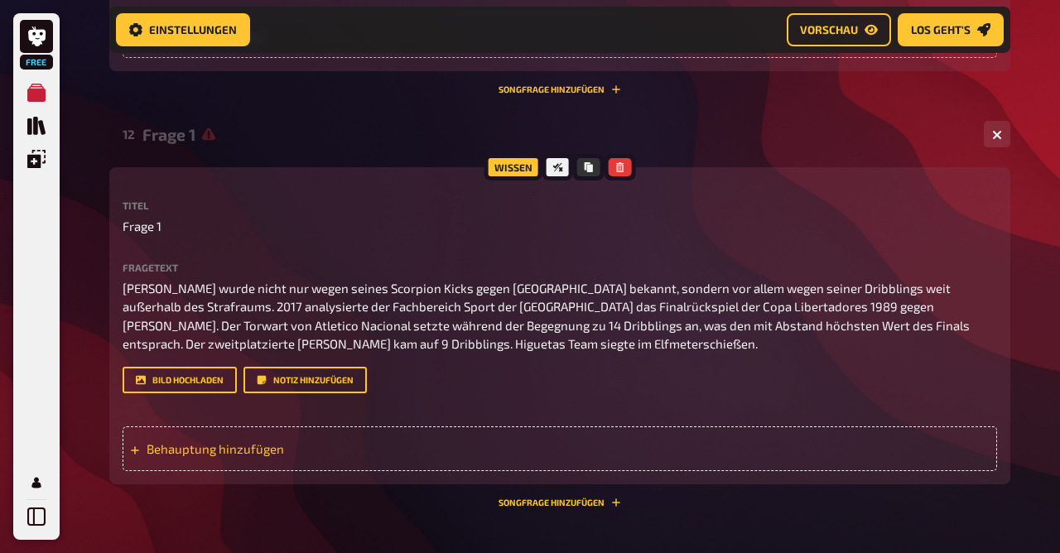
click at [222, 456] on div "Behauptung hinzufügen" at bounding box center [560, 449] width 875 height 45
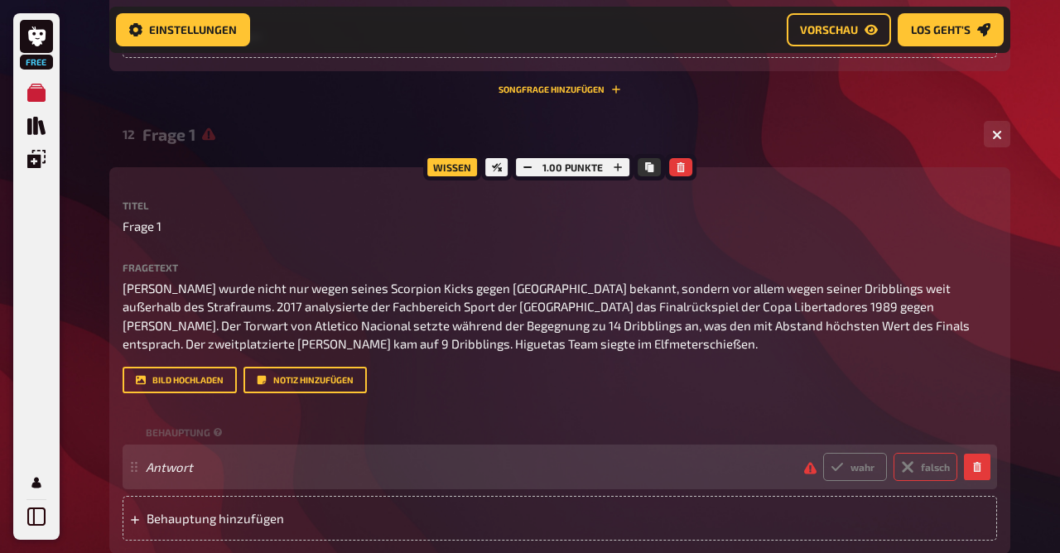
click at [933, 466] on label "falsch" at bounding box center [926, 467] width 64 height 28
click at [823, 453] on input "falsch" at bounding box center [823, 452] width 1 height 1
radio input "true"
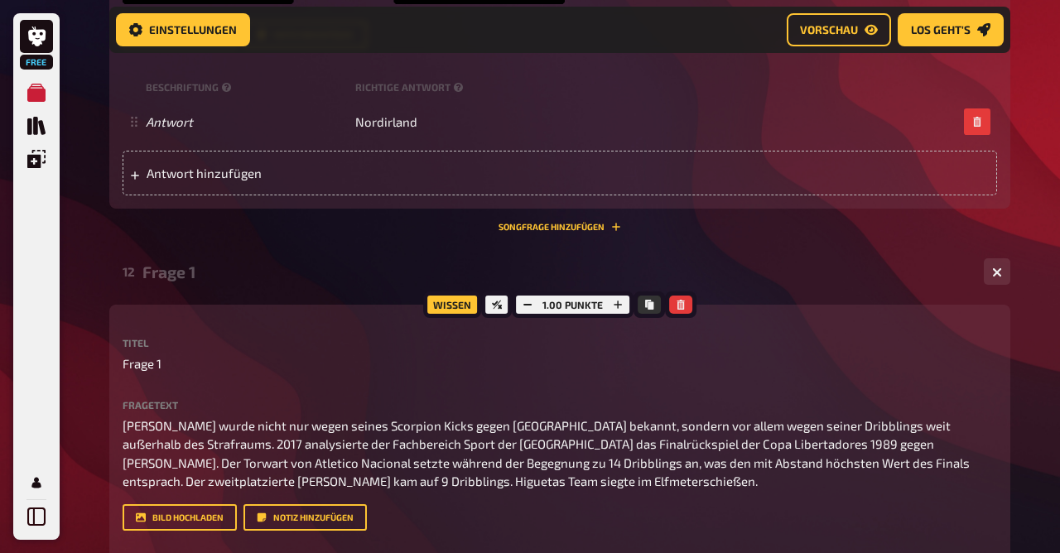
scroll to position [4116, 0]
click at [620, 305] on icon "button" at bounding box center [618, 306] width 8 height 8
click at [620, 305] on icon "button" at bounding box center [619, 306] width 8 height 8
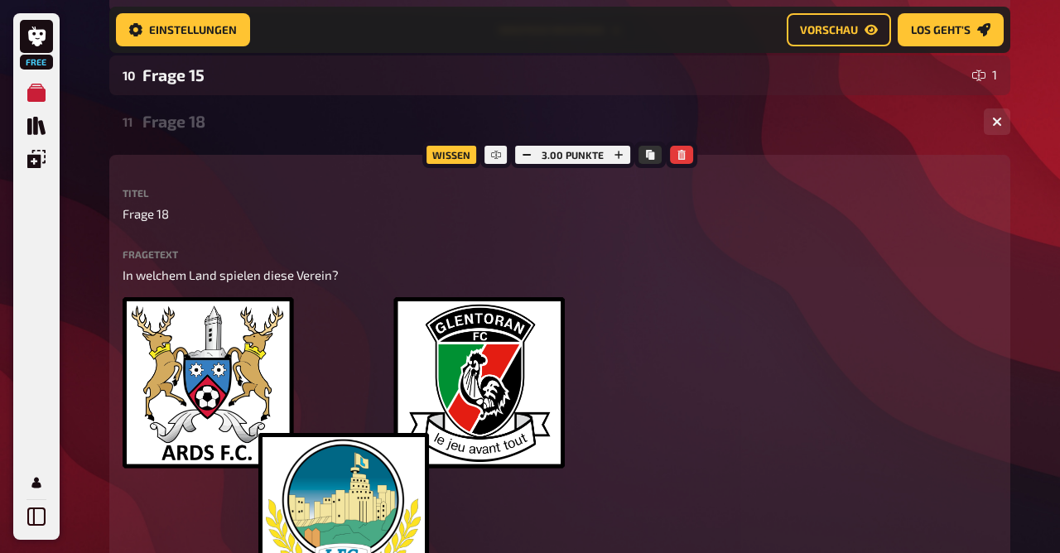
scroll to position [3379, 0]
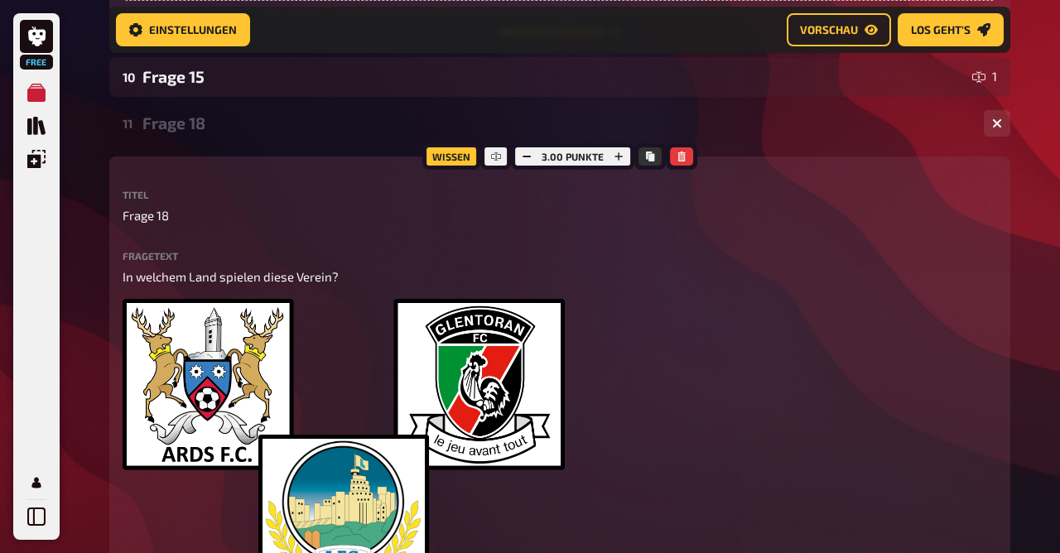
click at [407, 121] on div "Frage 18" at bounding box center [556, 122] width 828 height 19
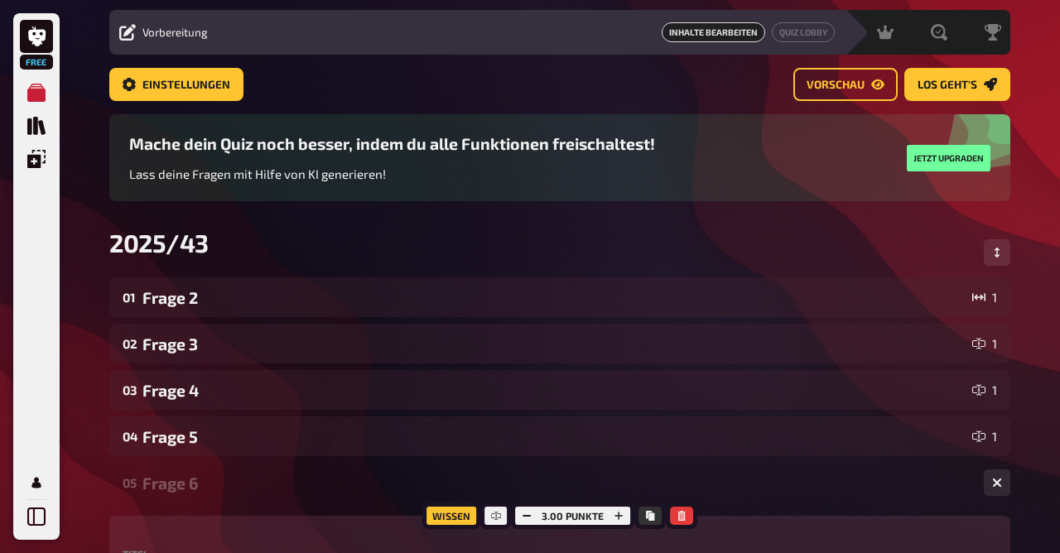
scroll to position [47, 0]
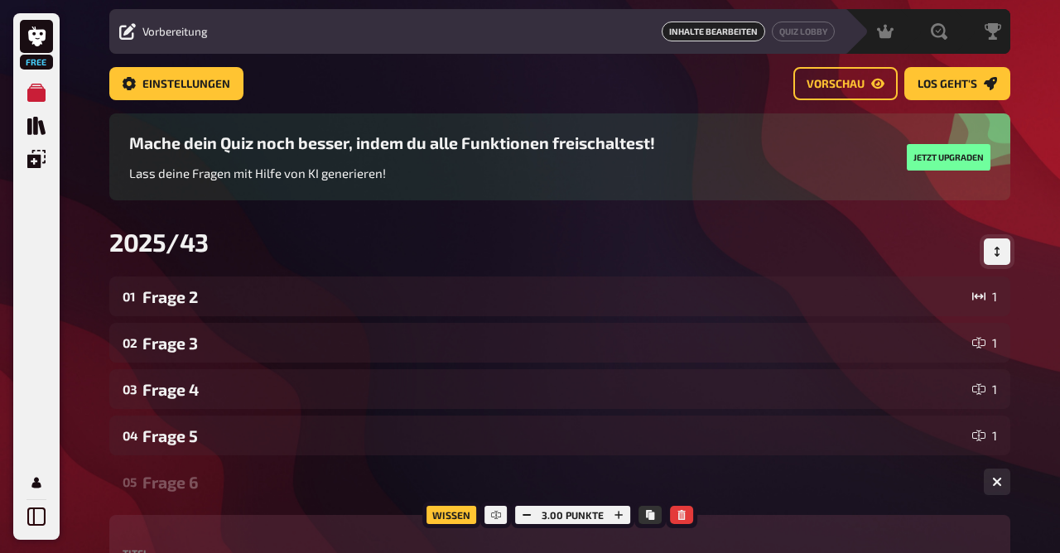
click at [996, 244] on button "Reihenfolge anpassen" at bounding box center [997, 252] width 27 height 27
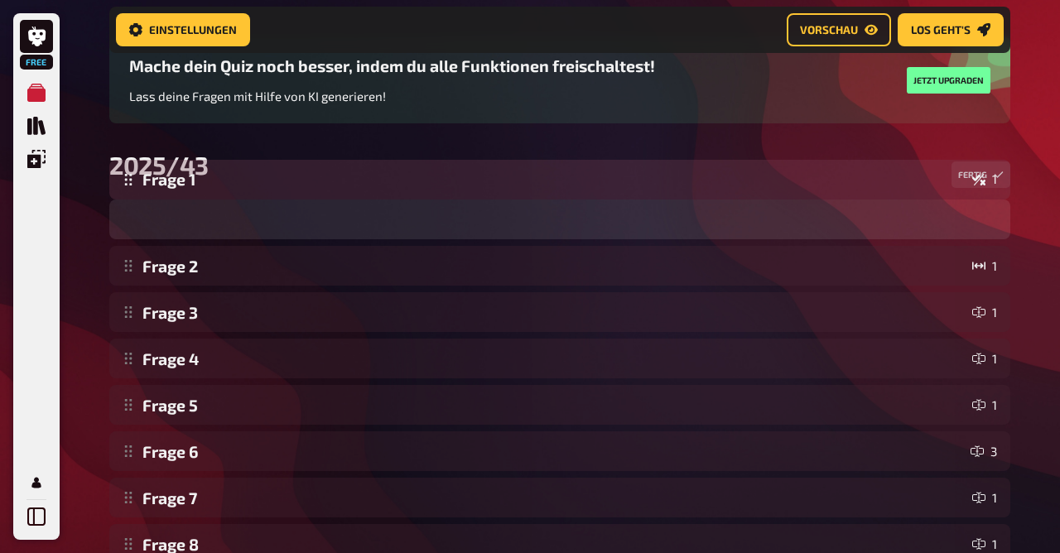
scroll to position [111, 0]
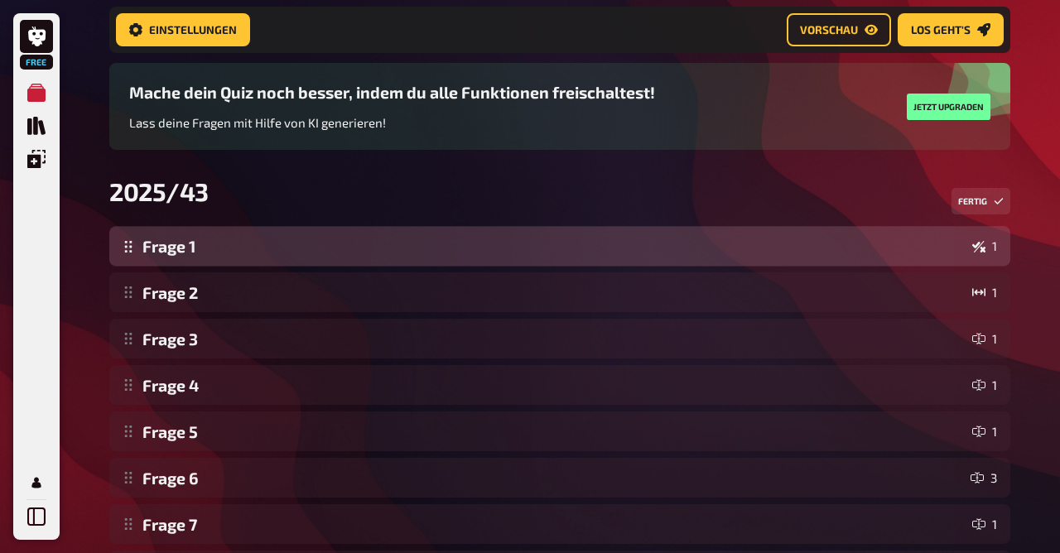
drag, startPoint x: 120, startPoint y: 451, endPoint x: 160, endPoint y: 253, distance: 202.8
click at [160, 253] on div "Frage 2 1 Frage 3 1 Frage 4 1 Frage 5 1 Frage 6 3 Frage 7 1 Frage 8 1 Frage 9 3…" at bounding box center [559, 501] width 901 height 550
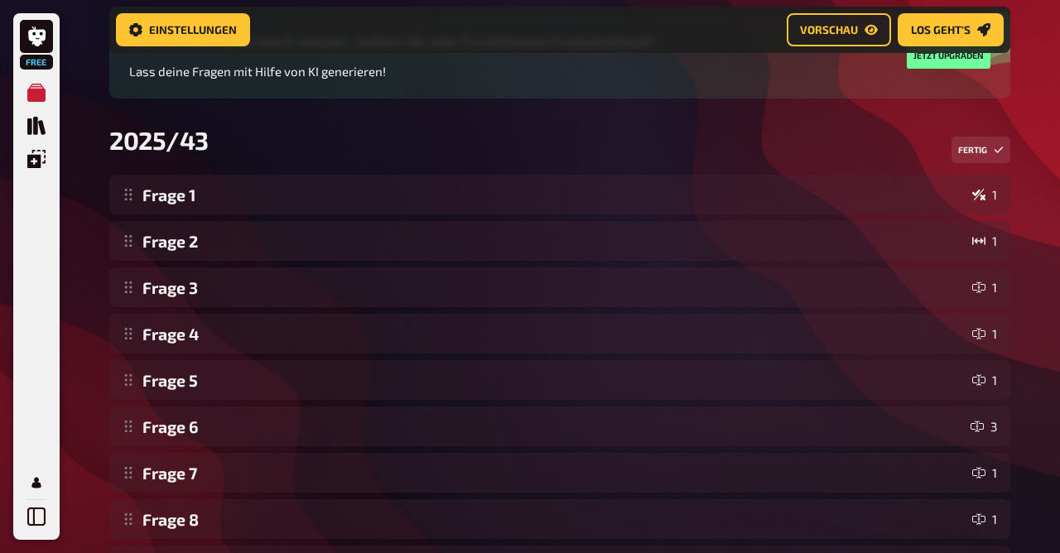
scroll to position [162, 0]
click at [954, 144] on button "Fertig" at bounding box center [981, 151] width 59 height 27
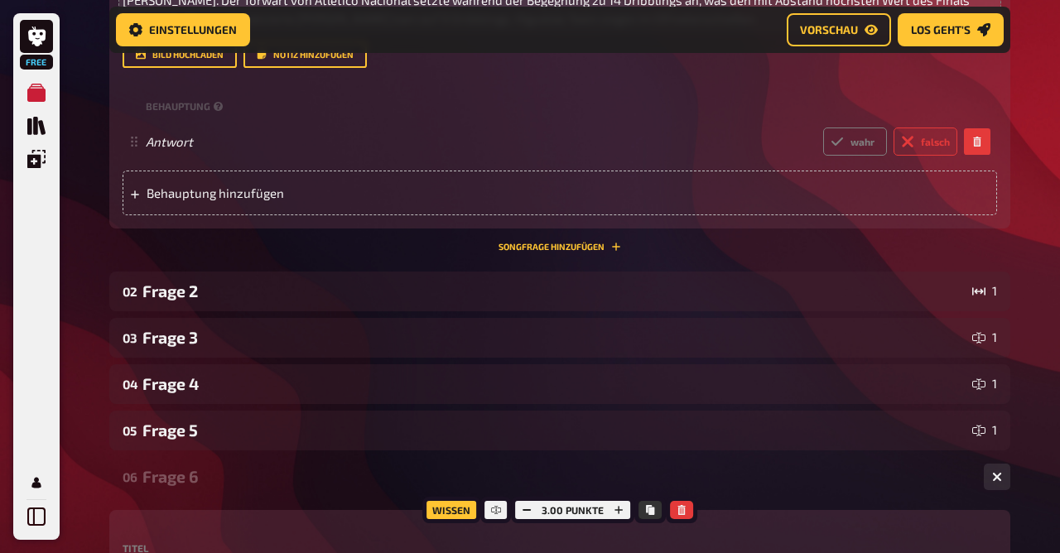
scroll to position [550, 0]
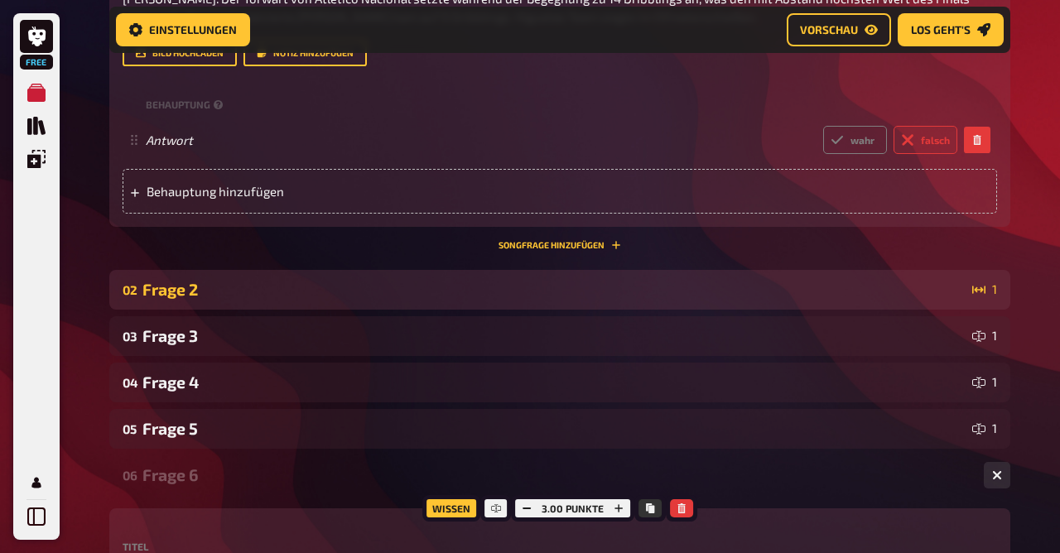
click at [209, 279] on div "02 Frage 2 1" at bounding box center [559, 290] width 901 height 40
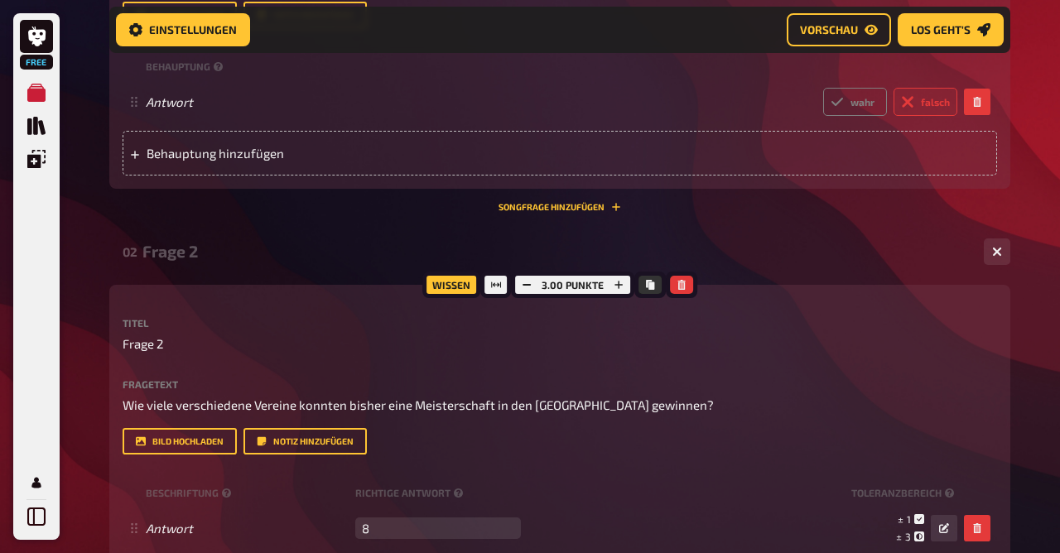
scroll to position [587, 0]
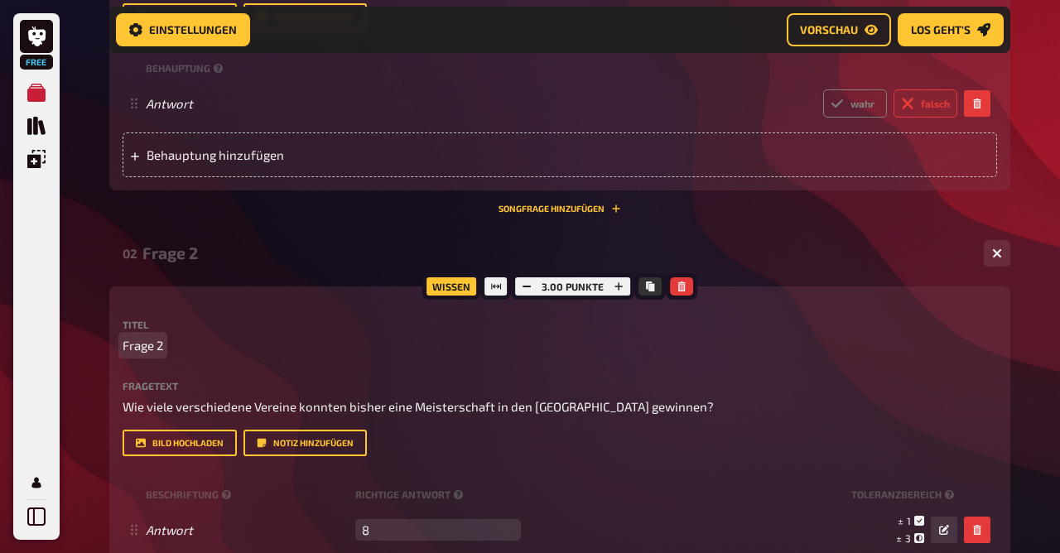
click at [157, 344] on span "Frage 2" at bounding box center [143, 345] width 41 height 19
click at [254, 274] on div "02 Frage 2 (Schätzfrage) 1 Wissen 3.00 Punkte Titel Frage 2 (Schätzfrage) Frage…" at bounding box center [559, 437] width 901 height 407
click at [243, 267] on div "02 Frage 2 (Schätzfrage) 1" at bounding box center [559, 254] width 901 height 40
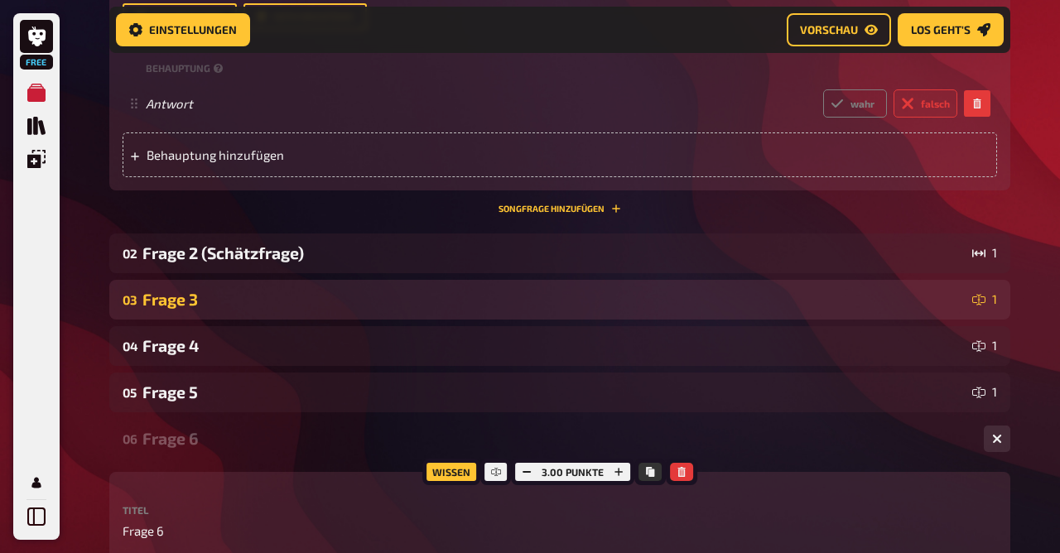
click at [174, 300] on div "Frage 3" at bounding box center [553, 299] width 823 height 19
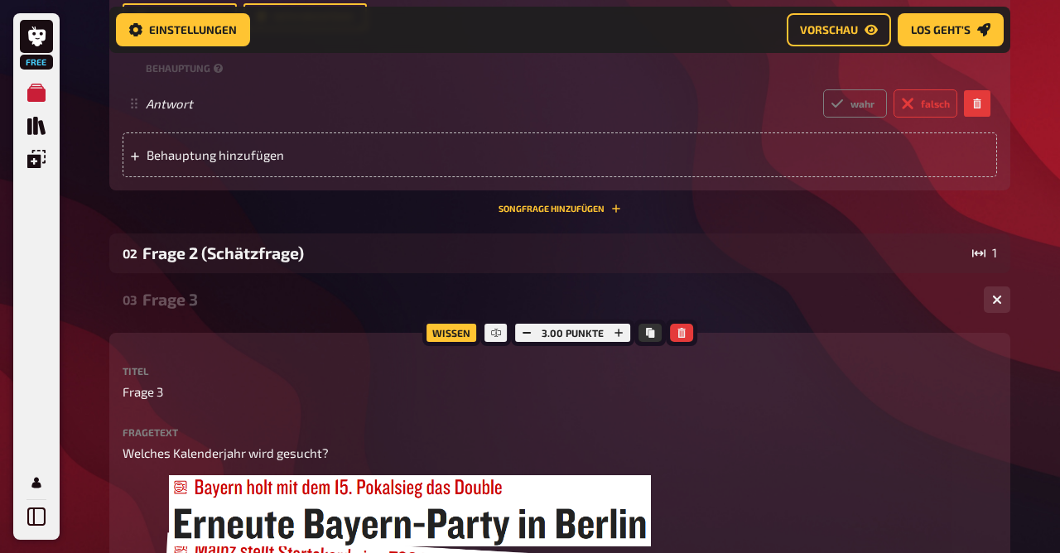
click at [197, 297] on div "Frage 3" at bounding box center [556, 299] width 828 height 19
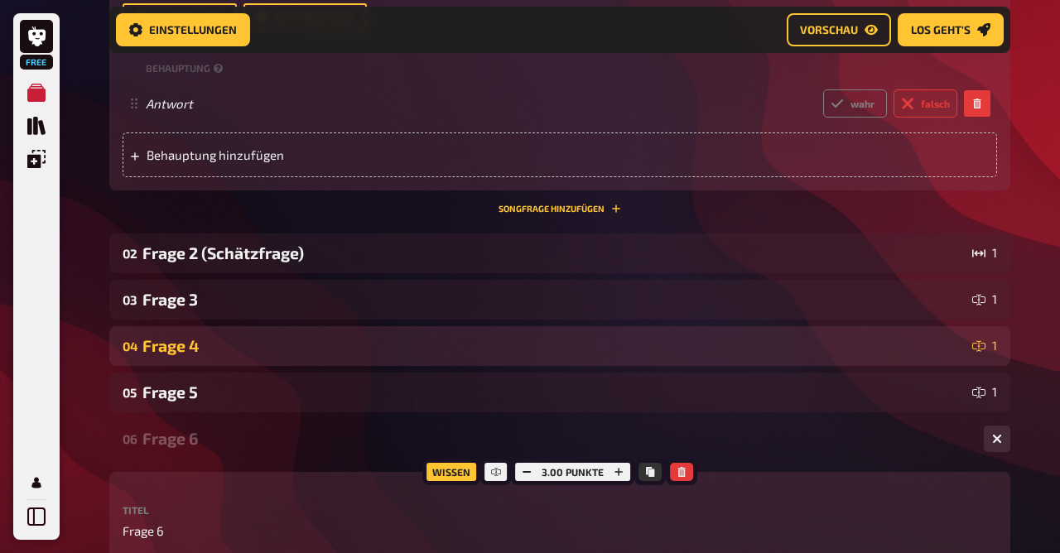
click at [183, 340] on div "Frage 4" at bounding box center [553, 345] width 823 height 19
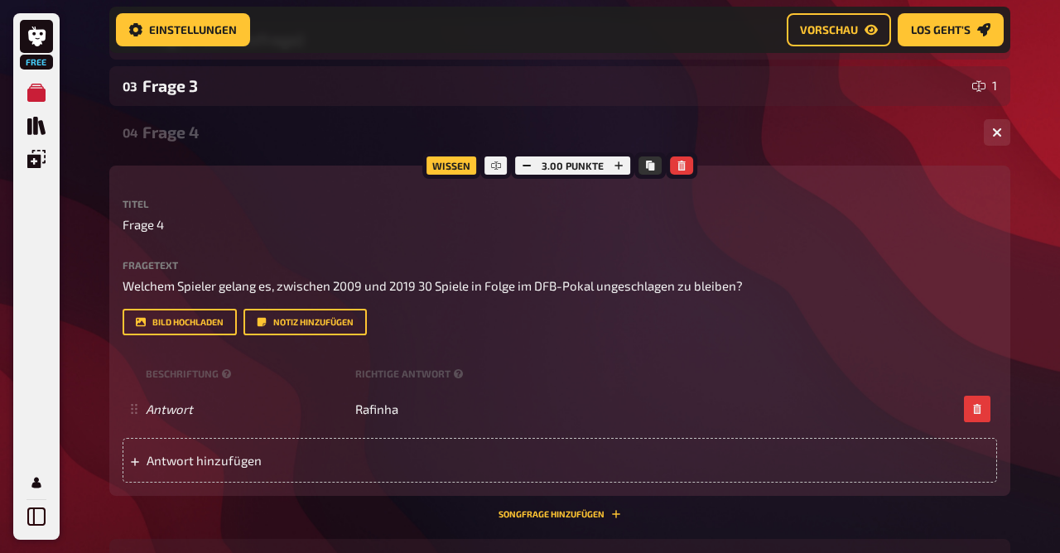
scroll to position [800, 0]
click at [170, 132] on div "Frage 4" at bounding box center [556, 132] width 828 height 19
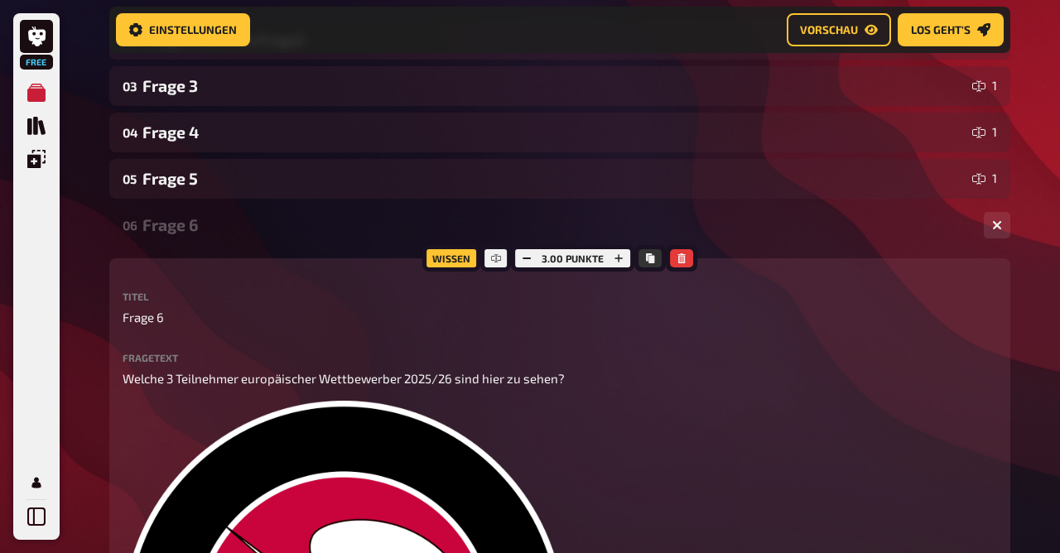
click at [186, 233] on div "Frage 6" at bounding box center [556, 224] width 828 height 19
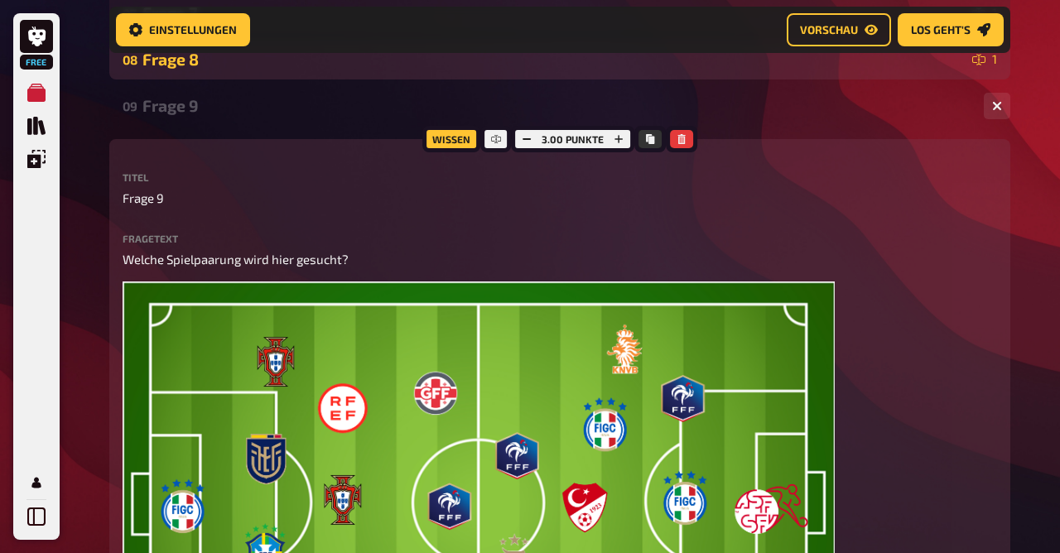
scroll to position [1023, 0]
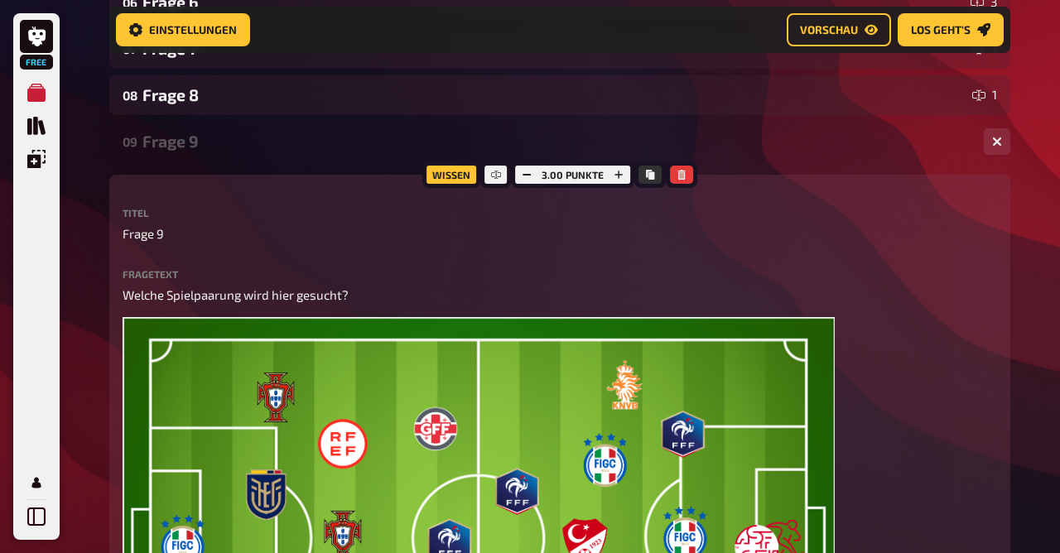
click at [164, 148] on div "Frage 9" at bounding box center [556, 141] width 828 height 19
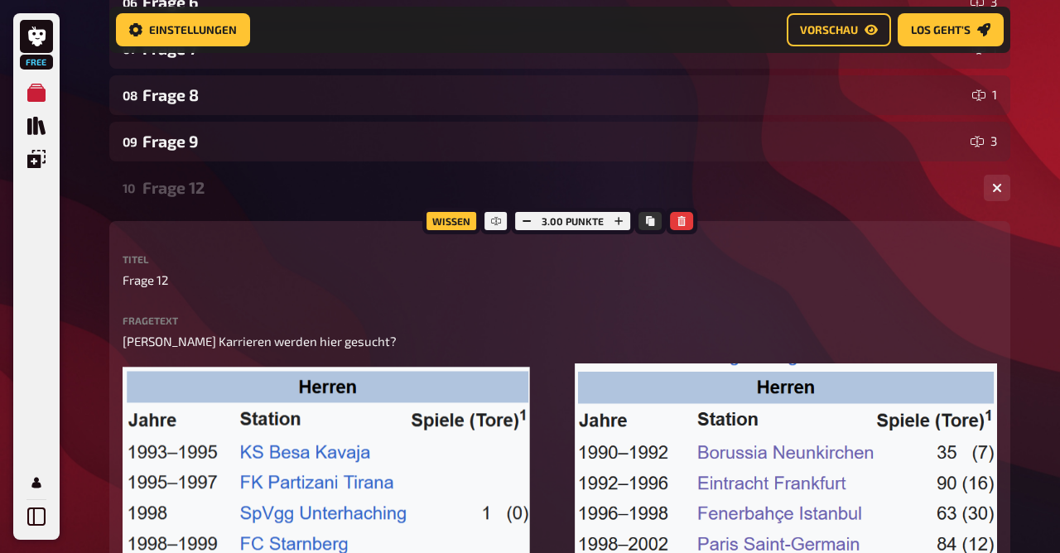
click at [173, 194] on div "Frage 12" at bounding box center [556, 187] width 828 height 19
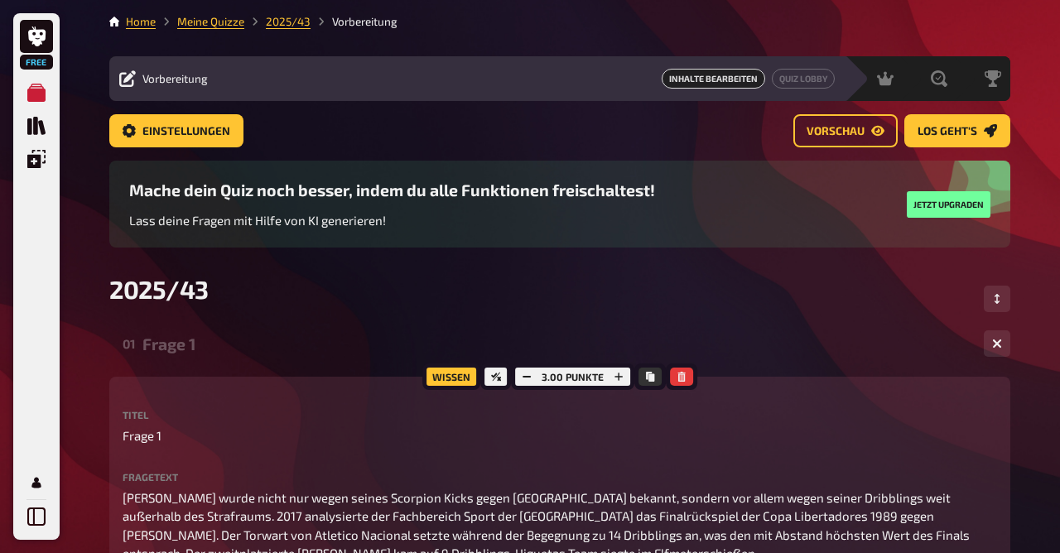
scroll to position [2, 0]
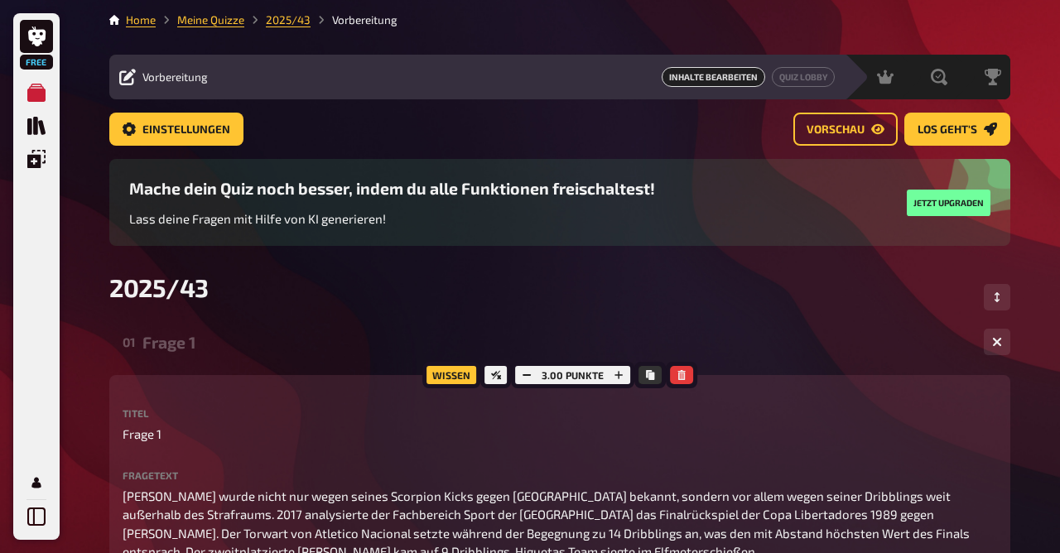
click at [162, 339] on div "Frage 1" at bounding box center [556, 342] width 828 height 19
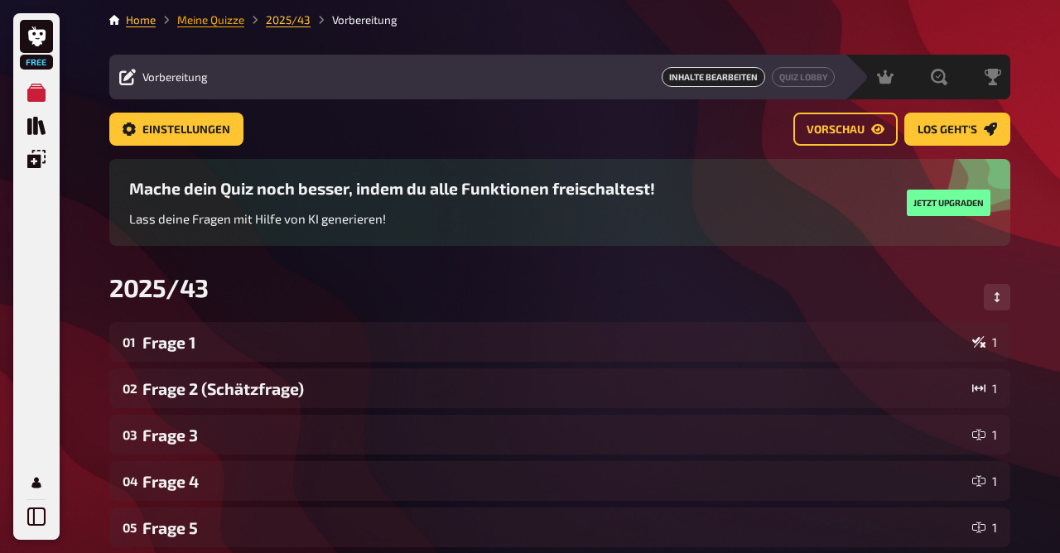
click at [220, 20] on link "Meine Quizze" at bounding box center [210, 19] width 67 height 13
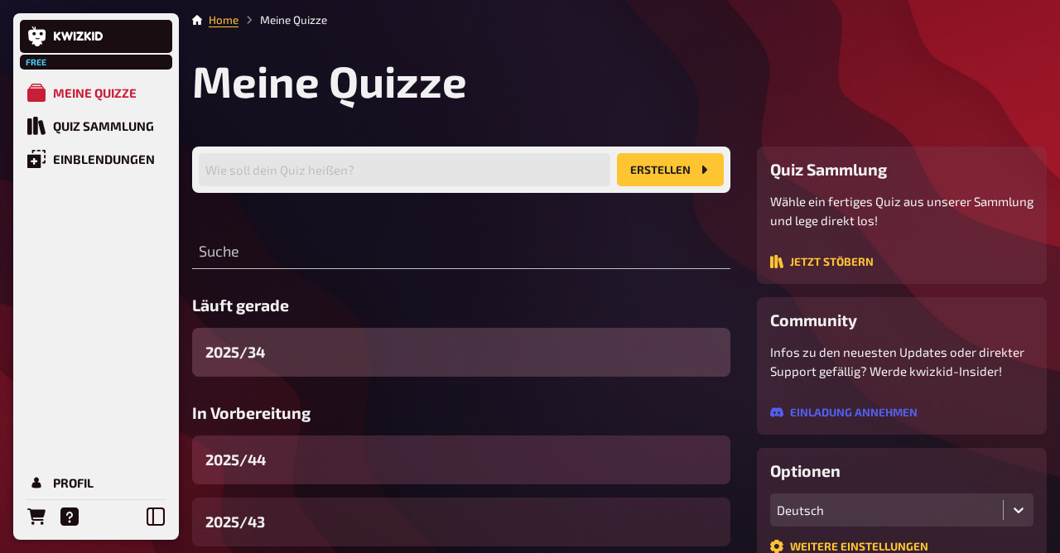
click at [268, 471] on div "2025/44" at bounding box center [461, 460] width 538 height 49
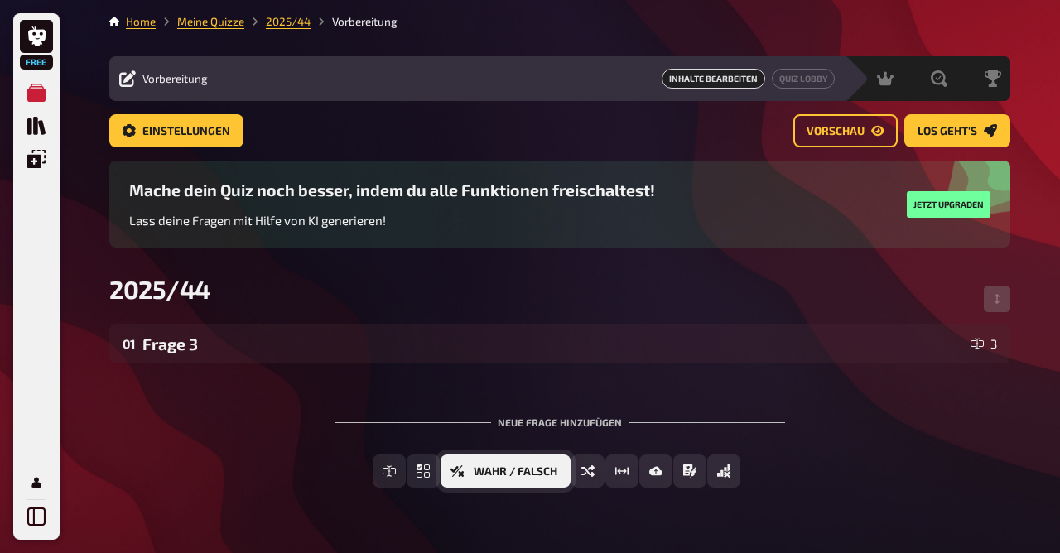
click at [536, 470] on span "Wahr / Falsch" at bounding box center [516, 472] width 84 height 12
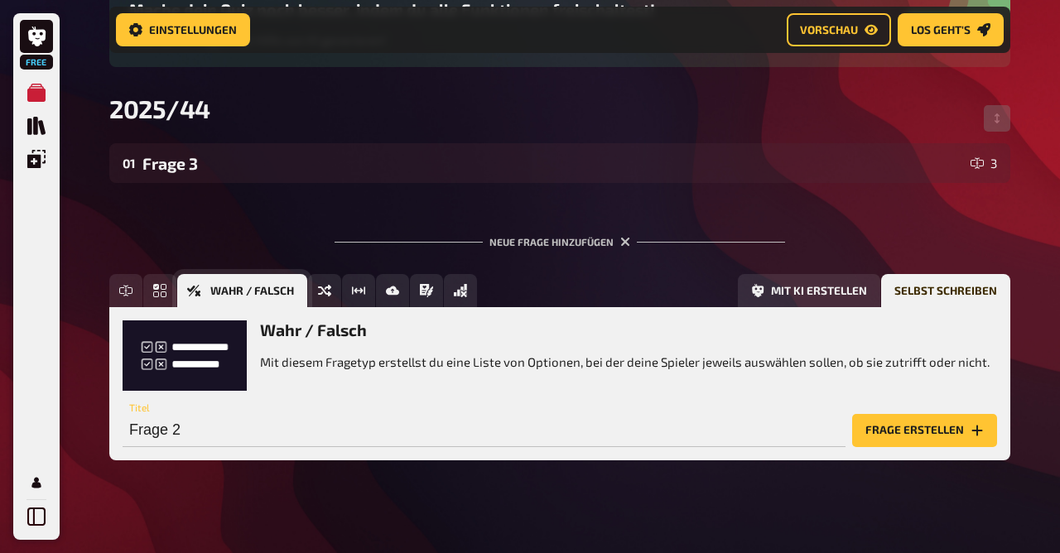
scroll to position [195, 0]
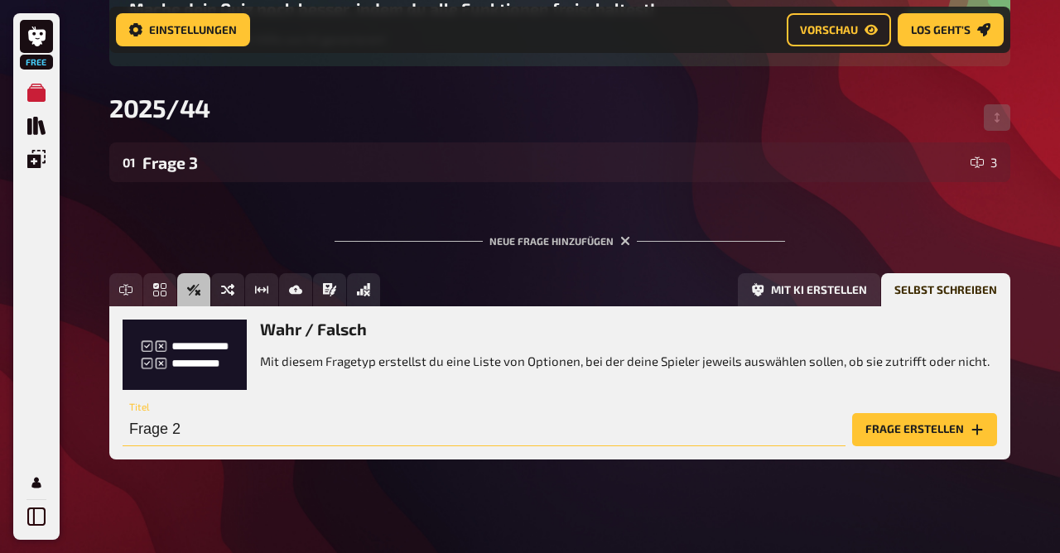
click at [262, 440] on input "Frage 2" at bounding box center [484, 429] width 723 height 33
type input "Frage 1"
click at [901, 425] on button "Frage erstellen" at bounding box center [924, 429] width 145 height 33
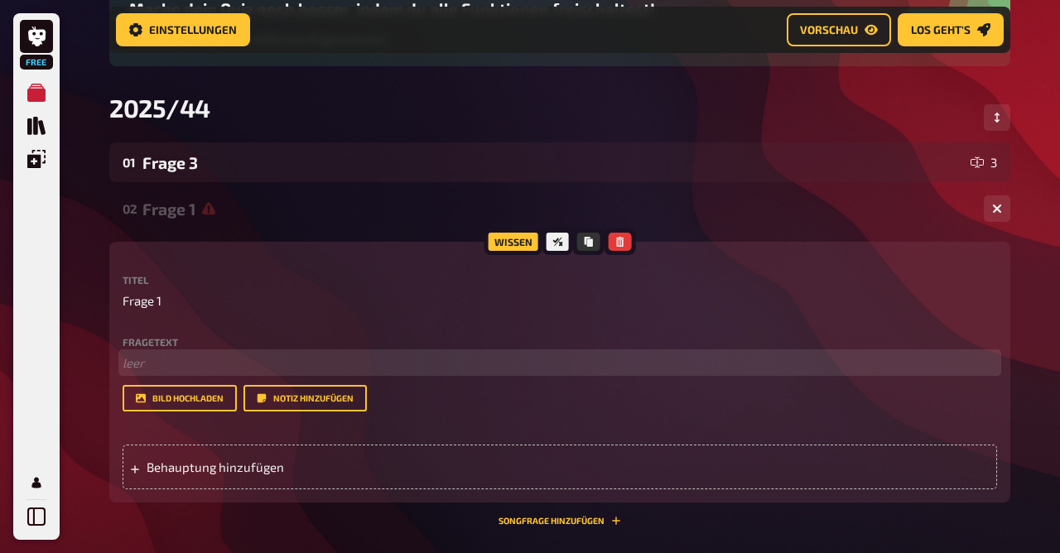
click at [307, 369] on p "﻿ leer" at bounding box center [560, 363] width 875 height 19
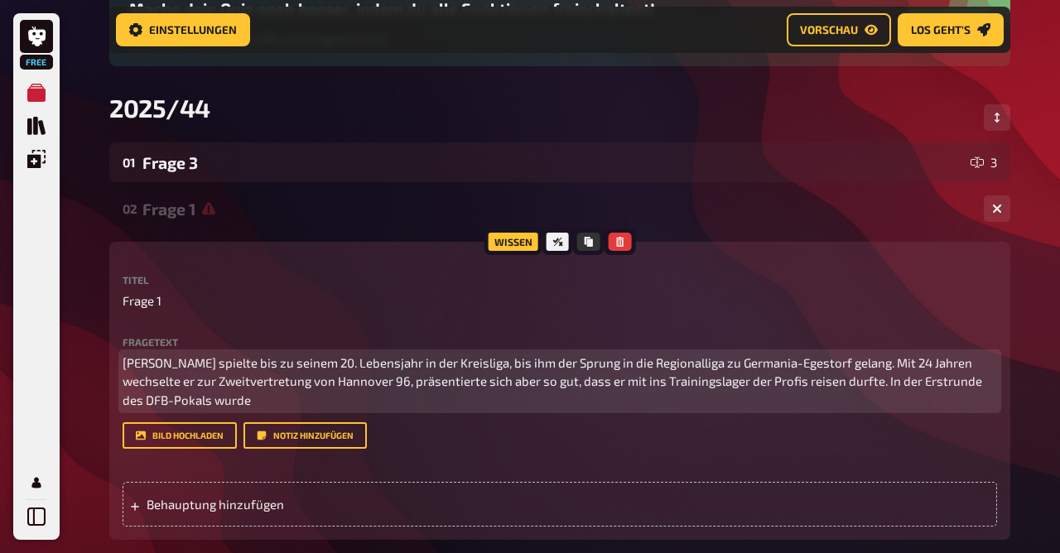
click at [947, 392] on p "[PERSON_NAME] spielte bis zu seinem 20. Lebensjahr in der Kreisliga, bis ihm de…" at bounding box center [560, 382] width 875 height 56
click at [947, 382] on span "[PERSON_NAME] spielte bis zu seinem 20. Lebensjahr in der Kreisliga, bis ihm de…" at bounding box center [554, 381] width 862 height 52
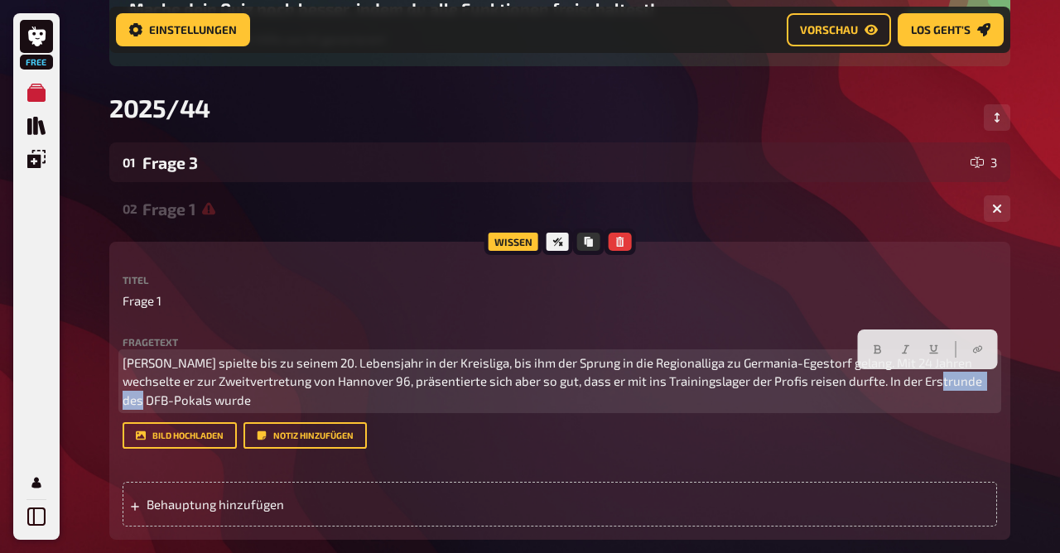
click at [947, 382] on span "[PERSON_NAME] spielte bis zu seinem 20. Lebensjahr in der Kreisliga, bis ihm de…" at bounding box center [554, 381] width 862 height 52
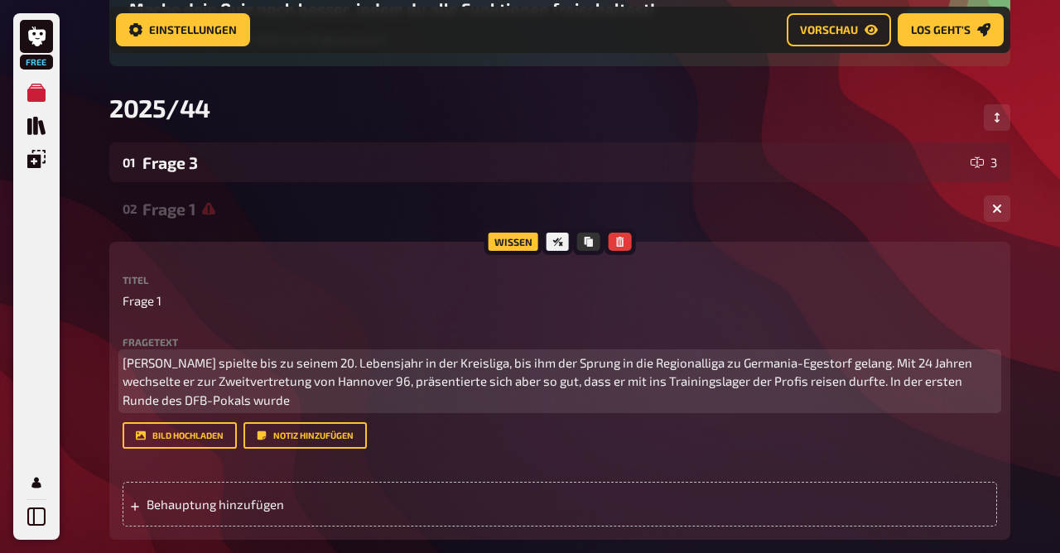
click at [486, 406] on p "[PERSON_NAME] spielte bis zu seinem 20. Lebensjahr in der Kreisliga, bis ihm de…" at bounding box center [560, 382] width 875 height 56
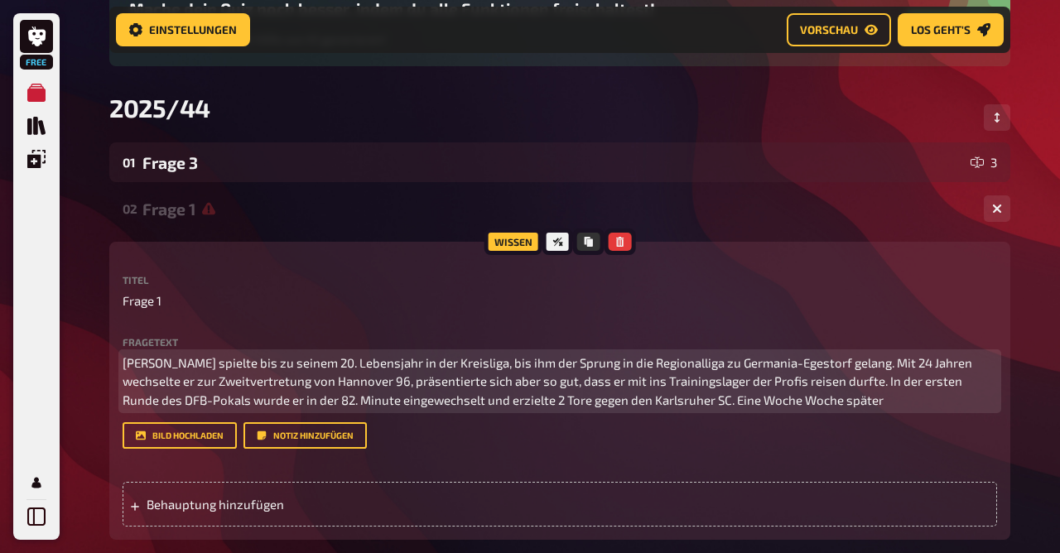
click at [194, 383] on span "[PERSON_NAME] spielte bis zu seinem 20. Lebensjahr in der Kreisliga, bis ihm de…" at bounding box center [549, 381] width 852 height 52
click at [948, 404] on p "[PERSON_NAME] spielte bis zu seinem 20. Lebensjahr in der Kreisliga, bis ihm de…" at bounding box center [560, 382] width 875 height 56
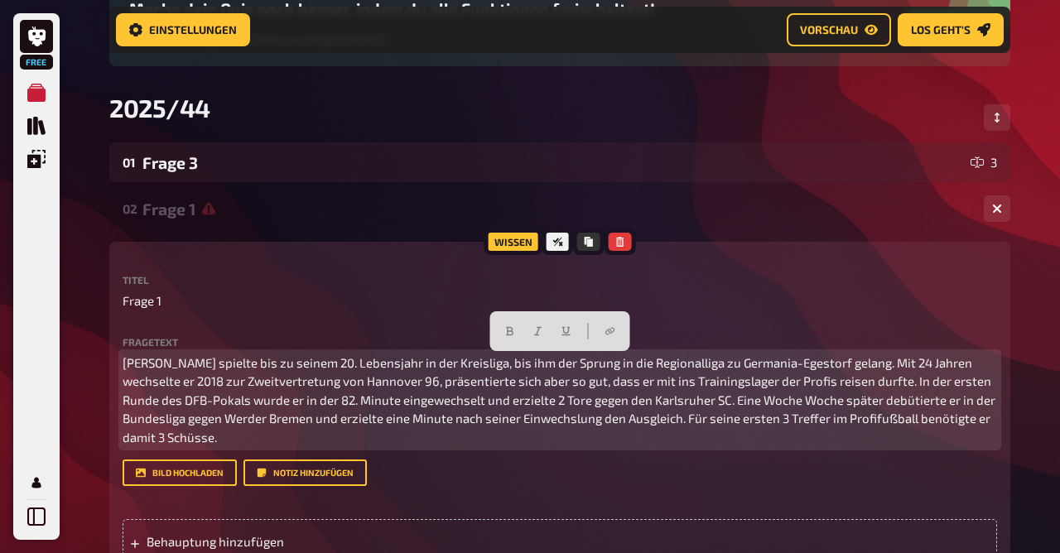
drag, startPoint x: 234, startPoint y: 437, endPoint x: 105, endPoint y: 308, distance: 182.2
click at [105, 308] on div "Home Meine Quizze 2025/44 Vorbereitung Vorbereitung Inhalte Bearbeiten Quiz Lob…" at bounding box center [560, 324] width 928 height 1039
copy span "[PERSON_NAME] spielte bis zu seinem 20. Lebensjahr in der Kreisliga, bis ihm de…"
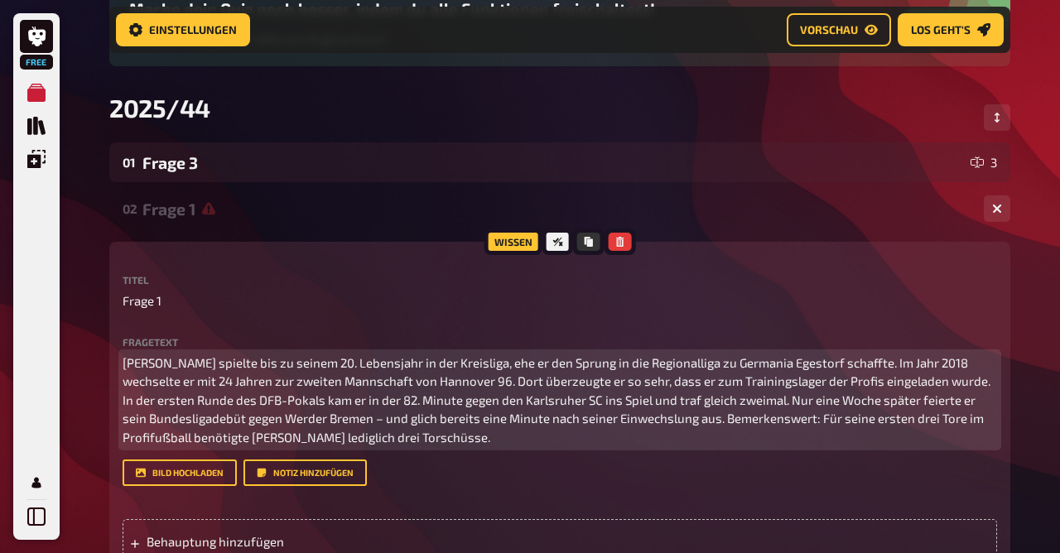
click at [792, 437] on span "[PERSON_NAME] spielte bis zu seinem 20. Lebensjahr in der Kreisliga, ehe er den…" at bounding box center [558, 399] width 871 height 89
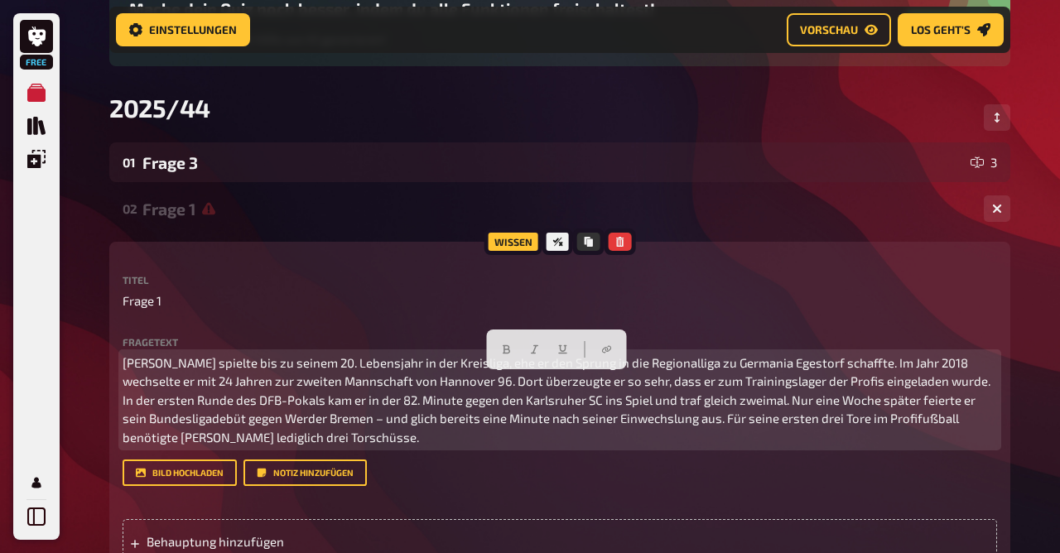
drag, startPoint x: 439, startPoint y: 490, endPoint x: 80, endPoint y: 236, distance: 439.2
click at [80, 236] on div "Free Meine Quizze Quiz Sammlung Einblendungen Profil Home Meine Quizze 2025/44 …" at bounding box center [530, 324] width 1060 height 1039
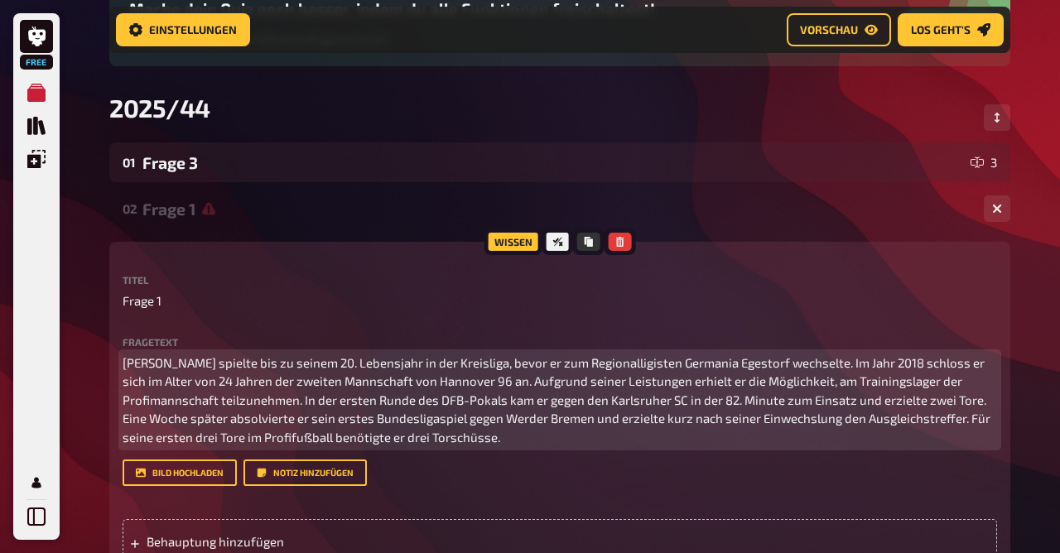
click at [189, 365] on p "[PERSON_NAME] spielte bis zu seinem 20. Lebensjahr in der Kreisliga, bevor er z…" at bounding box center [560, 401] width 875 height 94
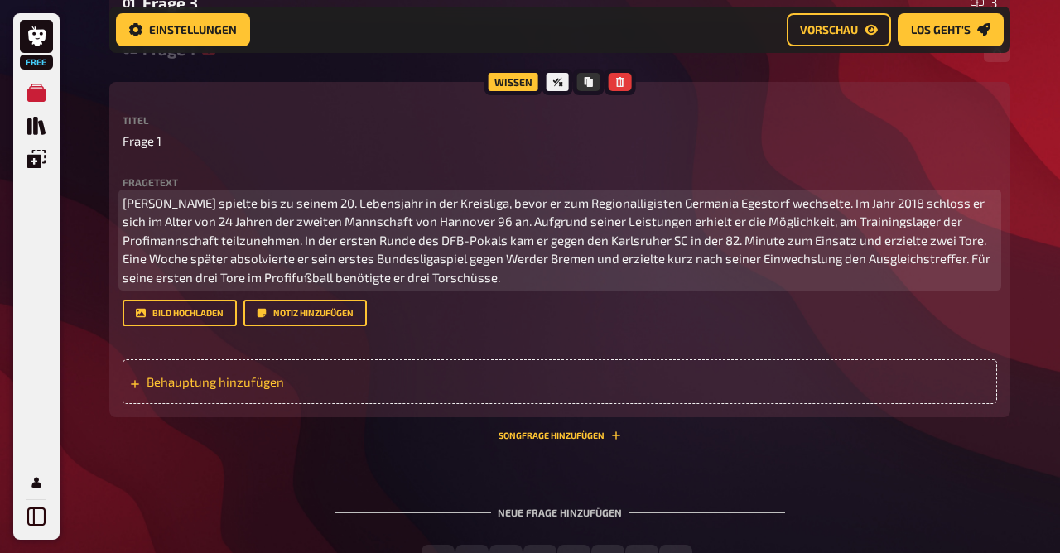
scroll to position [358, 0]
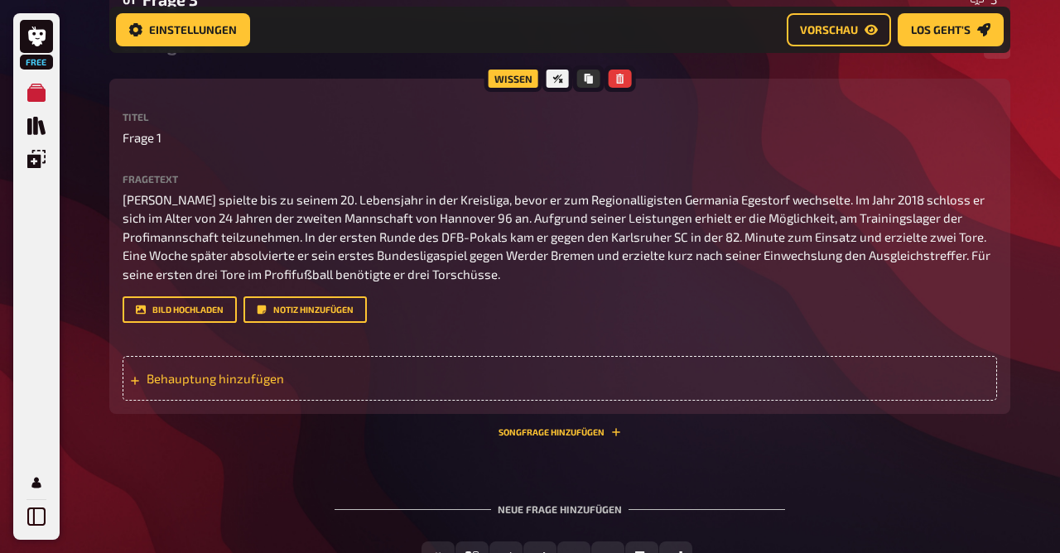
click at [557, 382] on div "Behauptung hinzufügen" at bounding box center [560, 378] width 875 height 45
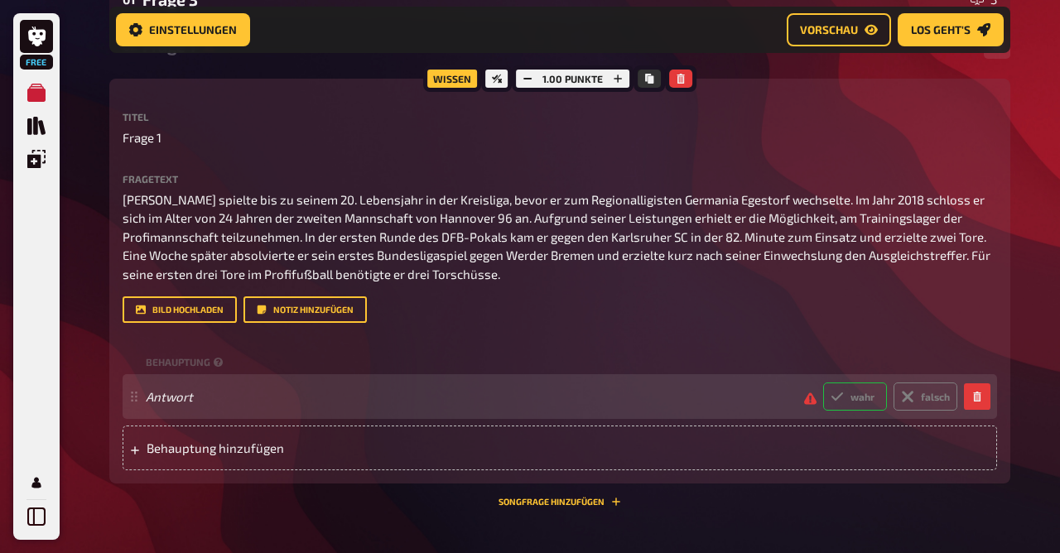
click at [860, 393] on label "wahr" at bounding box center [855, 397] width 64 height 28
click at [823, 383] on input "wahr" at bounding box center [823, 382] width 1 height 1
radio input "true"
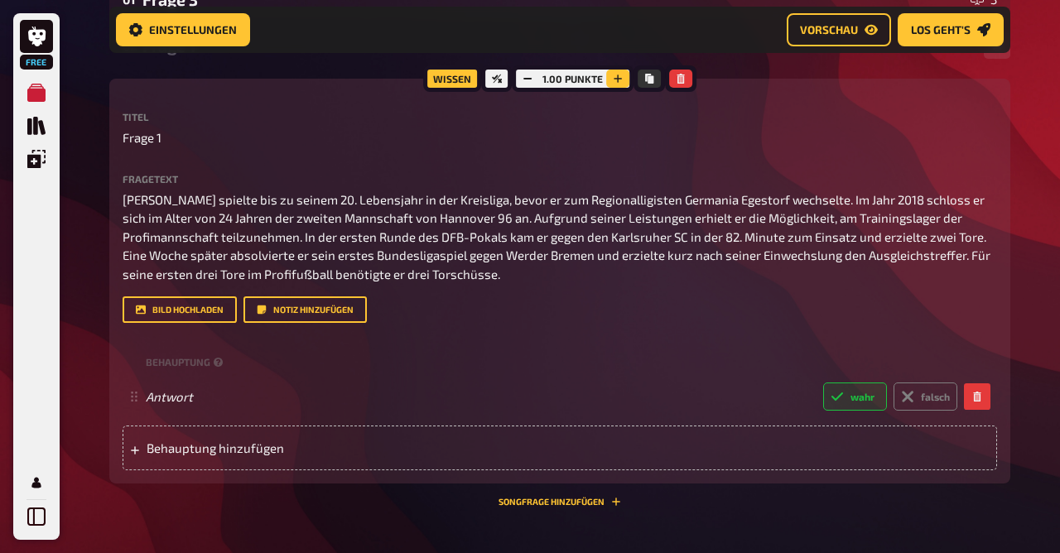
click at [617, 82] on icon "button" at bounding box center [618, 79] width 8 height 8
click at [617, 82] on icon "button" at bounding box center [617, 79] width 10 height 10
click at [617, 82] on icon "button" at bounding box center [619, 79] width 10 height 10
click at [617, 82] on icon "button" at bounding box center [619, 79] width 8 height 8
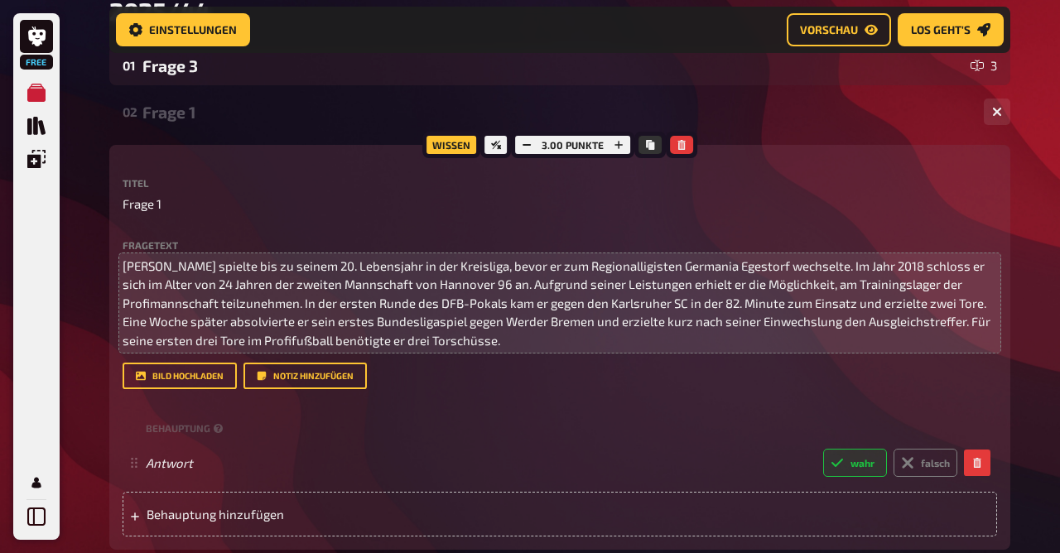
scroll to position [275, 0]
